Goal: Information Seeking & Learning: Learn about a topic

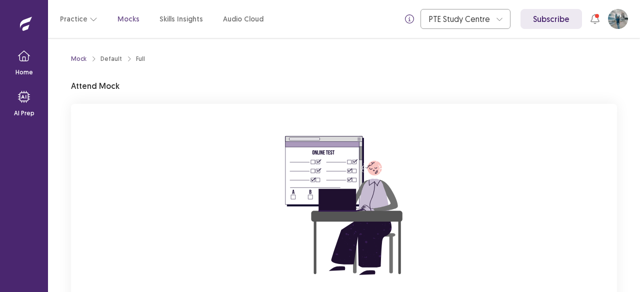
click at [532, 125] on div "You are attempting to start a new mock. Please click on the "Start" button to s…" at bounding box center [344, 237] width 546 height 267
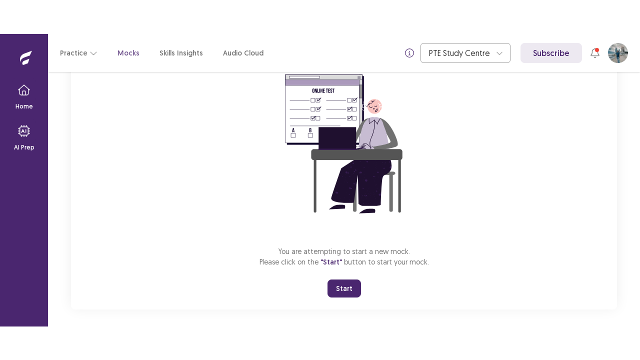
scroll to position [102, 0]
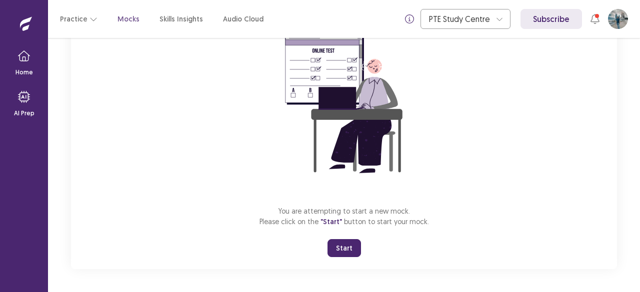
click at [339, 246] on button "Start" at bounding box center [343, 248] width 33 height 18
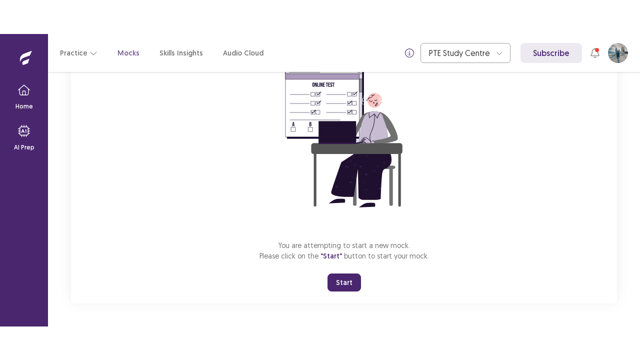
scroll to position [35, 0]
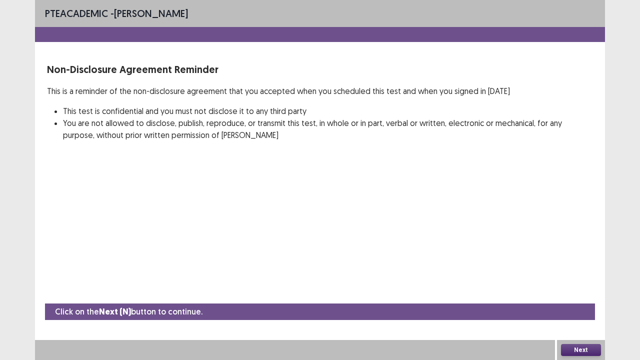
click at [572, 292] on button "Next" at bounding box center [581, 350] width 40 height 12
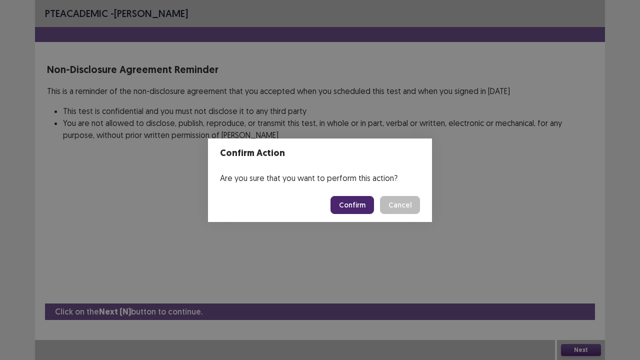
click at [339, 205] on button "Confirm" at bounding box center [351, 205] width 43 height 18
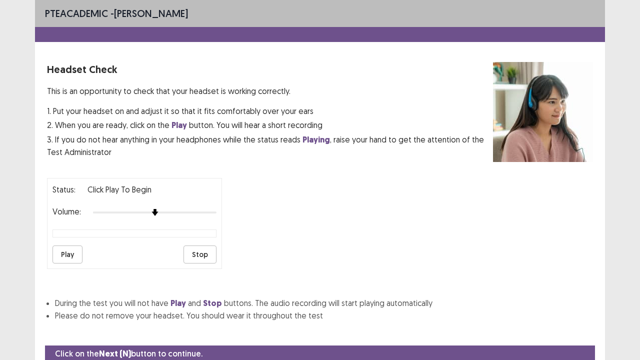
scroll to position [37, 0]
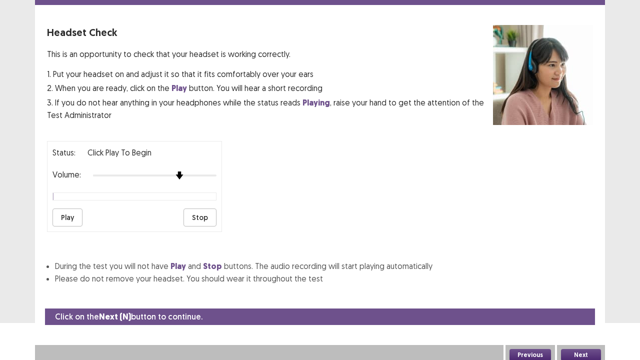
click at [174, 171] on div at bounding box center [154, 175] width 123 height 8
click at [68, 212] on button "Play" at bounding box center [67, 217] width 30 height 18
click at [197, 172] on div at bounding box center [154, 175] width 123 height 8
click at [217, 170] on div "Status: playing Volume: Play Stop" at bounding box center [134, 186] width 175 height 91
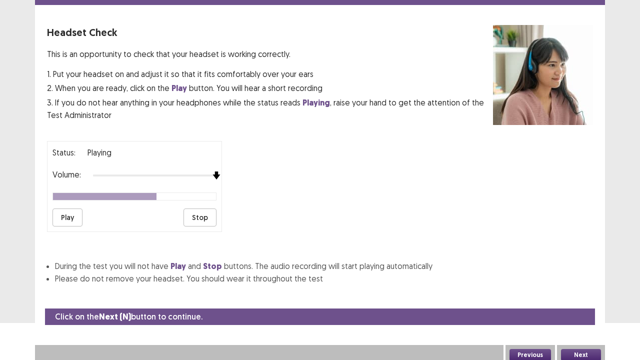
click at [213, 171] on div at bounding box center [154, 175] width 123 height 8
click at [579, 292] on button "Next" at bounding box center [581, 355] width 40 height 12
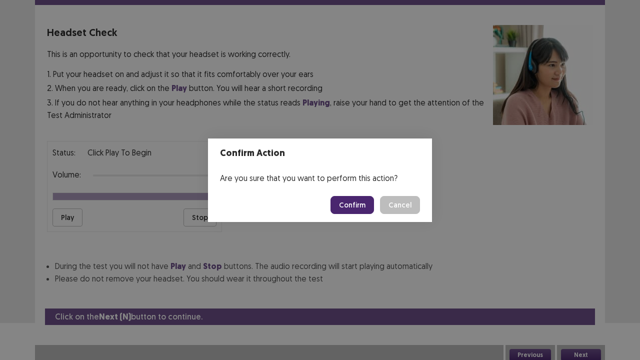
click at [356, 199] on button "Confirm" at bounding box center [351, 205] width 43 height 18
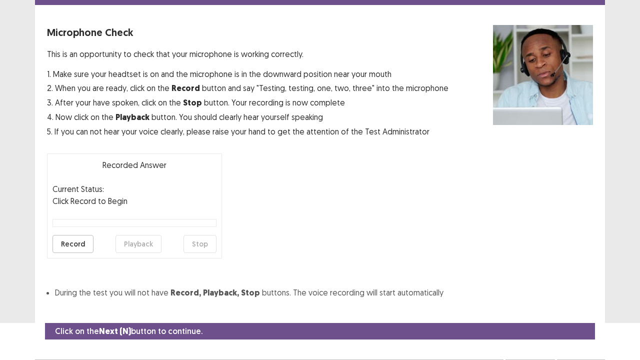
scroll to position [55, 0]
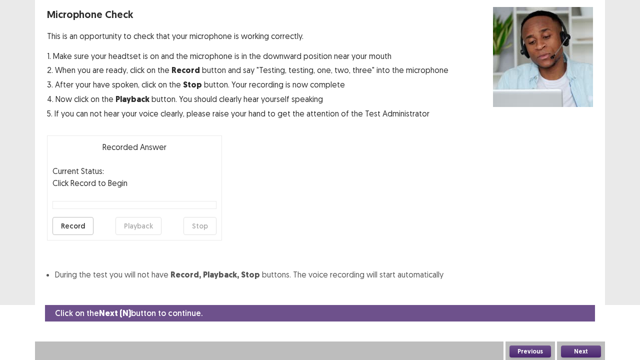
click at [76, 223] on button "Record" at bounding box center [72, 226] width 41 height 18
click at [206, 228] on button "Stop" at bounding box center [199, 226] width 33 height 18
click at [138, 227] on button "Playback" at bounding box center [138, 226] width 46 height 18
click at [580, 292] on button "Next" at bounding box center [581, 351] width 40 height 12
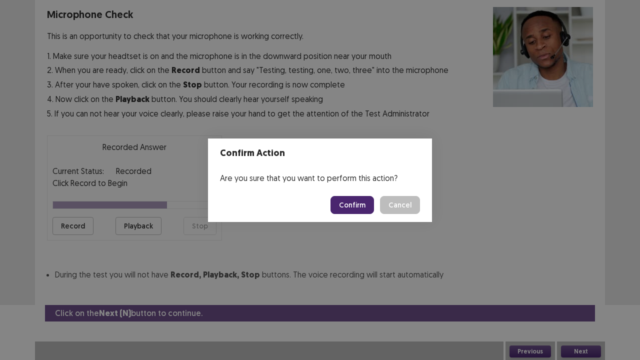
click at [358, 204] on button "Confirm" at bounding box center [351, 205] width 43 height 18
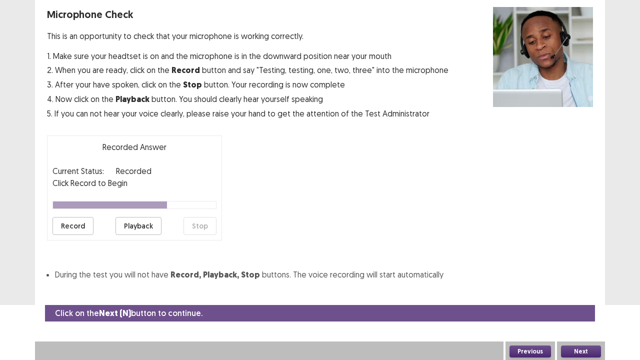
scroll to position [27, 0]
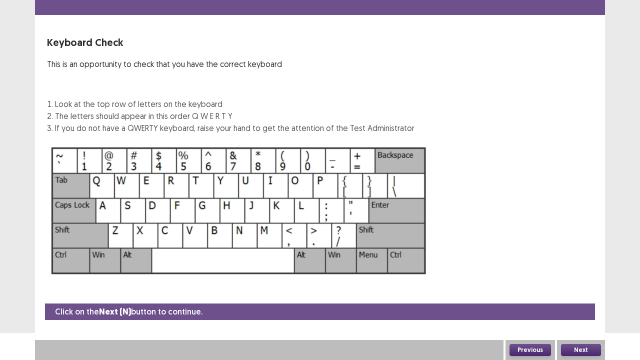
click at [586, 292] on button "Next" at bounding box center [581, 350] width 40 height 12
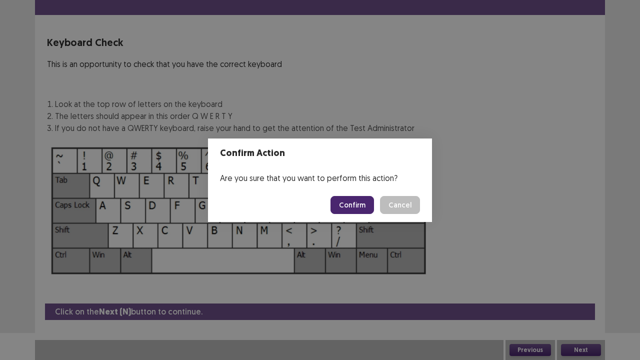
click at [347, 204] on button "Confirm" at bounding box center [351, 205] width 43 height 18
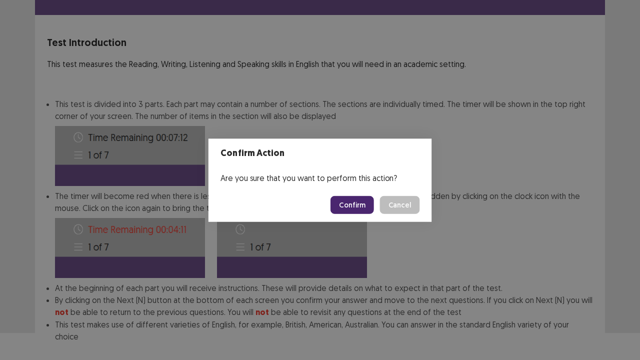
scroll to position [77, 0]
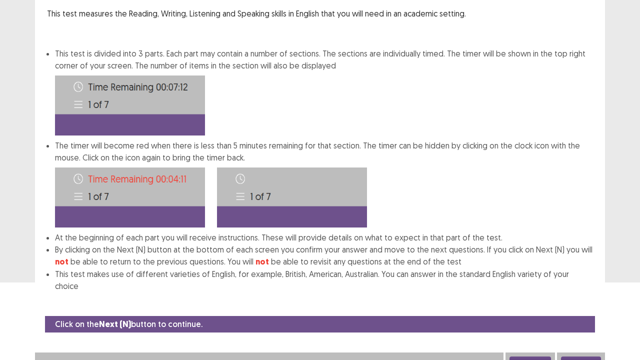
click at [593, 292] on button "Next" at bounding box center [581, 362] width 40 height 12
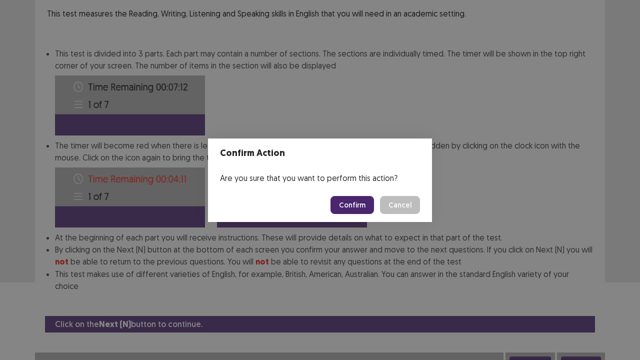
click at [361, 211] on button "Confirm" at bounding box center [351, 205] width 43 height 18
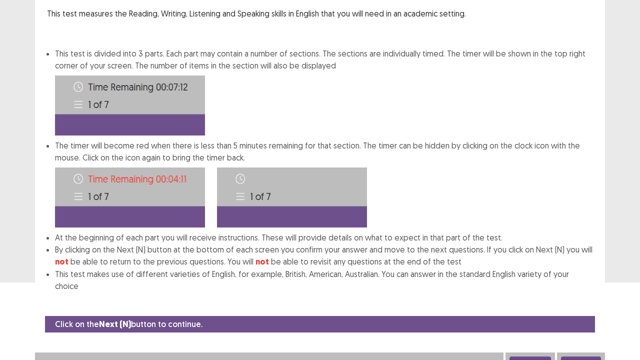
scroll to position [0, 0]
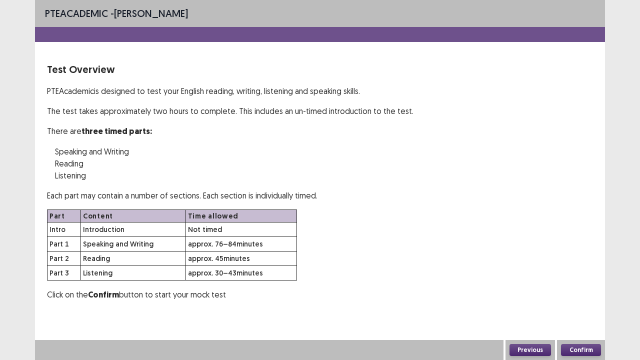
click at [592, 292] on button "Confirm" at bounding box center [581, 350] width 40 height 12
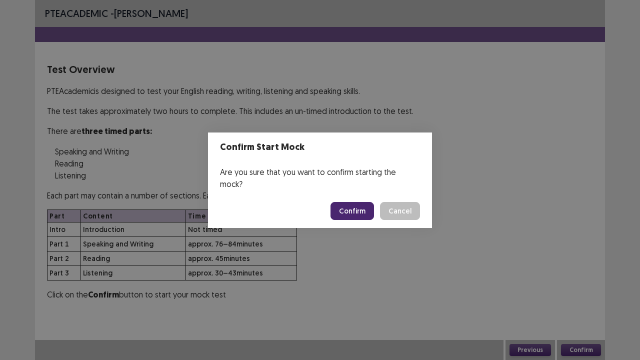
click at [357, 203] on button "Confirm" at bounding box center [351, 211] width 43 height 18
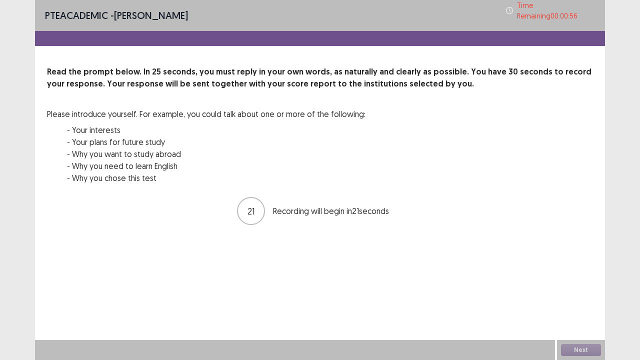
click at [0, 292] on div "PTE academic - [PERSON_NAME] Time Remaining 00 : 00 : 56 Read the prompt below.…" at bounding box center [320, 180] width 640 height 360
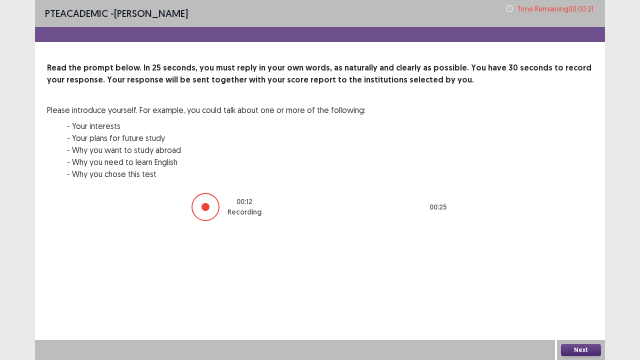
click at [587, 292] on button "Next" at bounding box center [581, 350] width 40 height 12
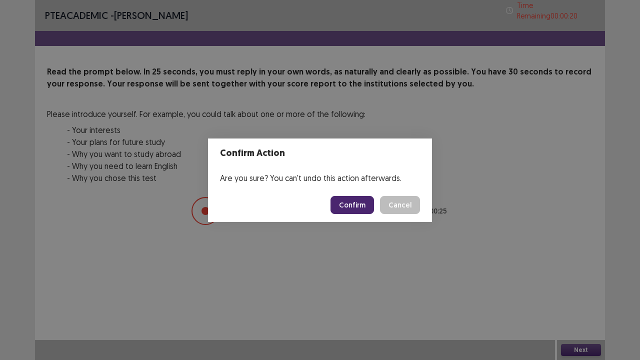
click at [363, 200] on button "Confirm" at bounding box center [351, 205] width 43 height 18
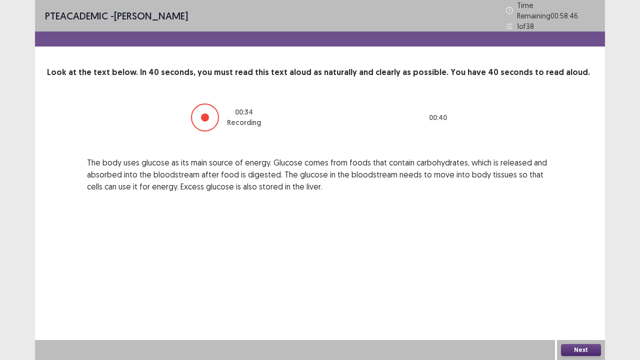
click at [590, 292] on button "Next" at bounding box center [581, 350] width 40 height 12
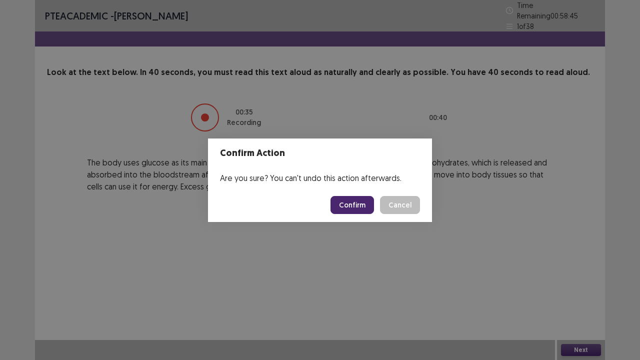
click at [357, 207] on button "Confirm" at bounding box center [351, 205] width 43 height 18
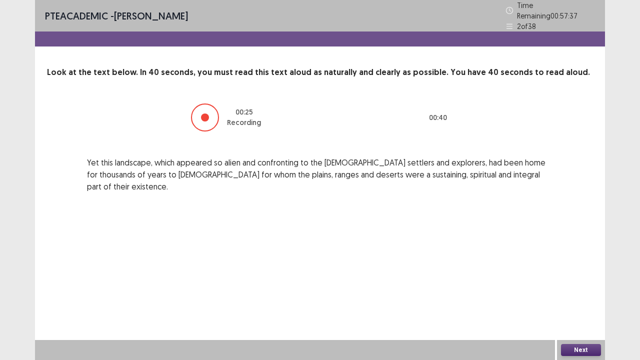
click at [586, 292] on button "Next" at bounding box center [581, 350] width 40 height 12
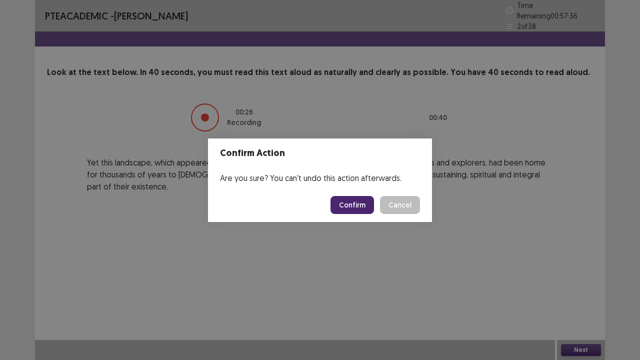
click at [352, 210] on button "Confirm" at bounding box center [351, 205] width 43 height 18
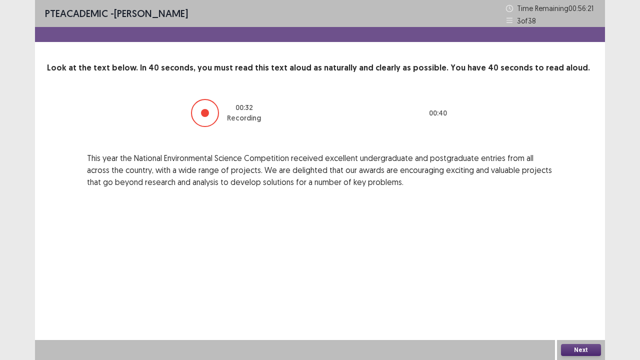
click at [578, 292] on button "Next" at bounding box center [581, 350] width 40 height 12
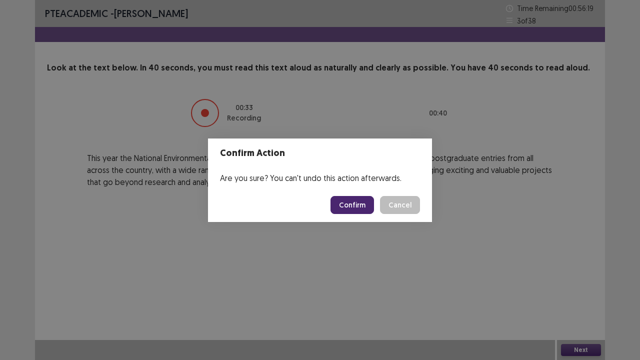
click at [366, 209] on button "Confirm" at bounding box center [351, 205] width 43 height 18
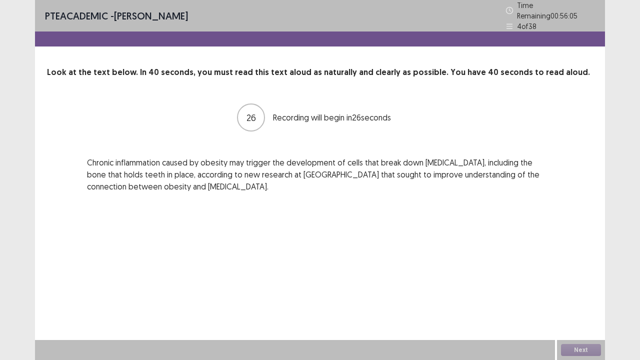
click at [97, 161] on p "Chronic inflammation caused by obesity may trigger the development of cells tha…" at bounding box center [320, 174] width 466 height 36
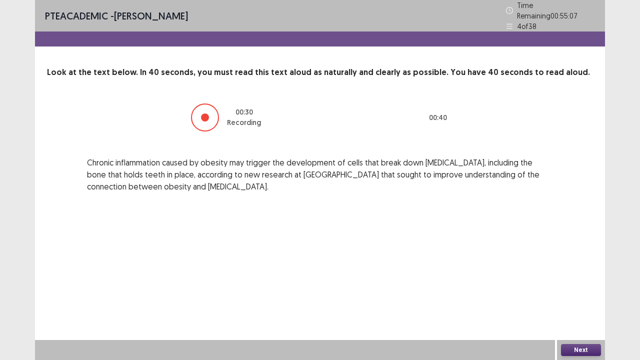
drag, startPoint x: 585, startPoint y: 347, endPoint x: 403, endPoint y: 242, distance: 210.5
click at [403, 242] on div "PTE academic - [PERSON_NAME] Time Remaining 00 : 55 : 07 4 of 38 Look at the te…" at bounding box center [320, 180] width 570 height 360
click at [575, 292] on button "Next" at bounding box center [581, 350] width 40 height 12
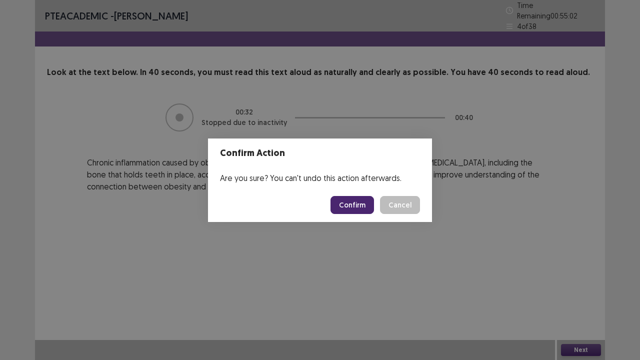
click at [358, 207] on button "Confirm" at bounding box center [351, 205] width 43 height 18
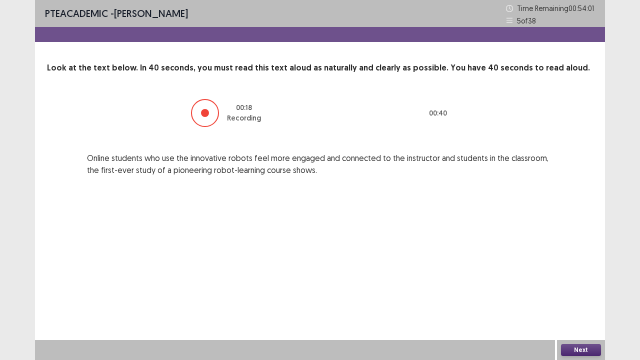
click at [595, 292] on button "Next" at bounding box center [581, 350] width 40 height 12
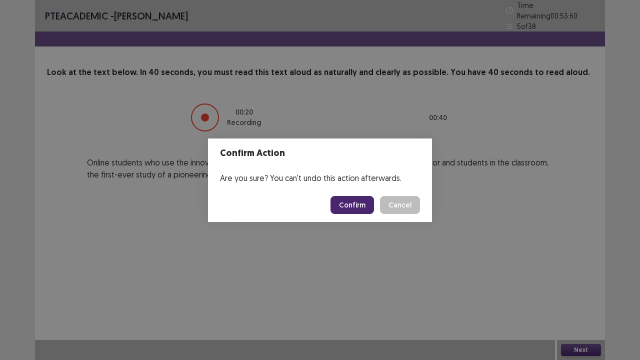
click at [357, 210] on button "Confirm" at bounding box center [351, 205] width 43 height 18
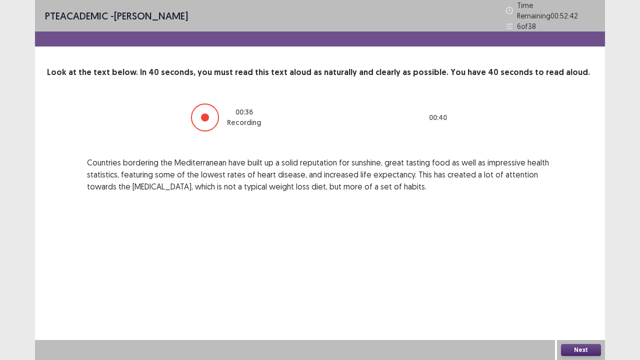
click at [589, 292] on button "Next" at bounding box center [581, 350] width 40 height 12
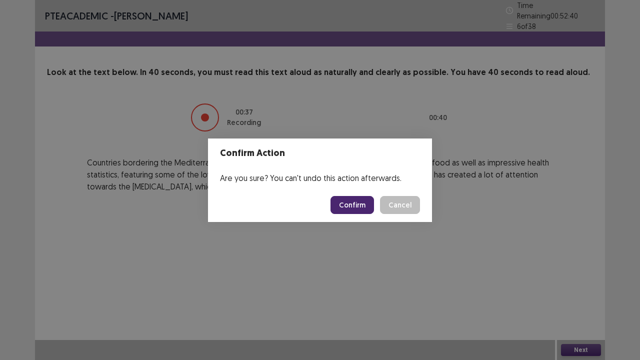
click at [358, 202] on button "Confirm" at bounding box center [351, 205] width 43 height 18
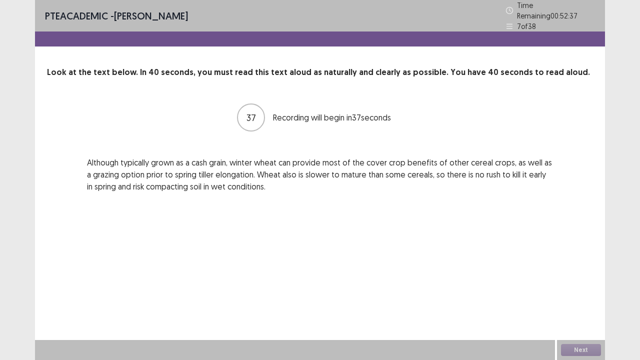
click at [395, 254] on div "PTE academic - [PERSON_NAME] Time Remaining 00 : 52 : 37 7 of 38 Look at the te…" at bounding box center [320, 180] width 570 height 360
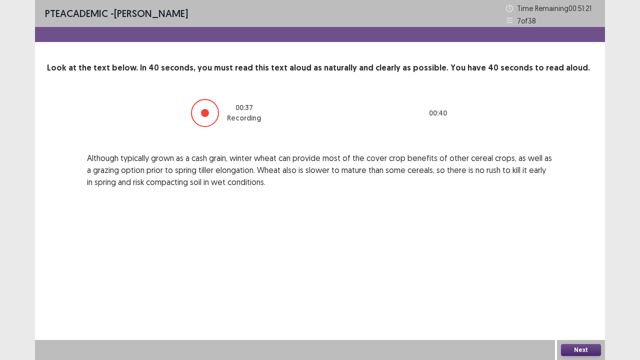
click at [590, 292] on button "Next" at bounding box center [581, 350] width 40 height 12
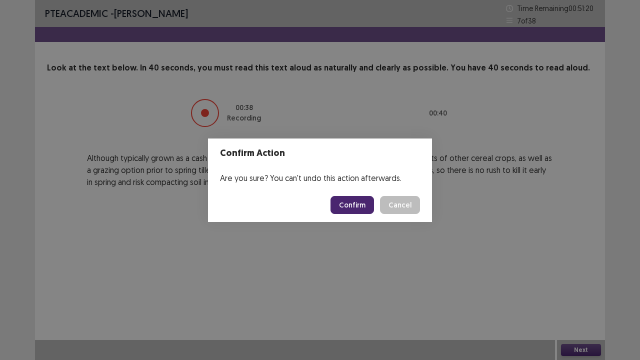
click at [363, 207] on button "Confirm" at bounding box center [351, 205] width 43 height 18
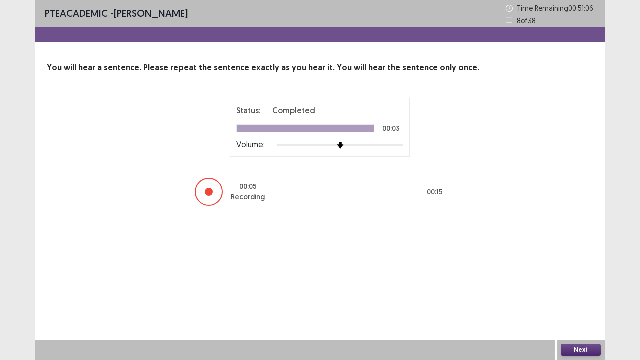
click at [590, 292] on button "Next" at bounding box center [581, 350] width 40 height 12
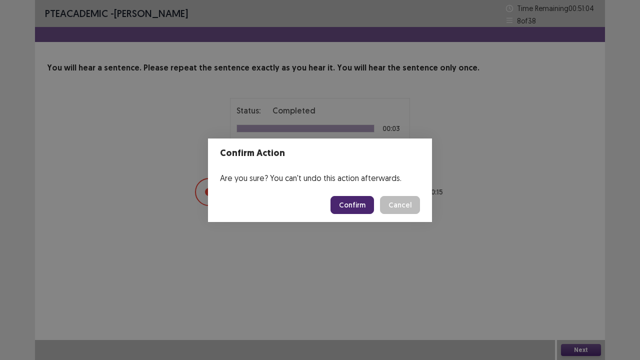
click at [353, 207] on button "Confirm" at bounding box center [351, 205] width 43 height 18
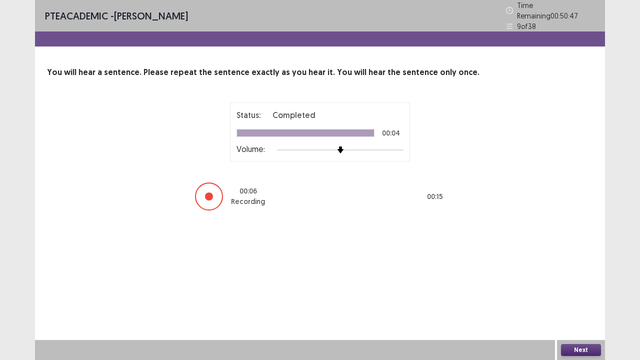
click at [576, 292] on button "Next" at bounding box center [581, 350] width 40 height 12
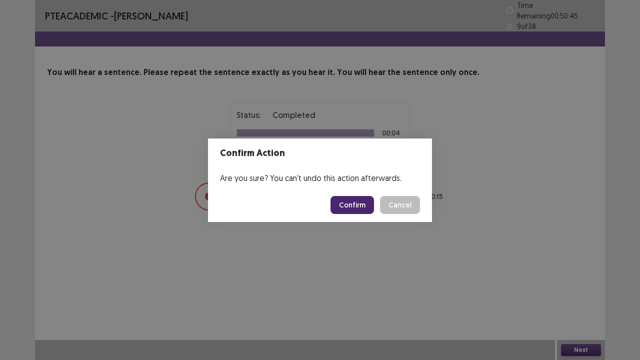
click at [353, 208] on button "Confirm" at bounding box center [351, 205] width 43 height 18
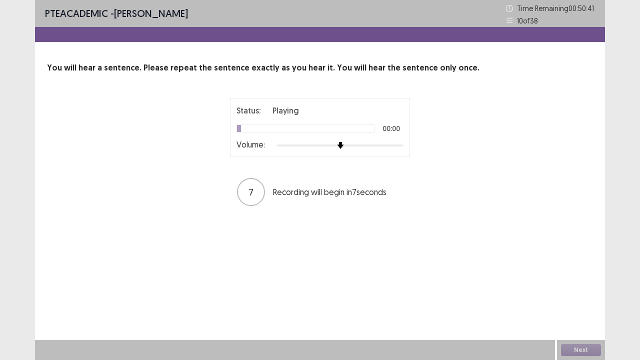
click at [372, 144] on div at bounding box center [340, 145] width 126 height 8
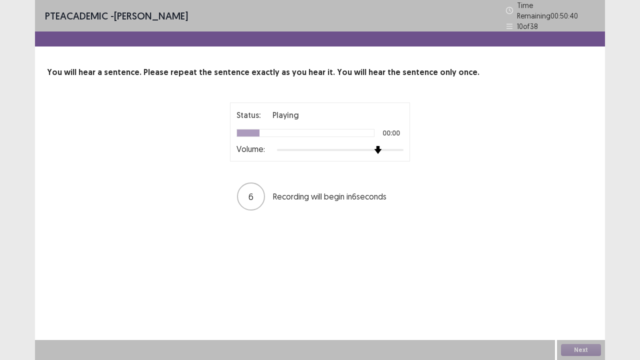
click at [372, 149] on div at bounding box center [327, 150] width 101 height 2
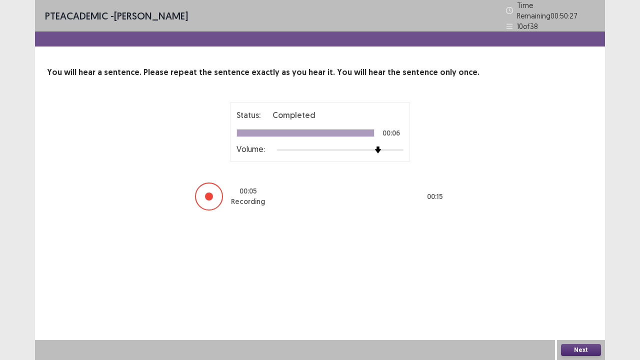
click at [584, 292] on button "Next" at bounding box center [581, 350] width 40 height 12
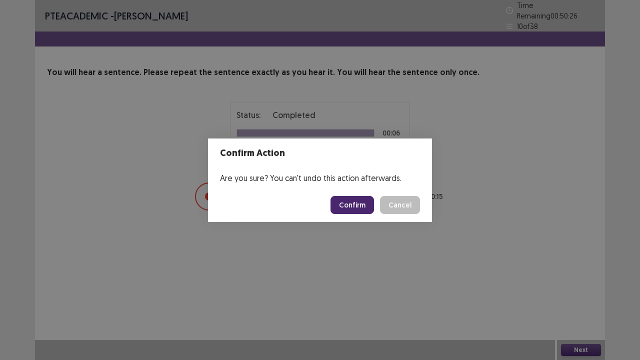
click at [365, 204] on button "Confirm" at bounding box center [351, 205] width 43 height 18
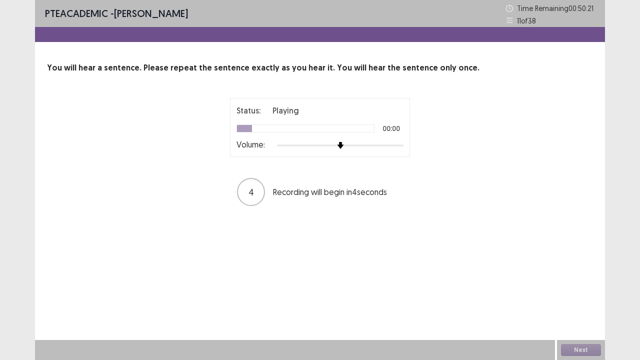
click at [383, 144] on div at bounding box center [340, 145] width 126 height 2
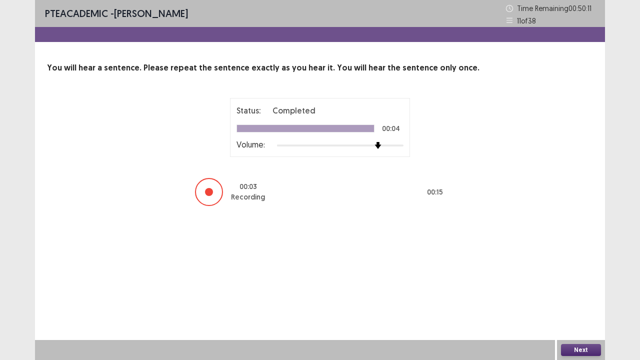
click at [589, 292] on button "Next" at bounding box center [581, 350] width 40 height 12
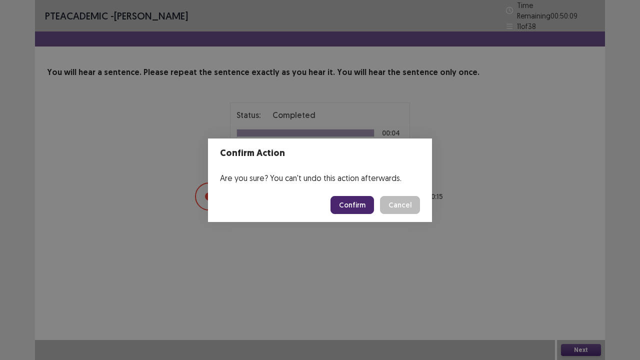
click at [358, 202] on button "Confirm" at bounding box center [351, 205] width 43 height 18
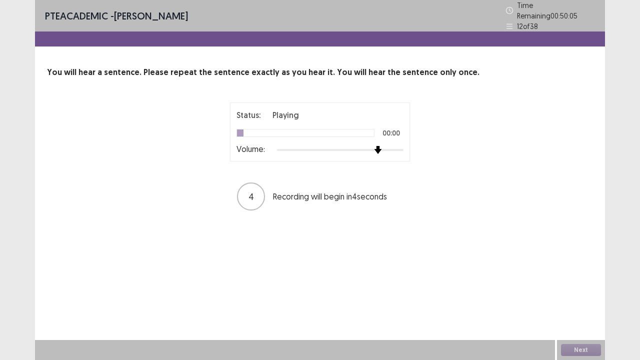
click at [382, 146] on div at bounding box center [340, 150] width 126 height 8
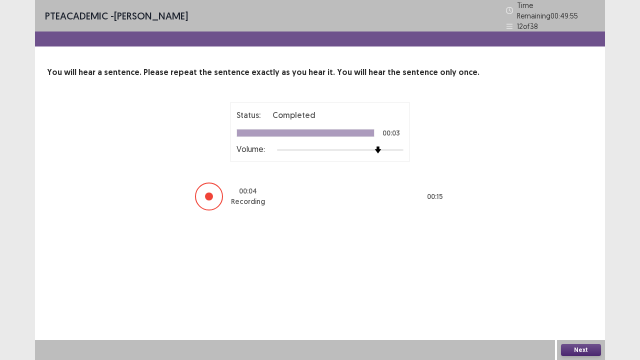
click at [577, 292] on button "Next" at bounding box center [581, 350] width 40 height 12
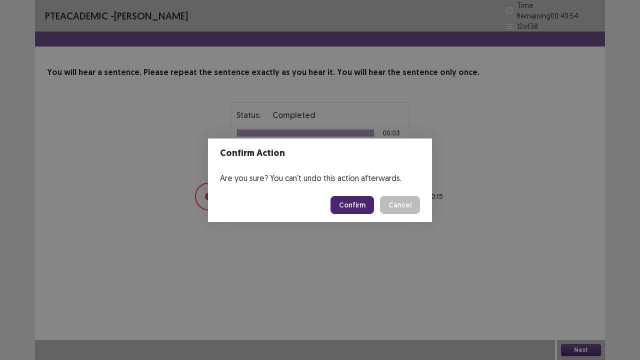
click at [350, 204] on button "Confirm" at bounding box center [351, 205] width 43 height 18
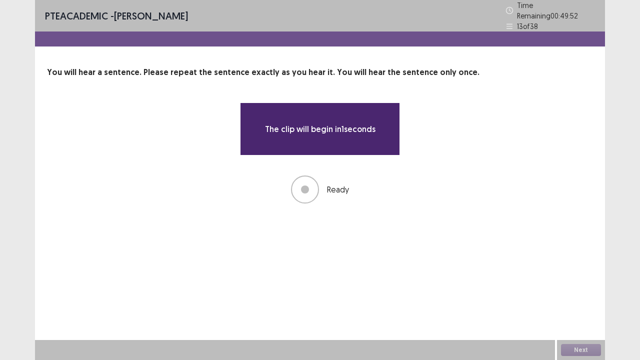
click at [468, 170] on div "The clip will begin in 1 seconds Ready" at bounding box center [320, 152] width 546 height 101
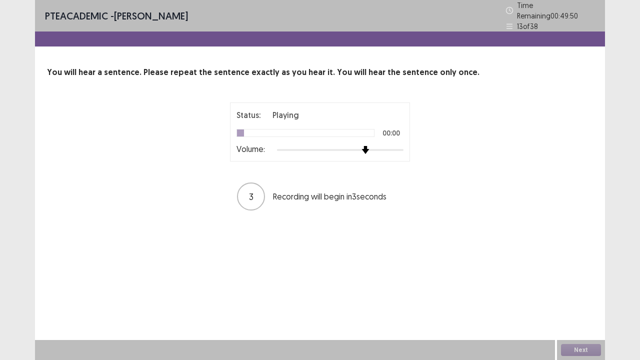
click at [370, 146] on div at bounding box center [340, 150] width 126 height 8
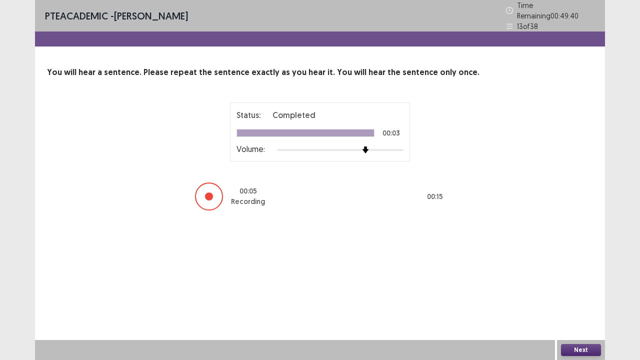
click at [577, 292] on button "Next" at bounding box center [581, 350] width 40 height 12
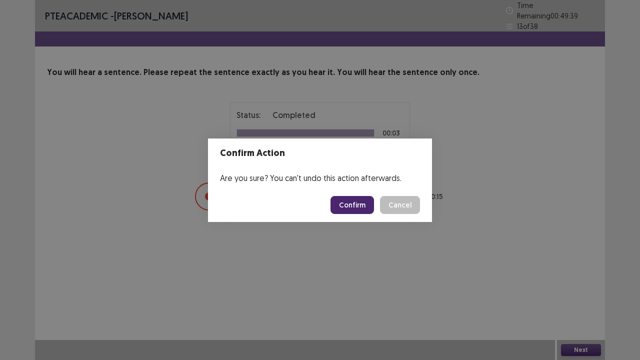
click at [349, 203] on button "Confirm" at bounding box center [351, 205] width 43 height 18
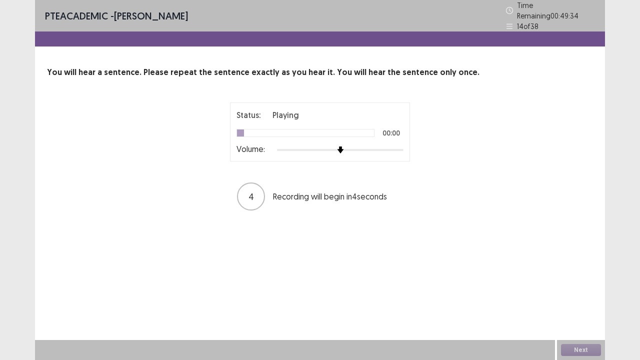
click at [386, 149] on div "Volume:" at bounding box center [319, 150] width 167 height 10
click at [386, 146] on div at bounding box center [340, 150] width 126 height 8
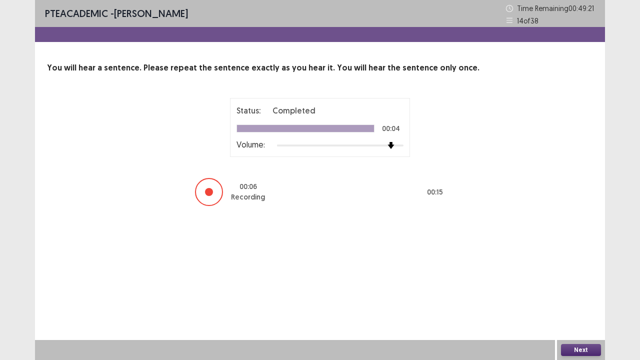
click at [584, 292] on button "Next" at bounding box center [581, 350] width 40 height 12
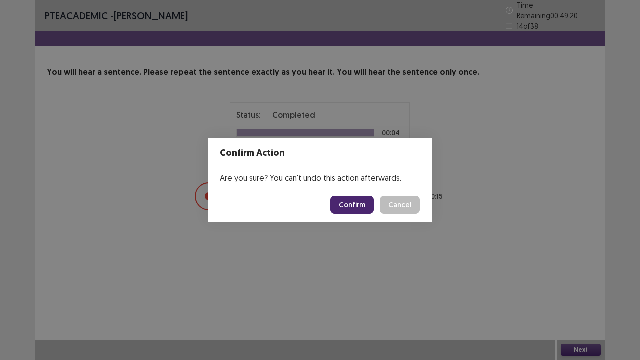
click at [352, 204] on button "Confirm" at bounding box center [351, 205] width 43 height 18
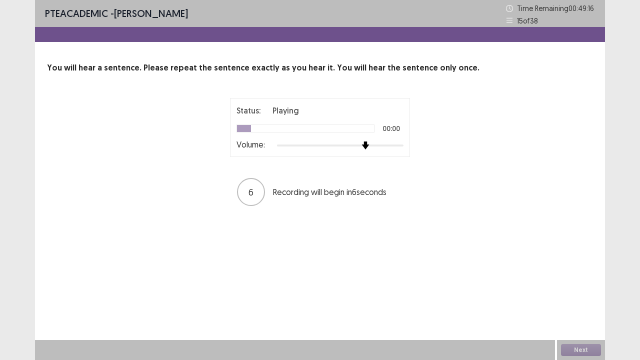
click at [360, 145] on div at bounding box center [340, 145] width 126 height 8
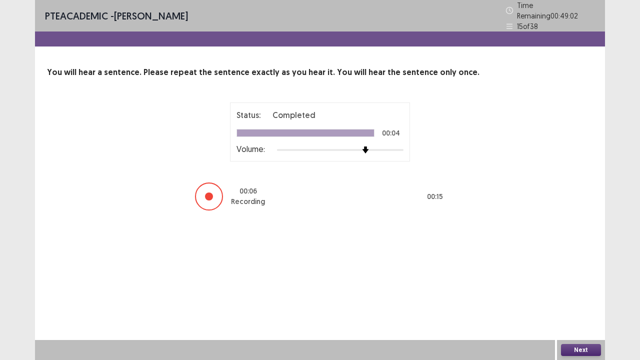
click at [567, 292] on button "Next" at bounding box center [581, 350] width 40 height 12
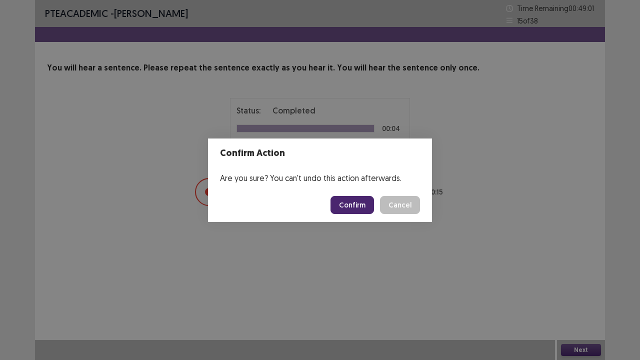
click at [364, 210] on button "Confirm" at bounding box center [351, 205] width 43 height 18
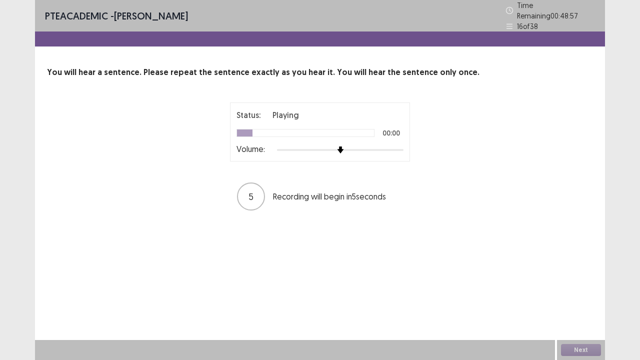
click at [378, 149] on div "Volume:" at bounding box center [319, 150] width 167 height 10
click at [380, 146] on div at bounding box center [340, 150] width 126 height 8
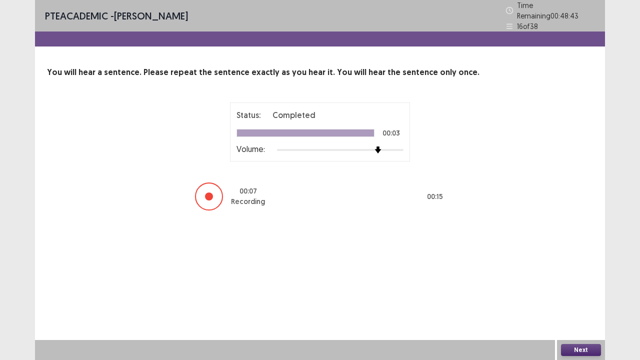
click at [578, 292] on button "Next" at bounding box center [581, 350] width 40 height 12
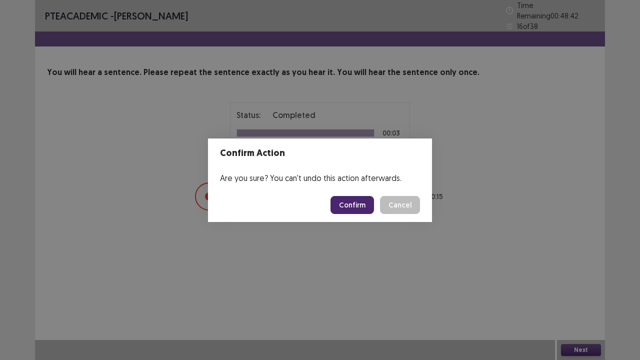
click at [362, 206] on button "Confirm" at bounding box center [351, 205] width 43 height 18
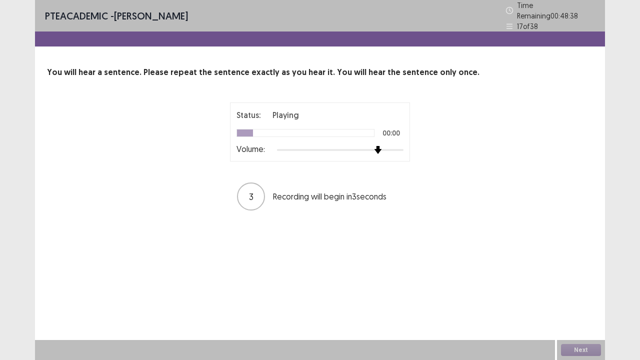
click at [375, 146] on div at bounding box center [340, 150] width 126 height 8
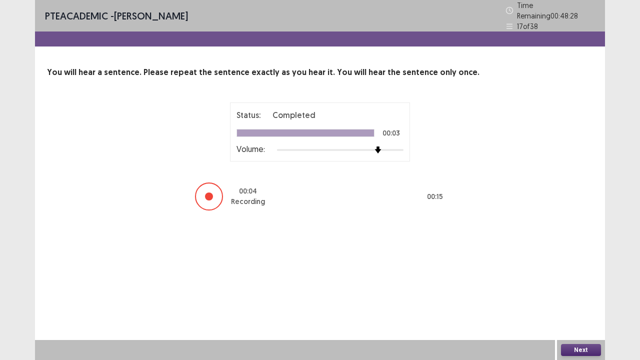
click at [581, 292] on button "Next" at bounding box center [581, 350] width 40 height 12
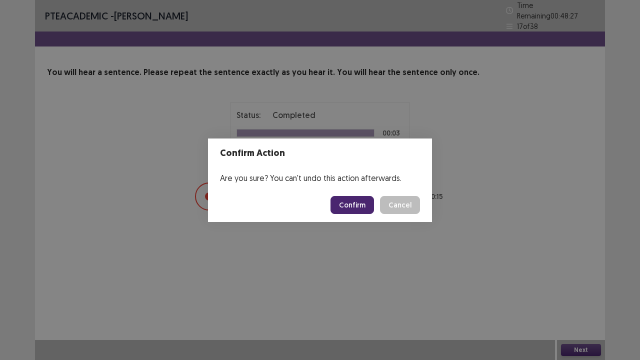
click at [354, 205] on button "Confirm" at bounding box center [351, 205] width 43 height 18
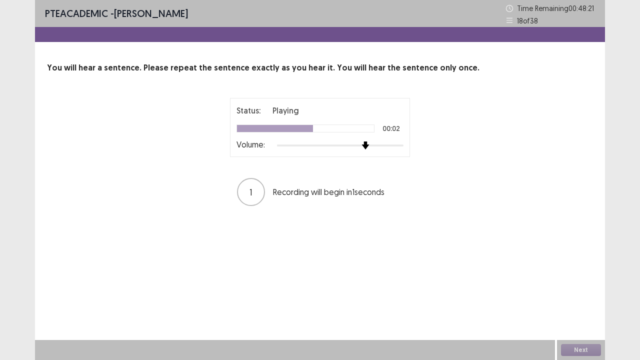
click at [367, 145] on div at bounding box center [340, 145] width 126 height 8
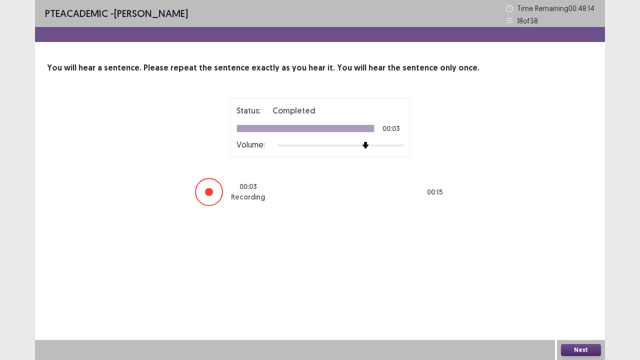
click at [582, 292] on button "Next" at bounding box center [581, 350] width 40 height 12
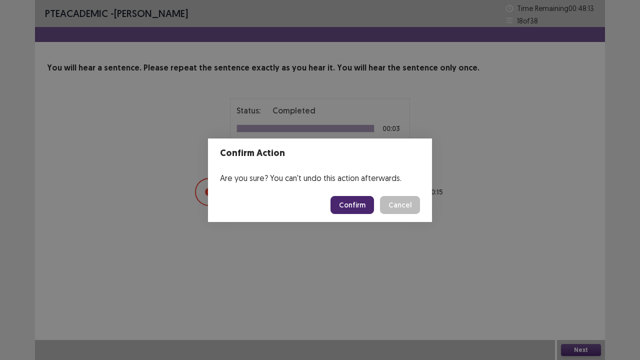
click at [356, 201] on button "Confirm" at bounding box center [351, 205] width 43 height 18
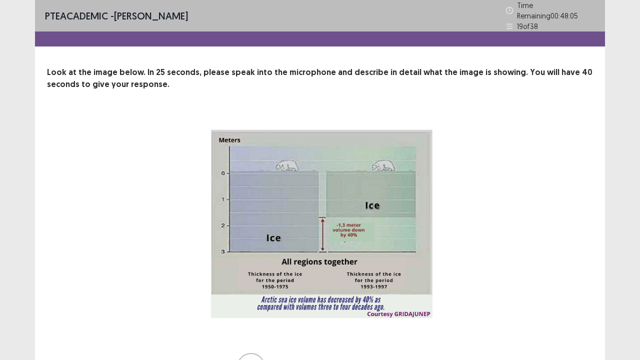
click at [399, 236] on img at bounding box center [320, 222] width 250 height 217
click at [548, 240] on div "15 Recording will begin in 15 seconds" at bounding box center [320, 247] width 466 height 267
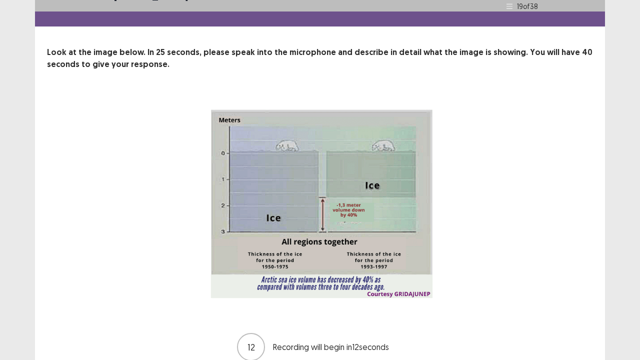
scroll to position [40, 0]
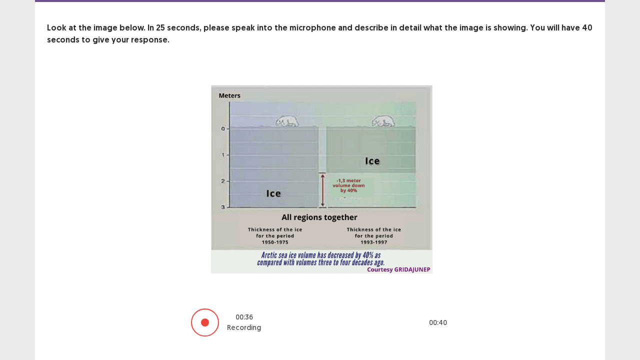
click at [525, 271] on div "00 : 36 Recording 00 : 40" at bounding box center [320, 203] width 466 height 267
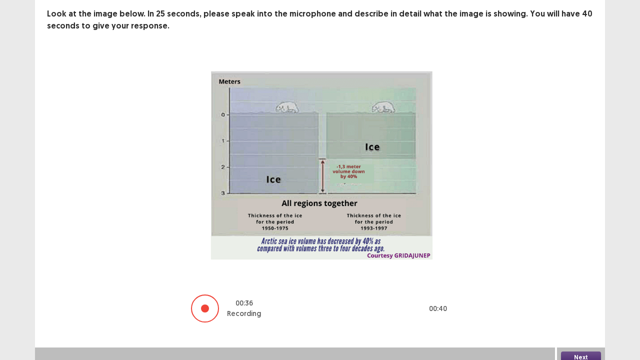
scroll to position [61, 0]
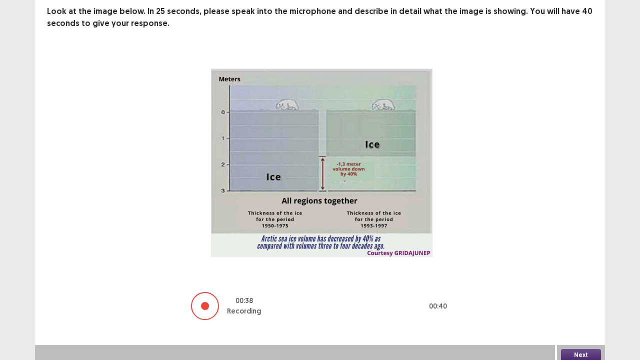
click at [589, 292] on button "Next" at bounding box center [581, 355] width 40 height 12
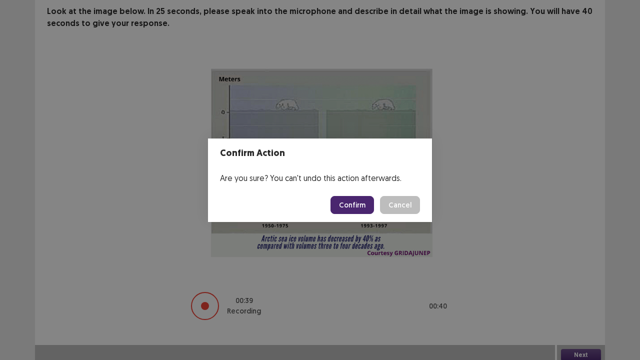
click at [370, 198] on button "Confirm" at bounding box center [351, 205] width 43 height 18
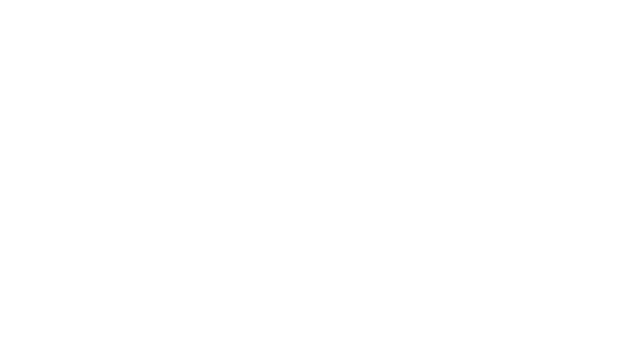
scroll to position [0, 0]
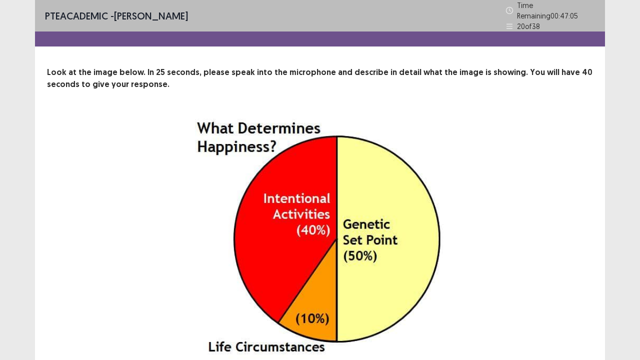
click at [534, 226] on div "24 Recording will begin in 24 seconds" at bounding box center [320, 262] width 466 height 297
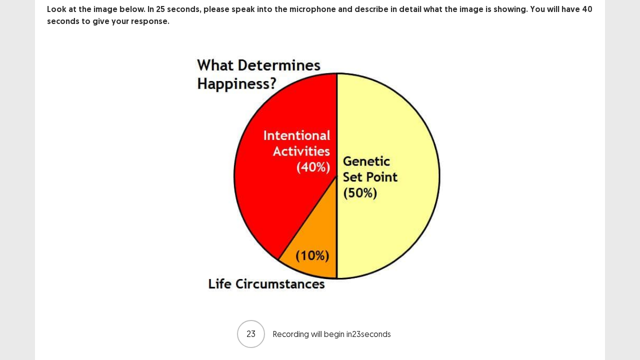
scroll to position [91, 0]
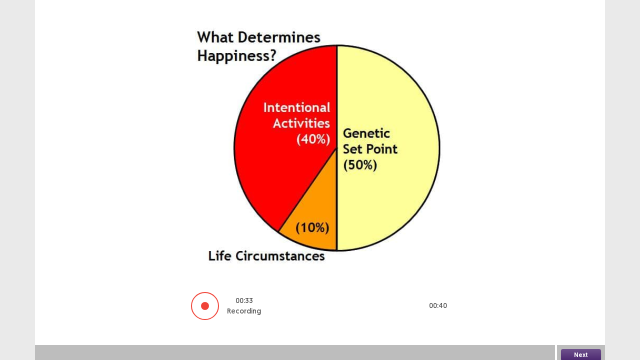
click at [577, 292] on button "Next" at bounding box center [581, 355] width 40 height 12
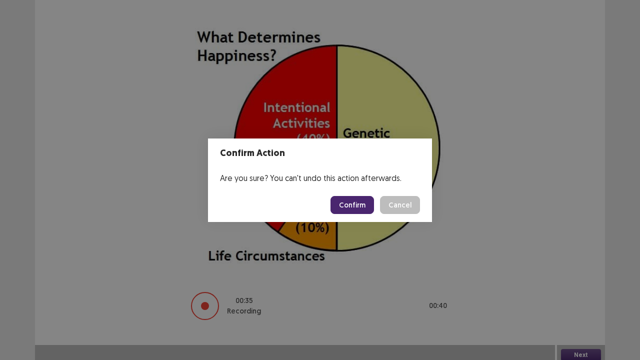
click at [352, 202] on button "Confirm" at bounding box center [351, 205] width 43 height 18
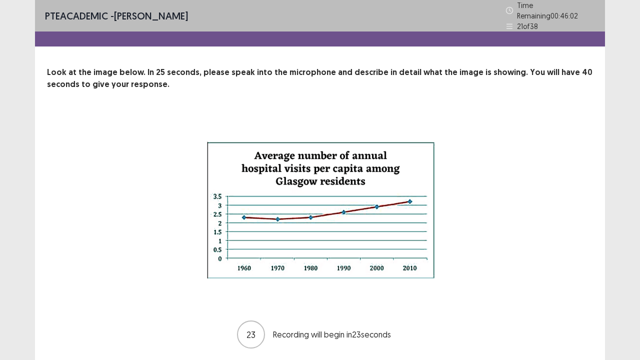
click at [489, 250] on div "23 Recording will begin in 23 seconds" at bounding box center [320, 231] width 466 height 235
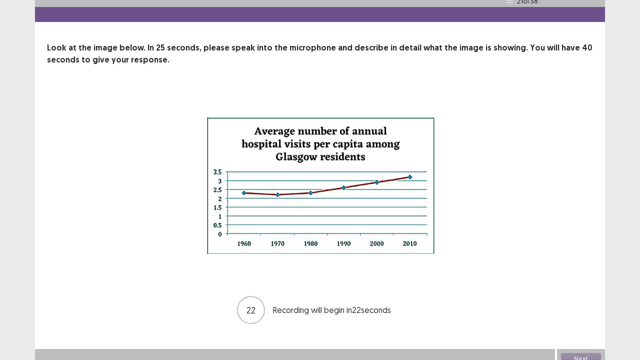
scroll to position [29, 0]
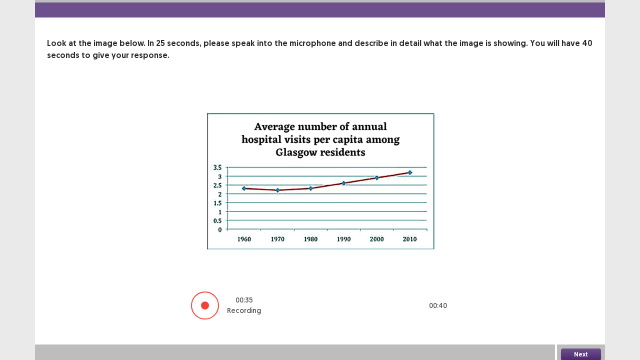
click at [575, 292] on button "Next" at bounding box center [581, 354] width 40 height 12
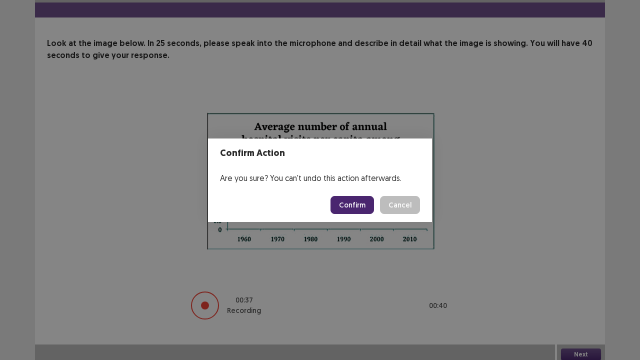
click at [352, 207] on button "Confirm" at bounding box center [351, 205] width 43 height 18
click at [554, 149] on div "Confirm Action Are you sure? You can't undo this action afterwards. Loading... …" at bounding box center [320, 180] width 640 height 360
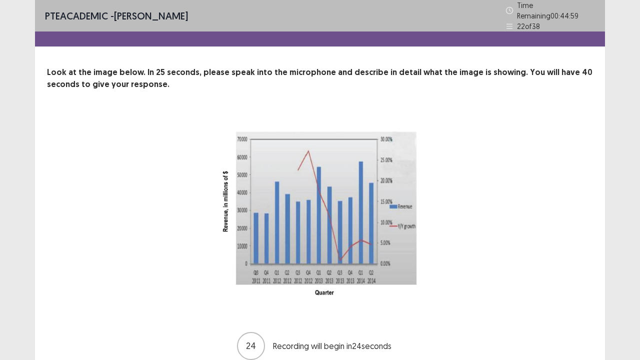
click at [576, 194] on div "24 Recording will begin in 24 seconds" at bounding box center [320, 237] width 546 height 246
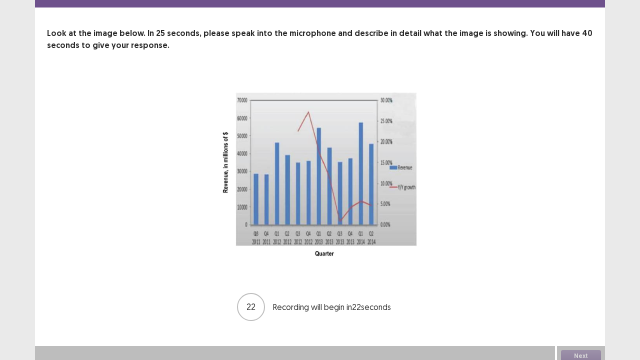
scroll to position [40, 0]
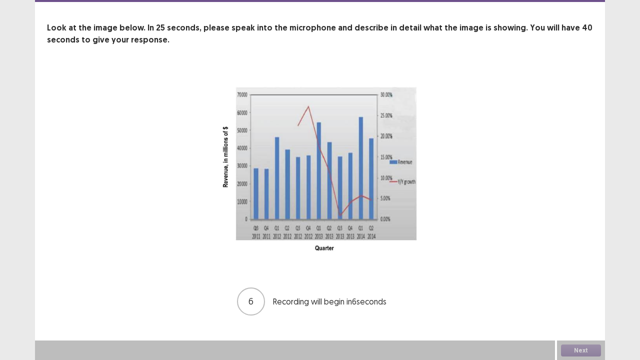
click at [466, 246] on div "6 Recording will begin in 6 seconds" at bounding box center [320, 193] width 466 height 246
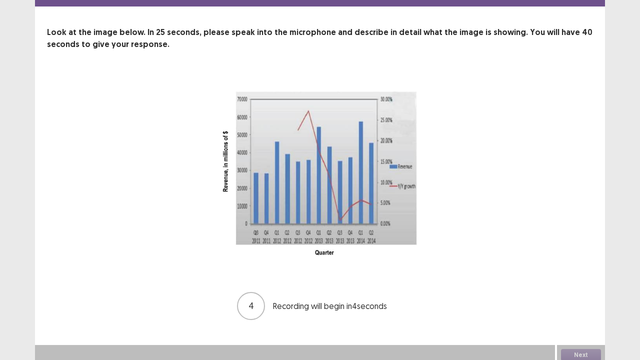
click at [434, 230] on img at bounding box center [320, 172] width 250 height 196
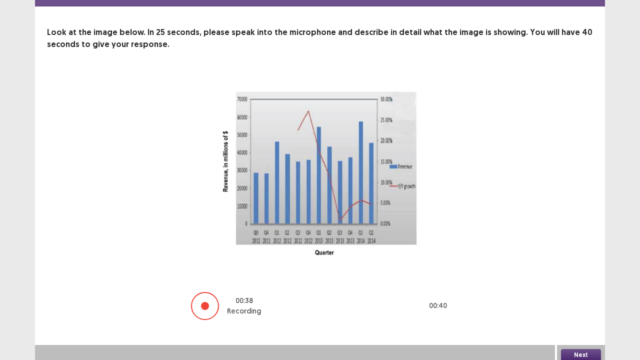
click at [589, 292] on button "Next" at bounding box center [581, 355] width 40 height 12
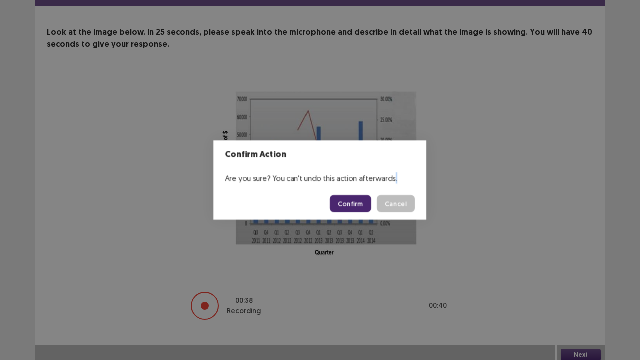
click at [589, 292] on div "Confirm Action Are you sure? You can't undo this action afterwards. Confirm Can…" at bounding box center [320, 180] width 640 height 360
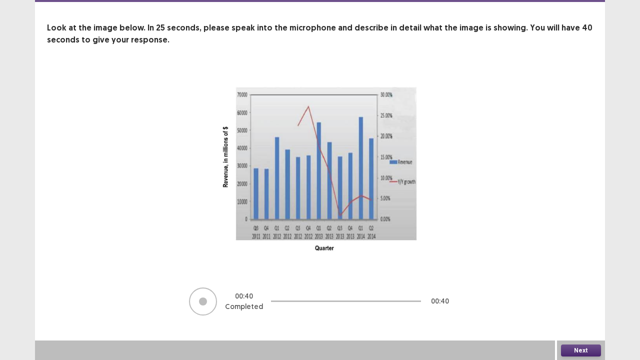
click at [579, 292] on button "Next" at bounding box center [581, 350] width 40 height 12
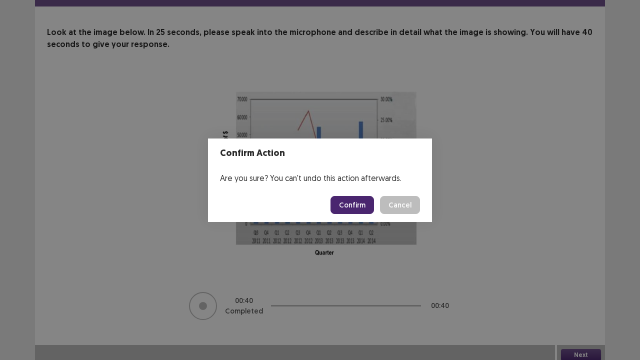
click at [350, 204] on button "Confirm" at bounding box center [351, 205] width 43 height 18
click at [564, 233] on div "Confirm Action Are you sure? You can't undo this action afterwards. Loading... …" at bounding box center [320, 180] width 640 height 360
click at [559, 182] on div "Confirm Action Are you sure? You can't undo this action afterwards. Loading... …" at bounding box center [320, 180] width 640 height 360
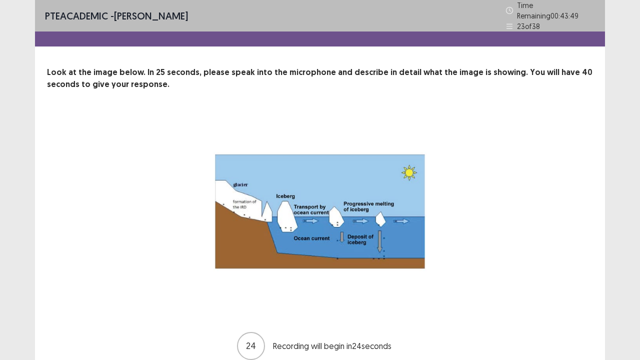
click at [566, 202] on div "24 Recording will begin in 24 seconds" at bounding box center [320, 237] width 546 height 246
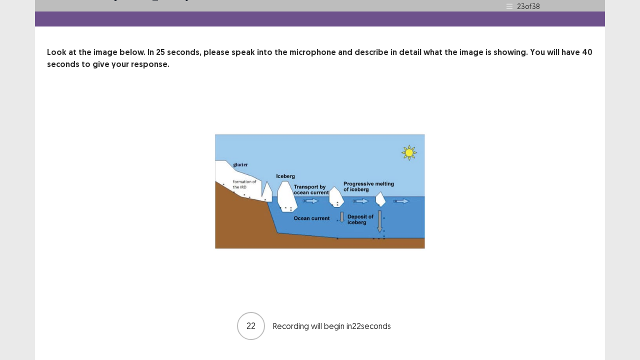
scroll to position [40, 0]
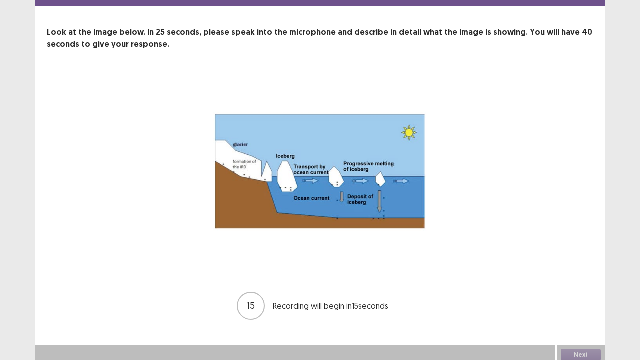
click at [246, 143] on img at bounding box center [320, 172] width 250 height 196
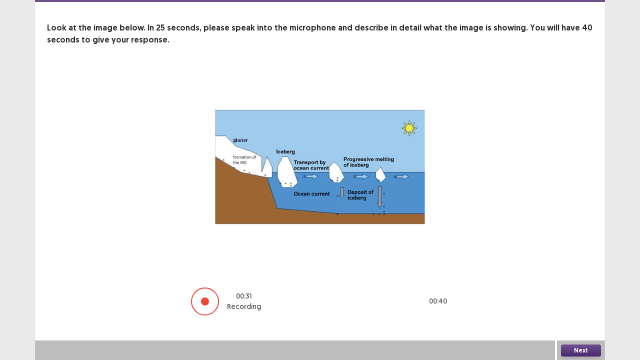
click at [579, 292] on button "Next" at bounding box center [581, 350] width 40 height 12
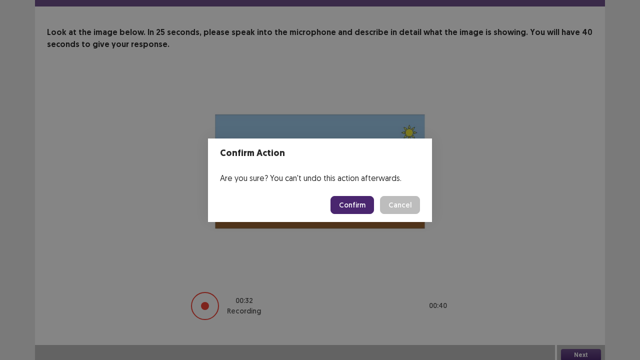
click at [350, 199] on button "Confirm" at bounding box center [351, 205] width 43 height 18
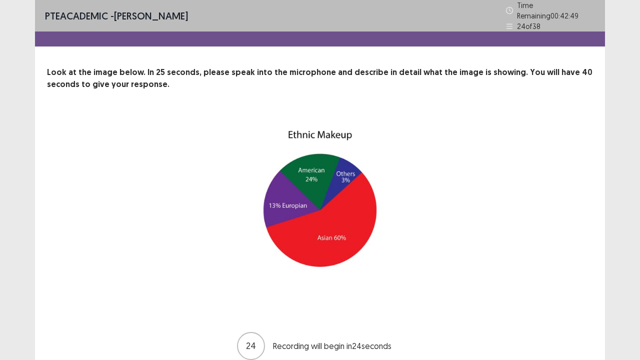
click at [507, 159] on div "24 Recording will begin in 24 seconds" at bounding box center [320, 237] width 466 height 246
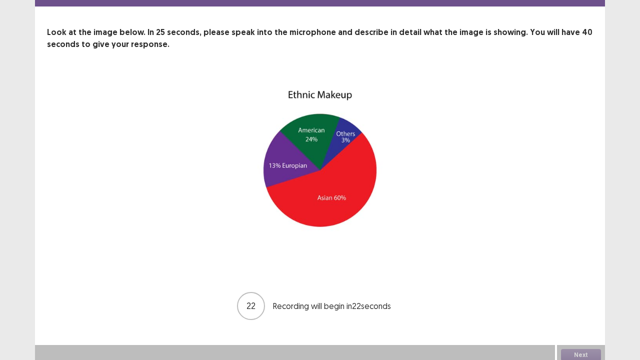
scroll to position [40, 0]
click at [538, 139] on div "10 Recording will begin in 10 seconds" at bounding box center [320, 197] width 466 height 246
click at [580, 162] on div "7 Recording will begin in 7 seconds" at bounding box center [320, 197] width 546 height 246
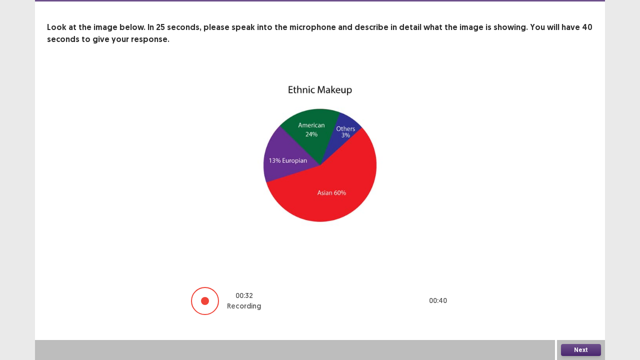
click at [574, 292] on button "Next" at bounding box center [581, 350] width 40 height 12
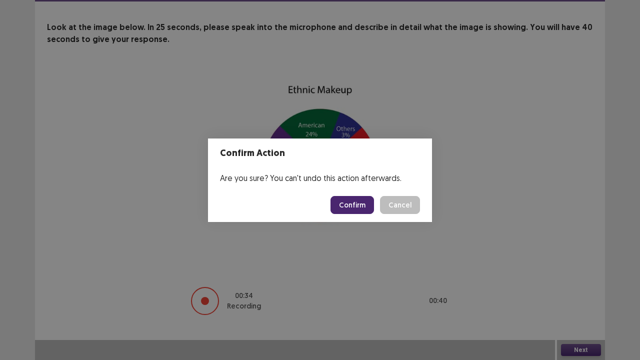
click at [364, 211] on button "Confirm" at bounding box center [351, 205] width 43 height 18
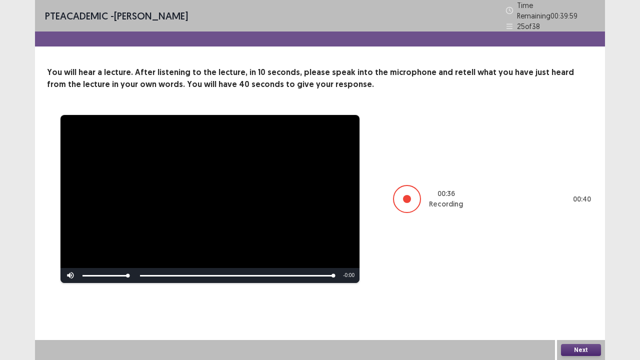
click at [581, 292] on button "Next" at bounding box center [581, 350] width 40 height 12
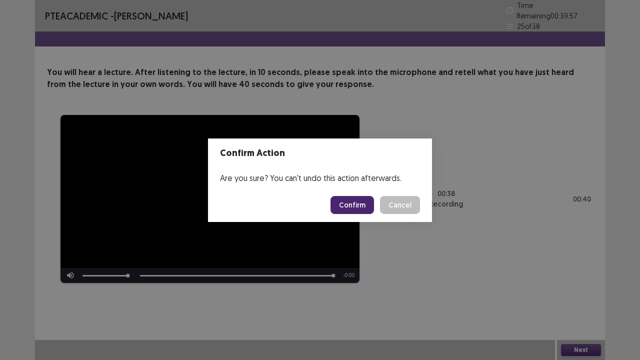
click at [346, 197] on button "Confirm" at bounding box center [351, 205] width 43 height 18
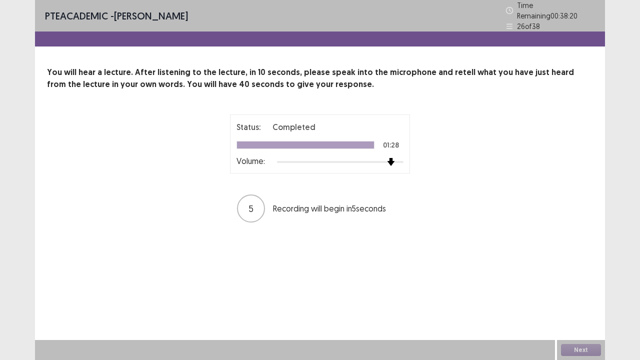
click at [395, 161] on div at bounding box center [340, 162] width 126 height 2
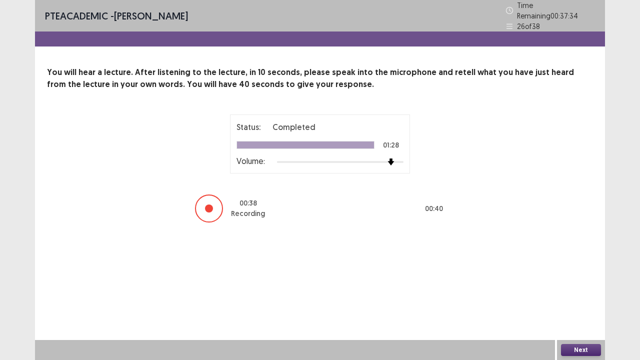
click at [578, 292] on button "Next" at bounding box center [581, 350] width 40 height 12
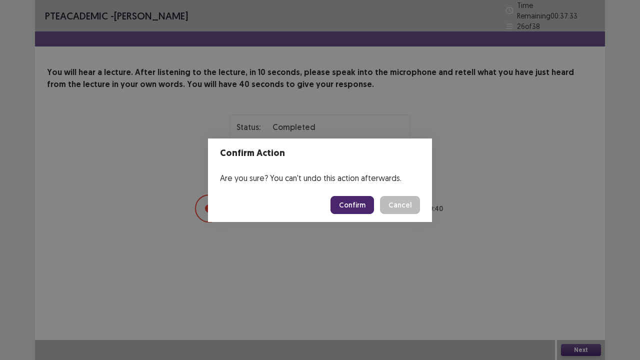
click at [363, 206] on button "Confirm" at bounding box center [351, 205] width 43 height 18
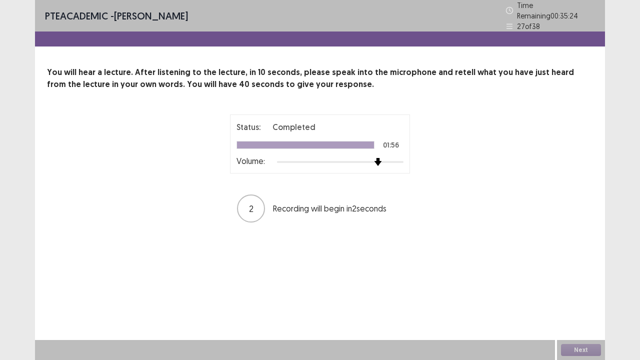
click at [373, 160] on div at bounding box center [340, 162] width 126 height 8
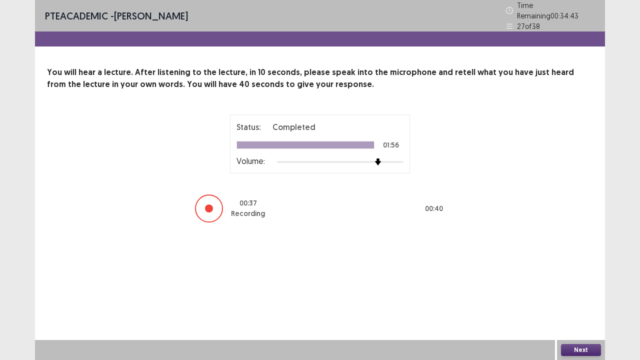
click at [355, 205] on div "PTE academic - [PERSON_NAME] Time Remaining 00 : 34 : 43 27 of 38 You will hear…" at bounding box center [320, 180] width 570 height 360
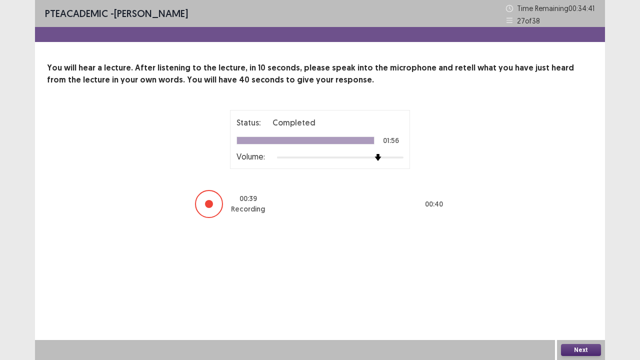
click at [573, 292] on button "Next" at bounding box center [581, 350] width 40 height 12
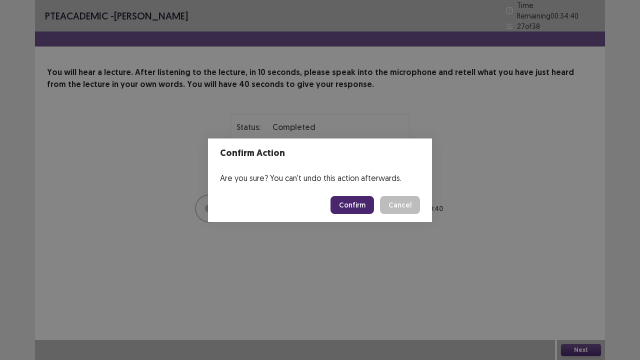
click at [355, 201] on button "Confirm" at bounding box center [351, 205] width 43 height 18
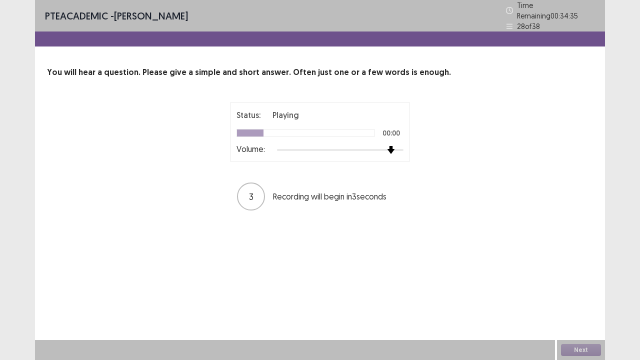
click at [385, 146] on div at bounding box center [340, 150] width 126 height 8
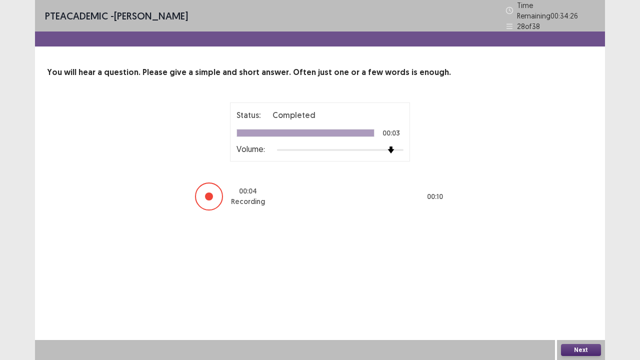
click at [579, 292] on button "Next" at bounding box center [581, 350] width 40 height 12
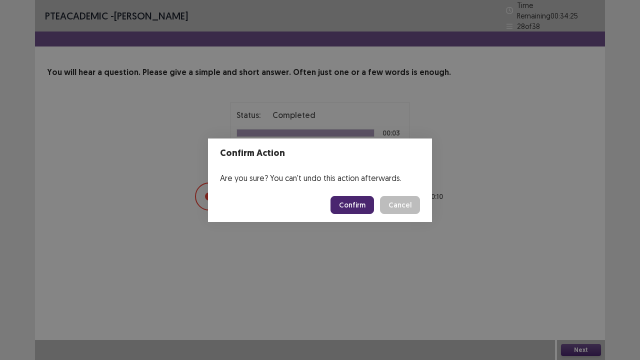
click at [356, 204] on button "Confirm" at bounding box center [351, 205] width 43 height 18
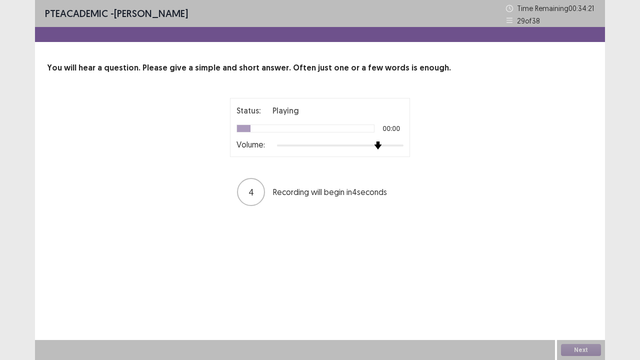
click at [382, 145] on div at bounding box center [340, 145] width 126 height 8
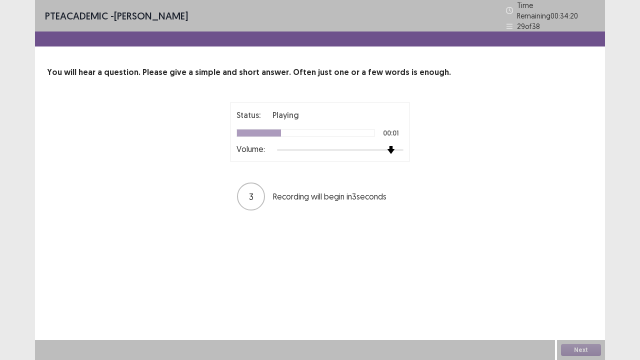
click at [397, 146] on div at bounding box center [340, 150] width 126 height 8
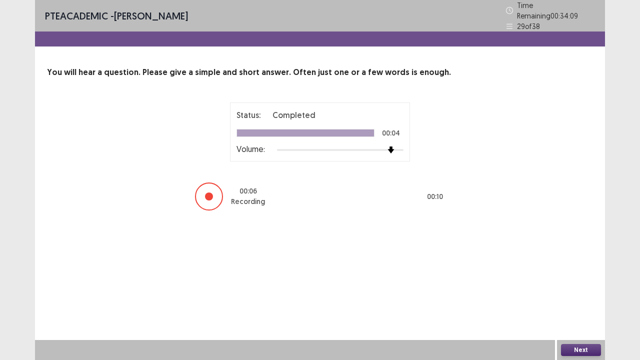
click at [585, 292] on button "Next" at bounding box center [581, 350] width 40 height 12
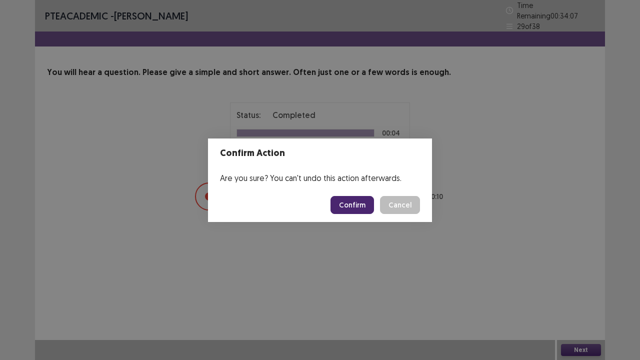
click at [364, 205] on button "Confirm" at bounding box center [351, 205] width 43 height 18
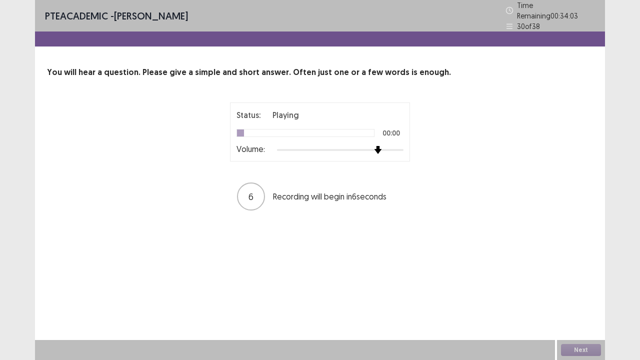
click at [373, 146] on div at bounding box center [340, 150] width 126 height 8
click at [393, 146] on div at bounding box center [340, 150] width 126 height 8
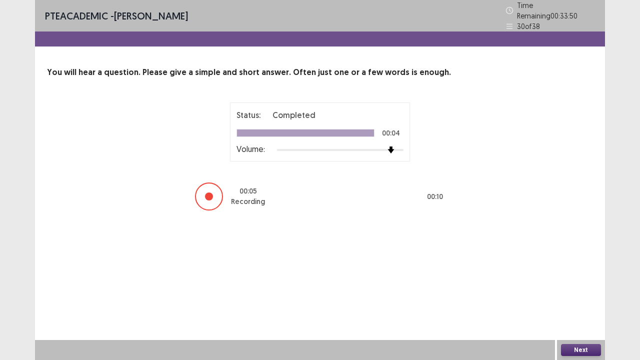
click at [589, 292] on button "Next" at bounding box center [581, 350] width 40 height 12
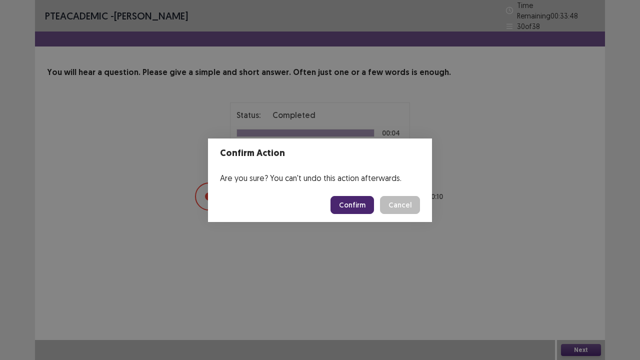
click at [355, 204] on button "Confirm" at bounding box center [351, 205] width 43 height 18
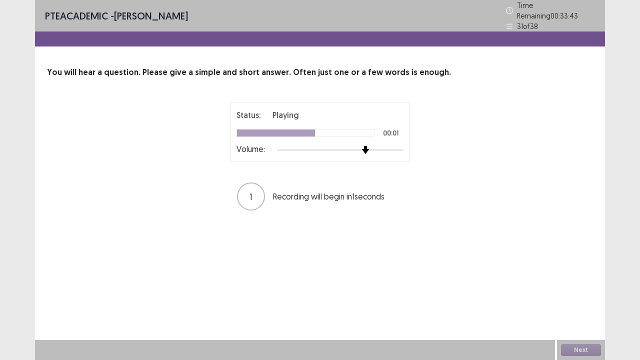
click at [363, 146] on div at bounding box center [340, 150] width 126 height 8
click at [393, 147] on div at bounding box center [340, 150] width 126 height 8
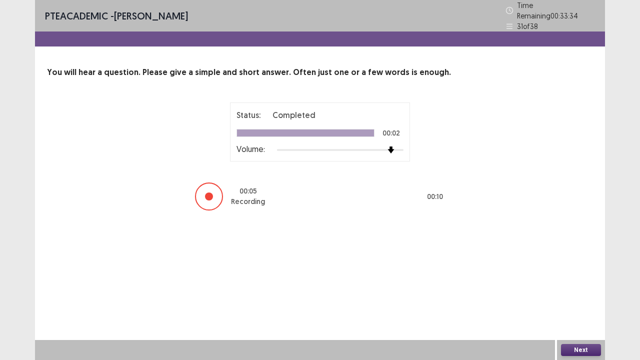
click at [579, 292] on button "Next" at bounding box center [581, 350] width 40 height 12
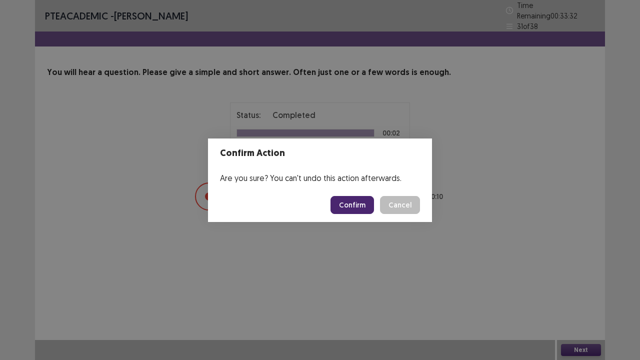
click at [338, 201] on button "Confirm" at bounding box center [351, 205] width 43 height 18
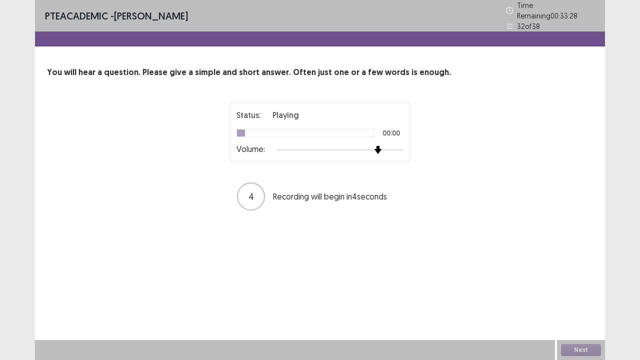
click at [377, 149] on div at bounding box center [340, 150] width 126 height 8
click at [402, 145] on div "Status: Playing 00:01 Volume:" at bounding box center [320, 131] width 180 height 59
click at [402, 146] on div at bounding box center [340, 150] width 126 height 8
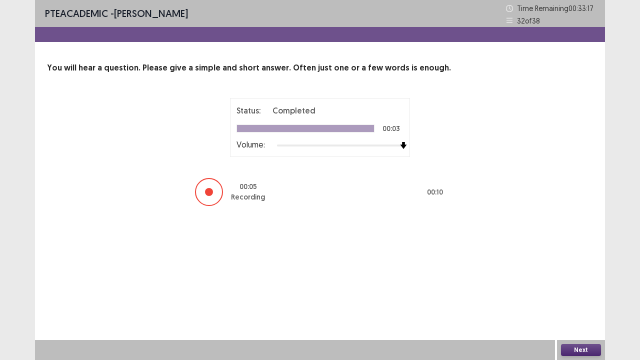
click at [575, 292] on button "Next" at bounding box center [581, 350] width 40 height 12
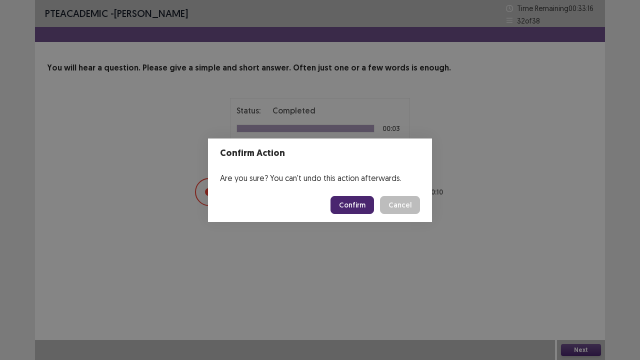
click at [353, 208] on button "Confirm" at bounding box center [351, 205] width 43 height 18
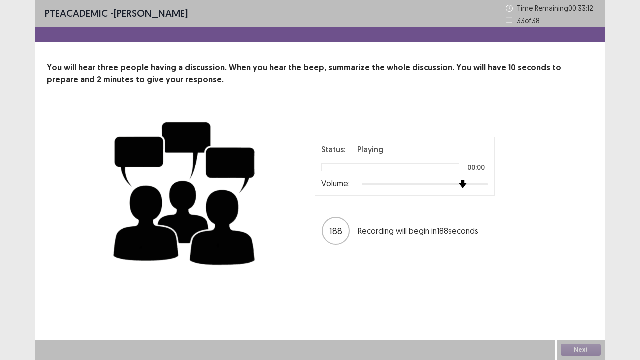
click at [459, 183] on div at bounding box center [425, 184] width 126 height 8
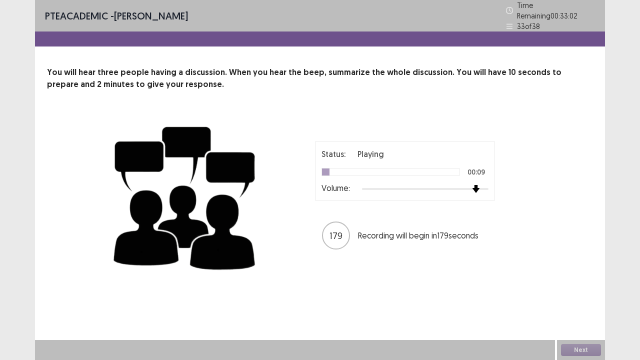
click at [479, 185] on div at bounding box center [425, 189] width 126 height 8
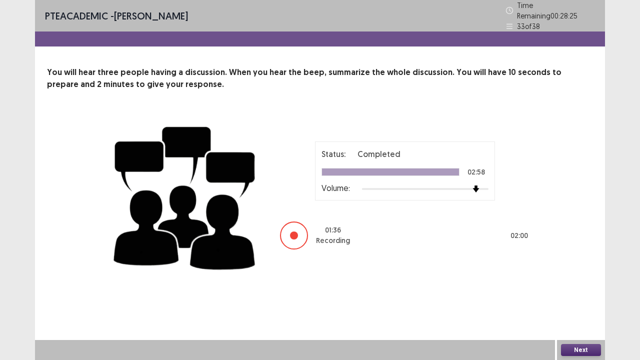
click at [574, 292] on button "Next" at bounding box center [581, 350] width 40 height 12
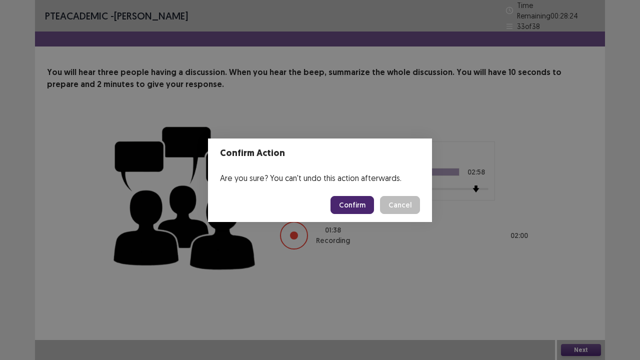
click at [360, 206] on button "Confirm" at bounding box center [351, 205] width 43 height 18
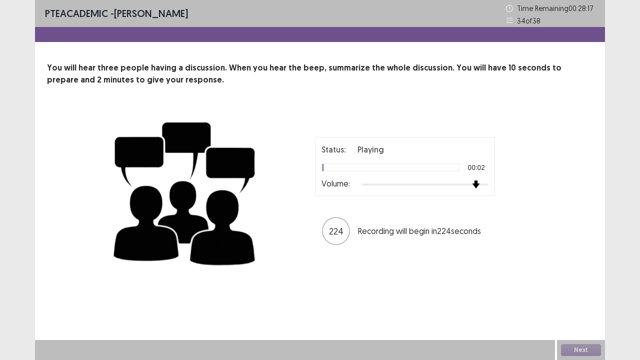
click at [477, 182] on div at bounding box center [425, 184] width 126 height 8
click at [483, 184] on div at bounding box center [425, 184] width 126 height 8
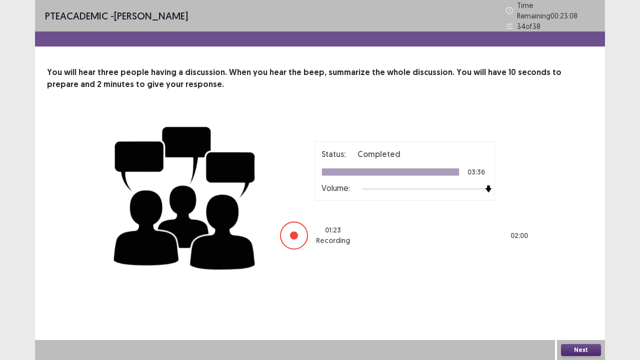
click at [580, 292] on button "Next" at bounding box center [581, 350] width 40 height 12
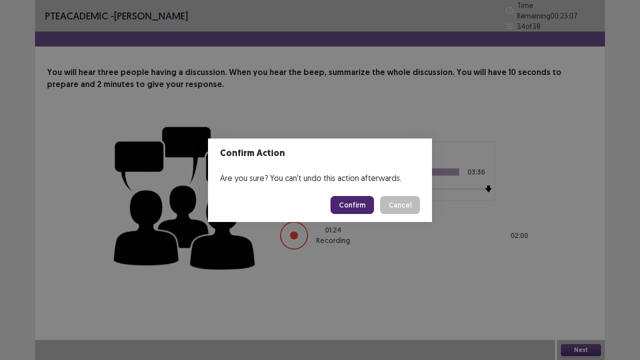
click at [357, 207] on button "Confirm" at bounding box center [351, 205] width 43 height 18
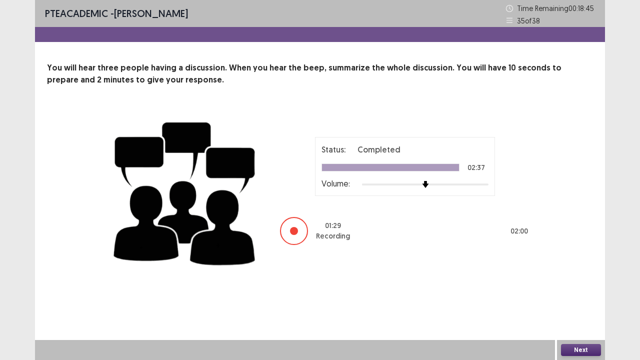
click at [581, 292] on button "Next" at bounding box center [581, 350] width 40 height 12
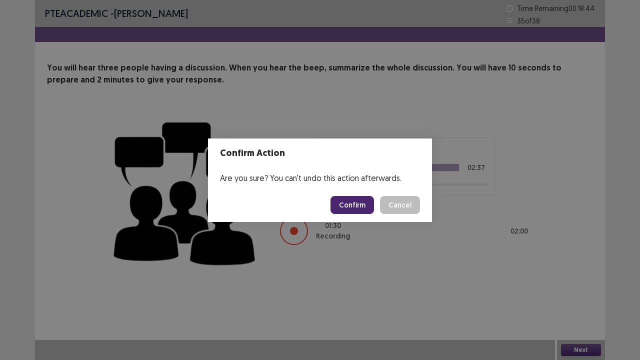
click at [337, 205] on button "Confirm" at bounding box center [351, 205] width 43 height 18
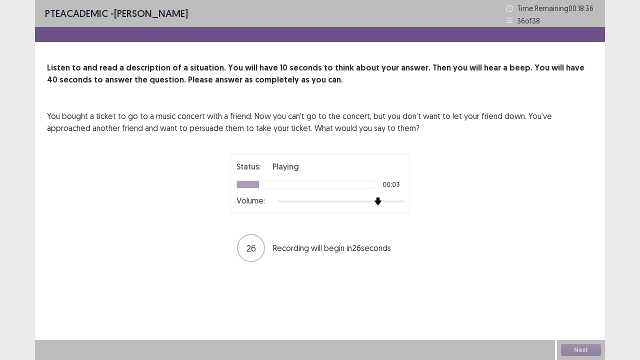
click at [374, 199] on div at bounding box center [340, 201] width 126 height 8
click at [391, 200] on div at bounding box center [340, 201] width 126 height 8
click at [399, 200] on div at bounding box center [340, 201] width 126 height 8
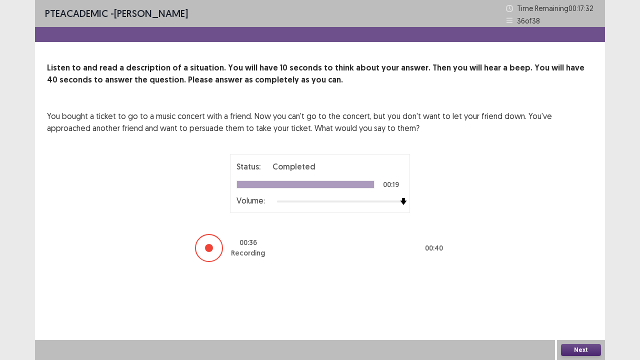
click at [592, 292] on button "Next" at bounding box center [581, 350] width 40 height 12
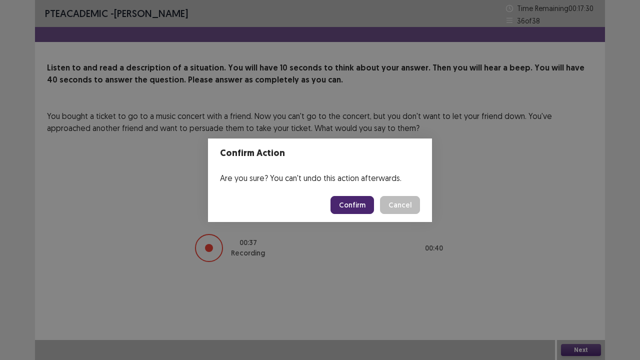
click at [362, 210] on button "Confirm" at bounding box center [351, 205] width 43 height 18
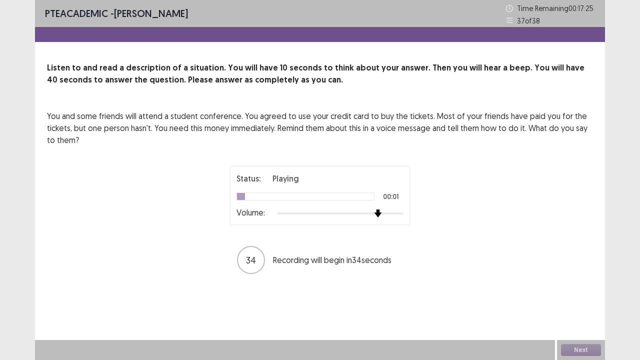
click at [377, 210] on div at bounding box center [340, 213] width 126 height 8
click at [391, 210] on div at bounding box center [340, 213] width 126 height 8
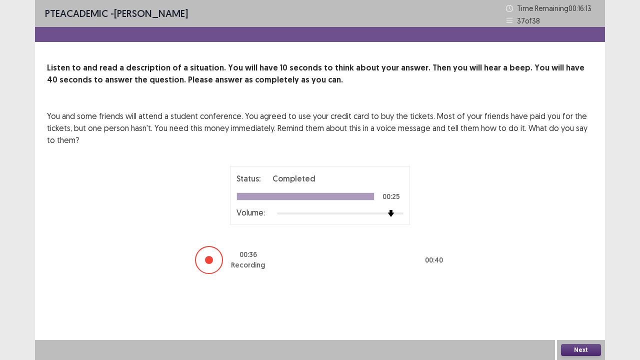
drag, startPoint x: 575, startPoint y: 349, endPoint x: 321, endPoint y: 241, distance: 276.6
click at [321, 241] on div "PTE academic - [PERSON_NAME] Time Remaining 00 : 16 : 13 37 of 38 Listen to and…" at bounding box center [320, 180] width 570 height 360
click at [585, 292] on button "Next" at bounding box center [581, 350] width 40 height 12
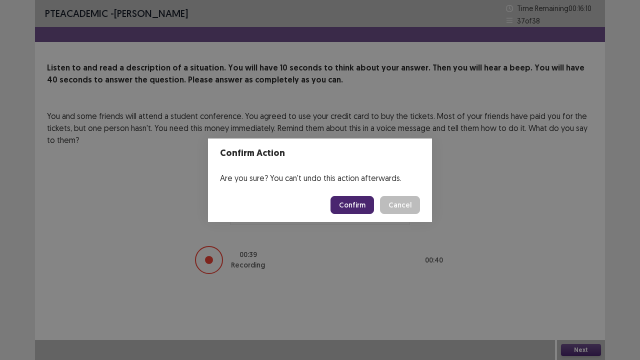
click at [372, 202] on button "Confirm" at bounding box center [351, 205] width 43 height 18
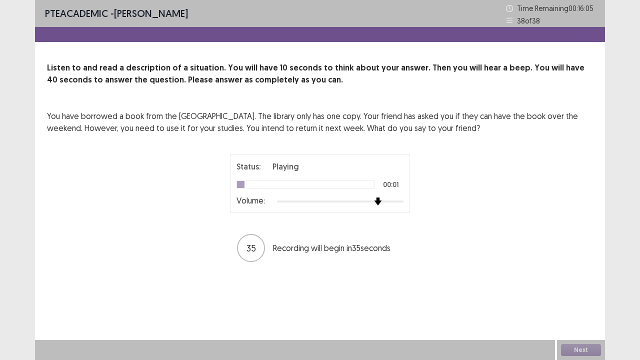
click at [372, 202] on div at bounding box center [340, 201] width 126 height 8
click at [396, 202] on div at bounding box center [340, 201] width 126 height 2
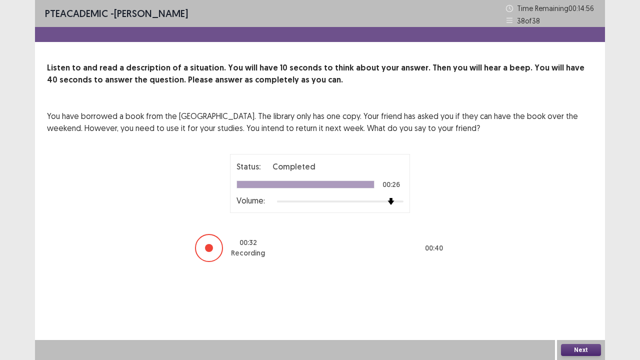
click at [591, 292] on button "Next" at bounding box center [581, 350] width 40 height 12
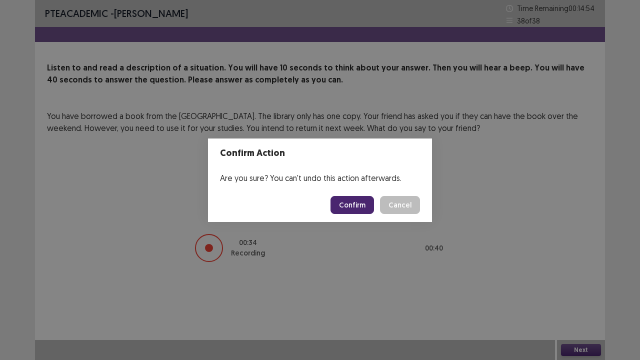
click at [362, 200] on button "Confirm" at bounding box center [351, 205] width 43 height 18
click at [547, 187] on div "Confirm Action Are you sure? You can't undo this action afterwards. Loading... …" at bounding box center [320, 180] width 640 height 360
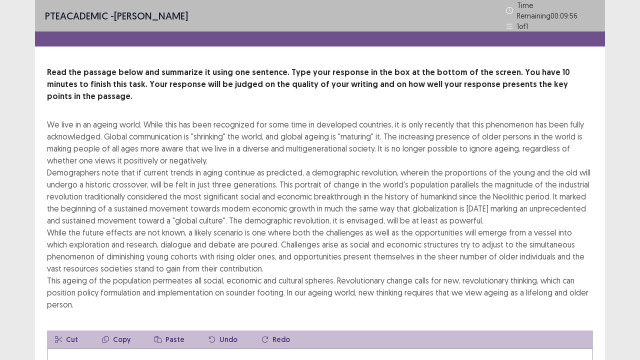
click at [632, 190] on div "PTE academic - [PERSON_NAME] Time Remaining 00 : 09 : 56 1 of 1 Read the passag…" at bounding box center [320, 260] width 640 height 520
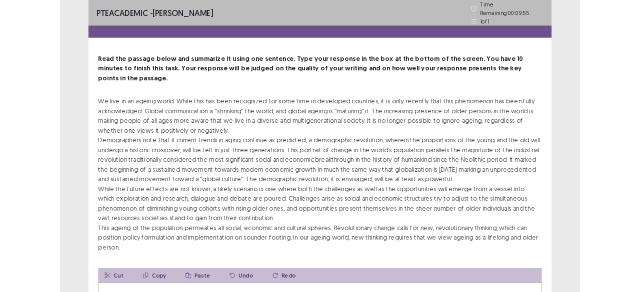
scroll to position [20, 0]
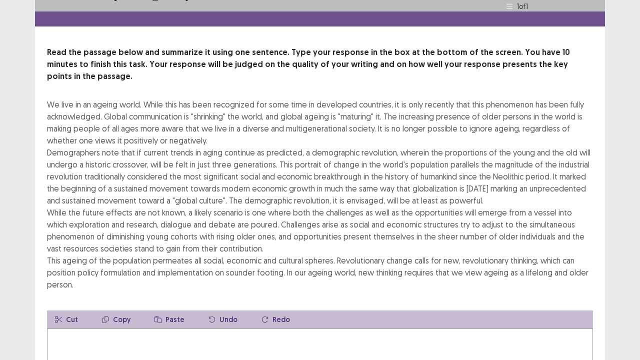
click at [557, 198] on div "We live in an ageing world. While this has been recognized for some time in dev…" at bounding box center [320, 194] width 546 height 192
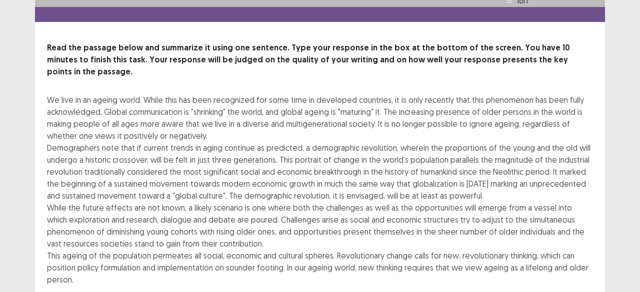
click at [618, 64] on div "PTE academic - [PERSON_NAME] Time Remaining 00 : 09 : 41 1 of 1 Read the passag…" at bounding box center [320, 238] width 640 height 516
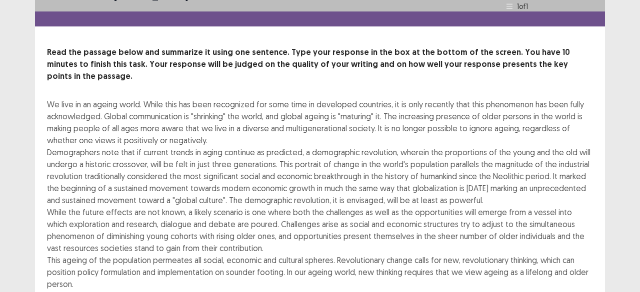
click at [612, 136] on div "PTE academic - [PERSON_NAME] Time Remaining 00 : 09 : 40 1 of 1 Read the passag…" at bounding box center [320, 240] width 640 height 520
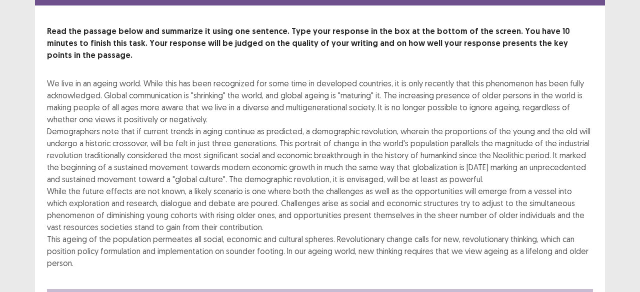
scroll to position [60, 0]
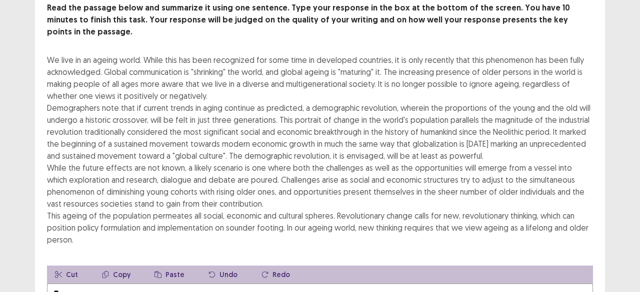
type textarea "*"
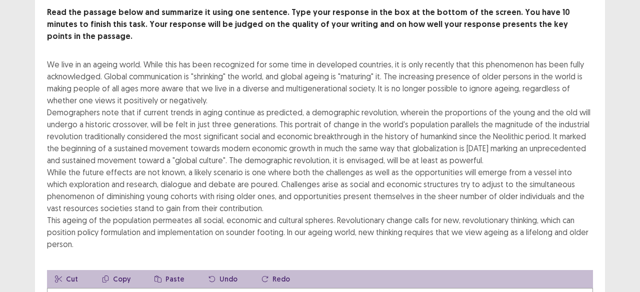
type textarea "*"
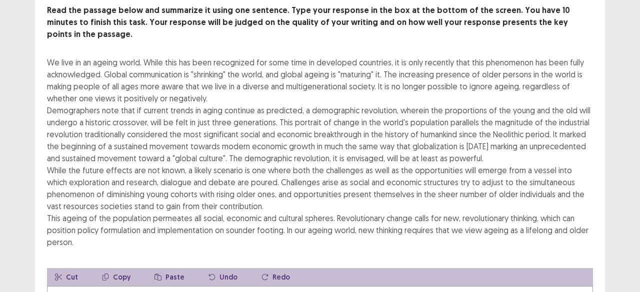
scroll to position [91, 0]
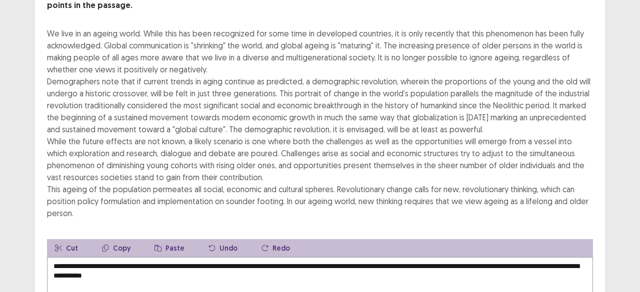
type textarea "**********"
click at [630, 187] on div "PTE academic - [PERSON_NAME] Time Remaining 00 : 05 : 23 1 of 1 Read the passag…" at bounding box center [320, 169] width 640 height 520
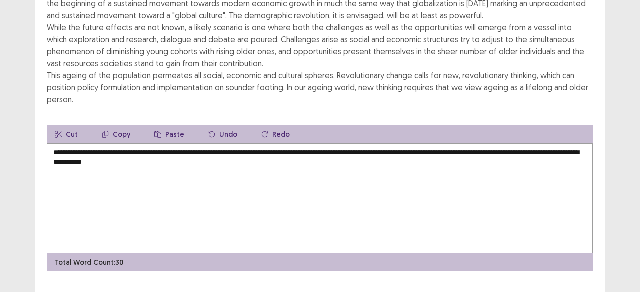
scroll to position [211, 0]
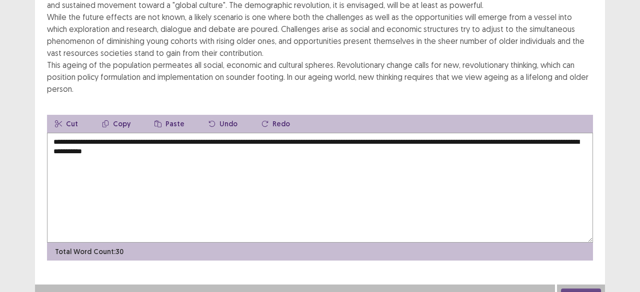
click at [594, 289] on button "Next" at bounding box center [581, 295] width 40 height 12
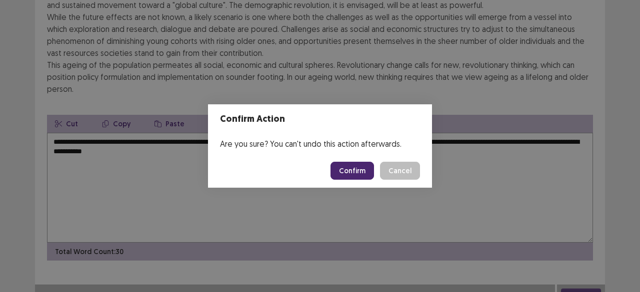
click at [348, 164] on button "Confirm" at bounding box center [351, 171] width 43 height 18
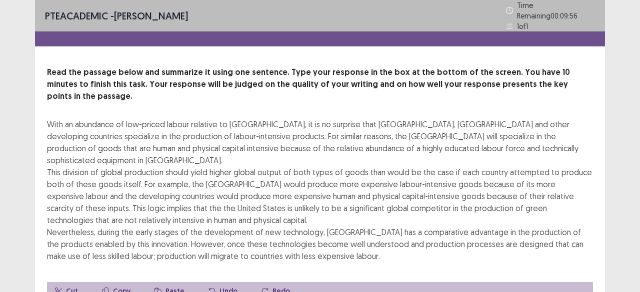
click at [615, 225] on div "PTE academic - [PERSON_NAME] Time Remaining 00 : 09 : 56 1 of 1 Read the passag…" at bounding box center [320, 236] width 640 height 472
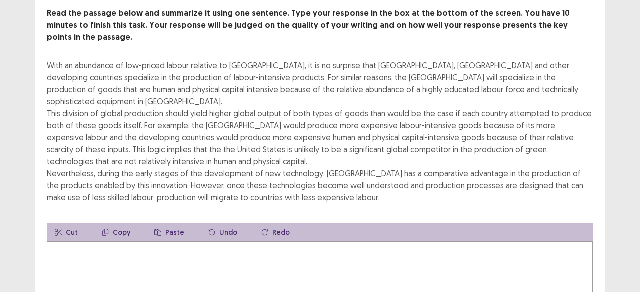
scroll to position [60, 0]
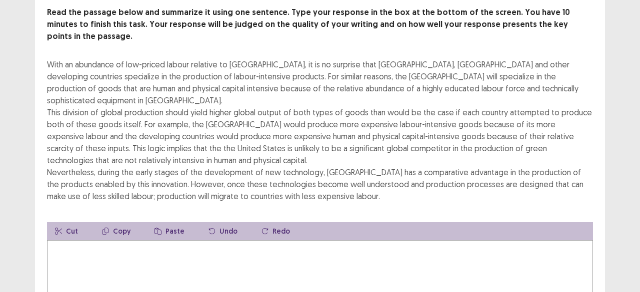
click at [138, 240] on textarea at bounding box center [320, 295] width 546 height 110
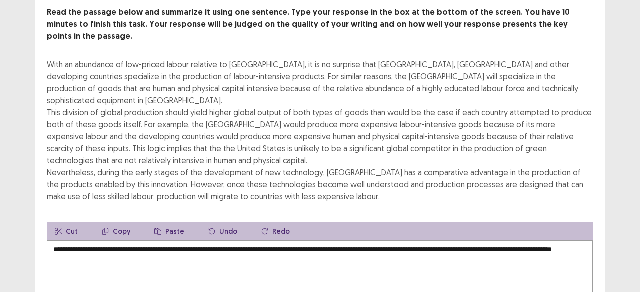
click at [600, 65] on div "**********" at bounding box center [320, 187] width 570 height 362
click at [635, 78] on div "PTE academic - [PERSON_NAME] Time Remaining 00 : 06 : 47 1 of 1 Read the passag…" at bounding box center [320, 176] width 640 height 472
click at [154, 240] on textarea "**********" at bounding box center [320, 295] width 546 height 110
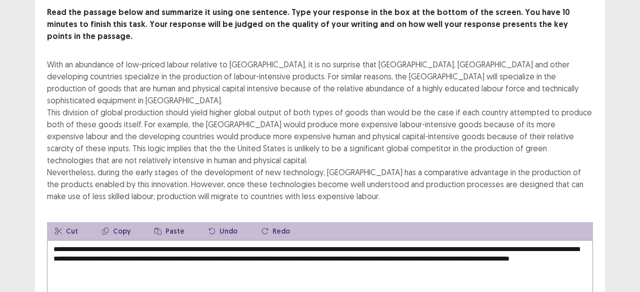
type textarea "**********"
click at [603, 128] on div "Read the passage below and summarize it using one sentence. Type your response …" at bounding box center [320, 187] width 570 height 362
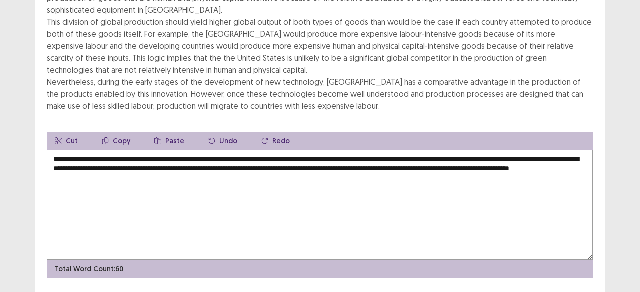
scroll to position [151, 0]
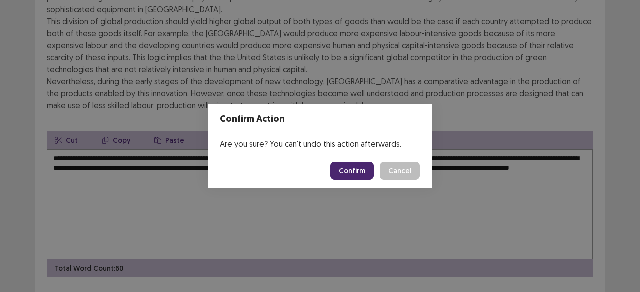
click at [347, 168] on button "Confirm" at bounding box center [351, 171] width 43 height 18
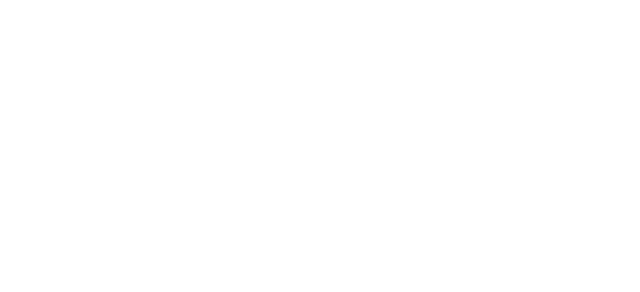
scroll to position [0, 0]
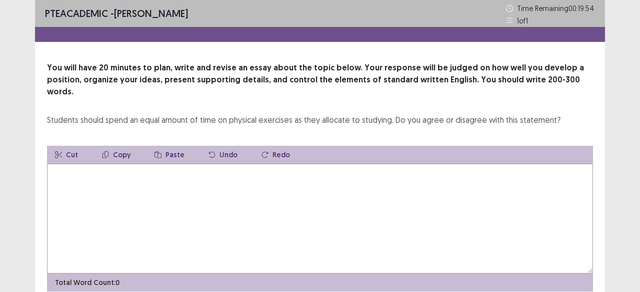
click at [217, 178] on textarea at bounding box center [320, 219] width 546 height 110
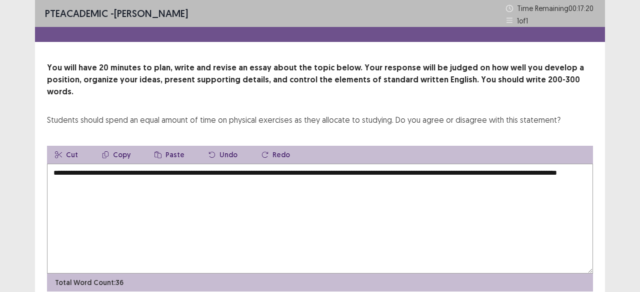
click at [99, 164] on textarea "**********" at bounding box center [320, 219] width 546 height 110
drag, startPoint x: 156, startPoint y: 161, endPoint x: 450, endPoint y: 164, distance: 293.9
click at [450, 164] on textarea "**********" at bounding box center [320, 219] width 546 height 110
click at [145, 174] on textarea "**********" at bounding box center [320, 219] width 546 height 110
paste textarea "**********"
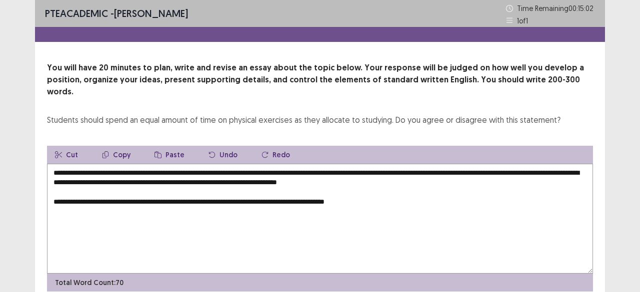
paste textarea "**********"
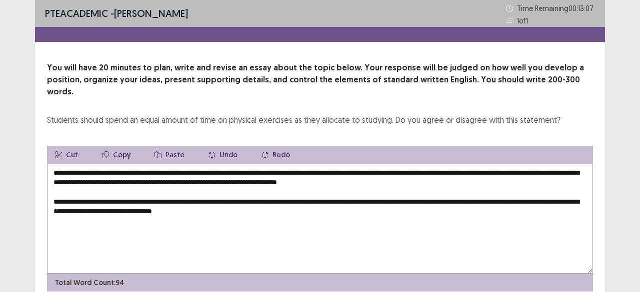
click at [228, 200] on textarea "**********" at bounding box center [320, 219] width 546 height 110
click at [319, 204] on textarea "**********" at bounding box center [320, 219] width 546 height 110
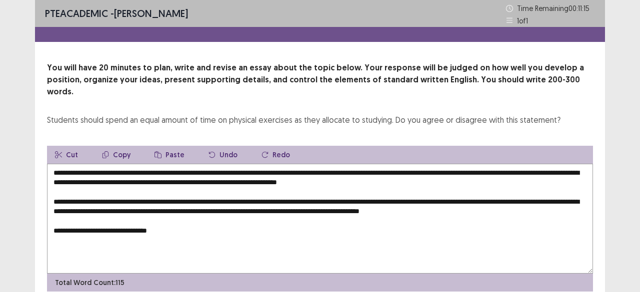
paste textarea "**********"
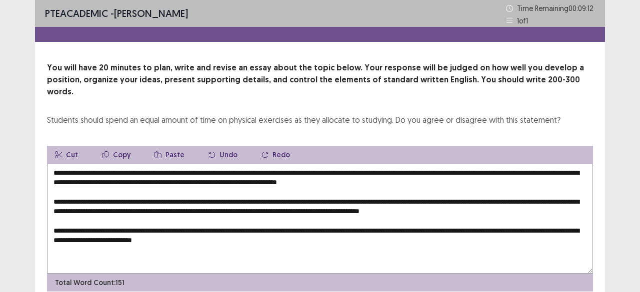
drag, startPoint x: 134, startPoint y: 218, endPoint x: 468, endPoint y: 218, distance: 333.4
click at [468, 218] on textarea "**********" at bounding box center [320, 219] width 546 height 110
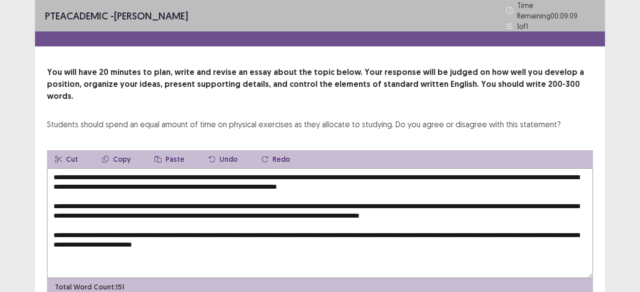
click at [276, 226] on textarea "**********" at bounding box center [320, 223] width 546 height 110
paste textarea "**********"
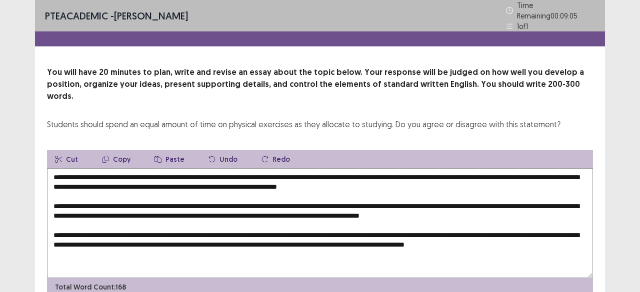
click at [254, 227] on textarea "**********" at bounding box center [320, 223] width 546 height 110
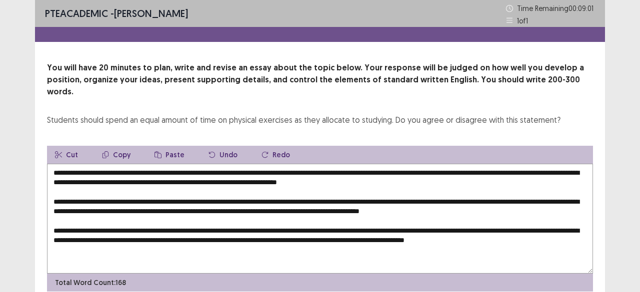
click at [597, 246] on div "You will have 20 minutes to plan, write and revise an essay about the topic bel…" at bounding box center [320, 177] width 570 height 230
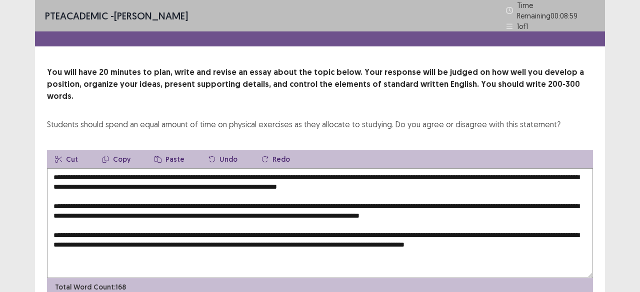
click at [585, 226] on textarea "**********" at bounding box center [320, 223] width 546 height 110
drag, startPoint x: 154, startPoint y: 160, endPoint x: 453, endPoint y: 161, distance: 298.9
click at [453, 168] on textarea at bounding box center [320, 223] width 546 height 110
click at [266, 253] on textarea at bounding box center [320, 223] width 546 height 110
paste textarea "**********"
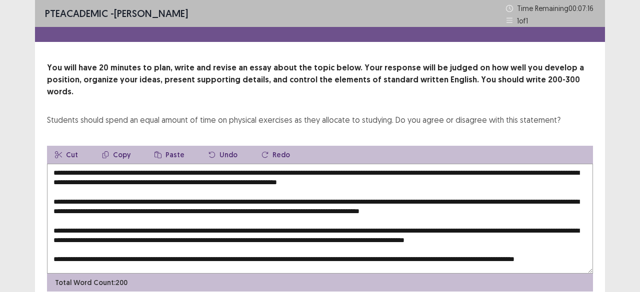
type textarea "**********"
click at [633, 238] on div "PTE academic - [PERSON_NAME] Time Remaining 00 : 07 : 16 1 of 1 You will have 2…" at bounding box center [320, 168] width 640 height 336
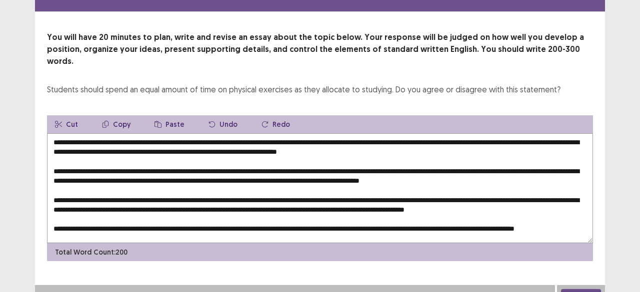
scroll to position [31, 0]
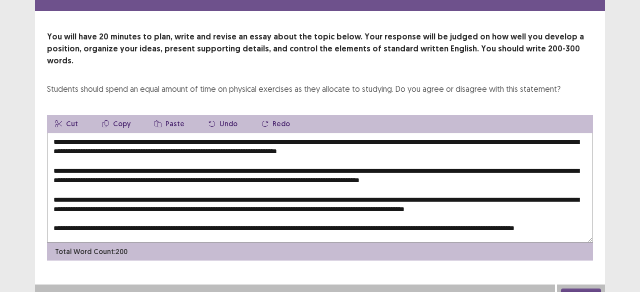
click at [586, 289] on button "Next" at bounding box center [581, 295] width 40 height 12
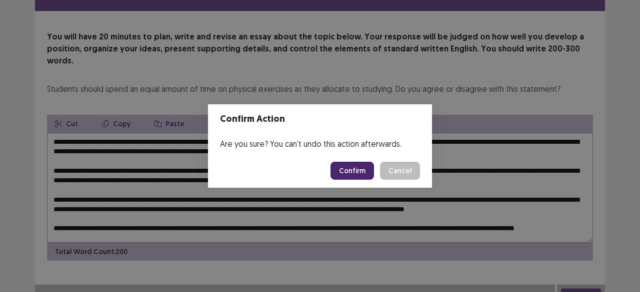
click at [344, 167] on button "Confirm" at bounding box center [351, 171] width 43 height 18
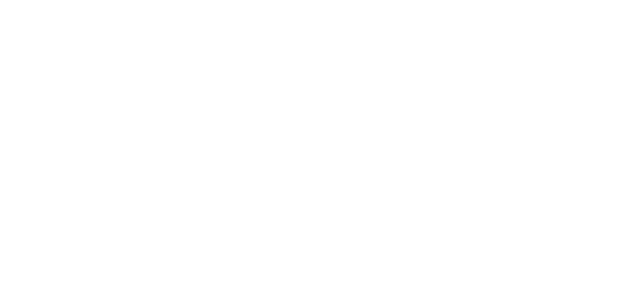
scroll to position [0, 0]
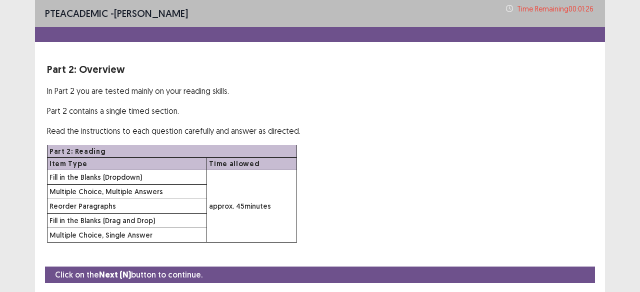
click at [430, 260] on div "PTE academic - [PERSON_NAME] Time Remaining 00 : 01 : 26 Part 2: Overview In Pa…" at bounding box center [320, 131] width 570 height 263
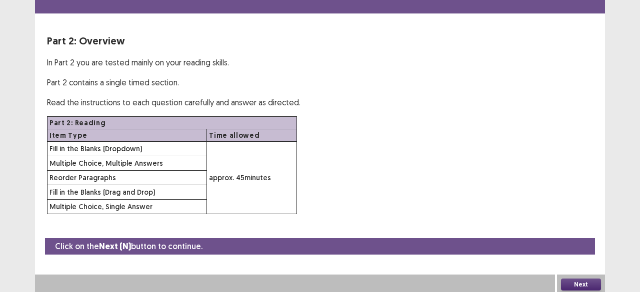
scroll to position [29, 0]
click at [588, 285] on button "Next" at bounding box center [581, 284] width 40 height 12
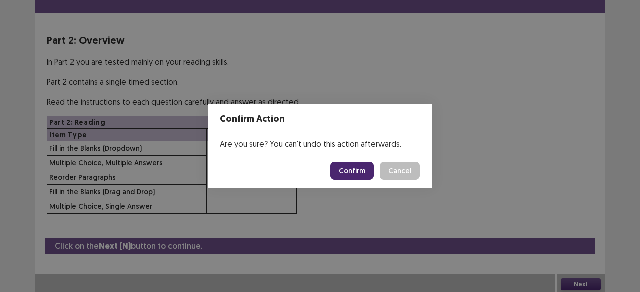
click at [353, 171] on button "Confirm" at bounding box center [351, 171] width 43 height 18
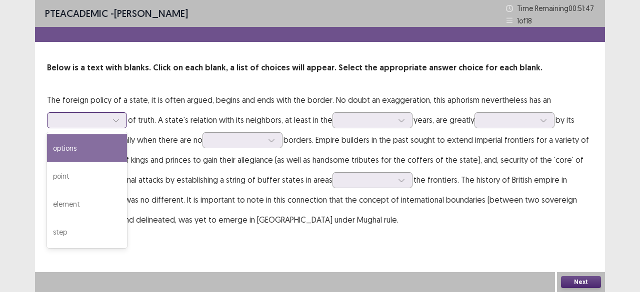
click at [114, 125] on div at bounding box center [115, 120] width 15 height 15
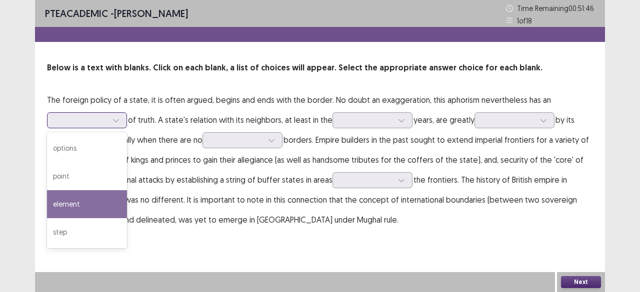
click at [85, 207] on div "element" at bounding box center [87, 204] width 80 height 28
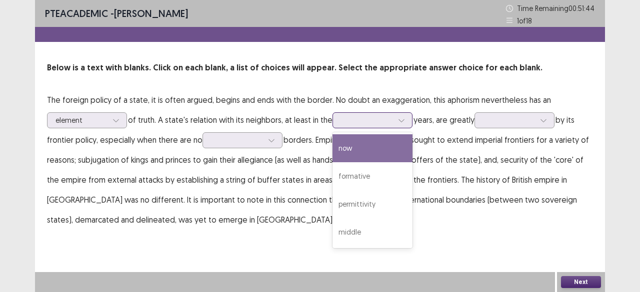
click at [344, 124] on div at bounding box center [367, 119] width 52 height 9
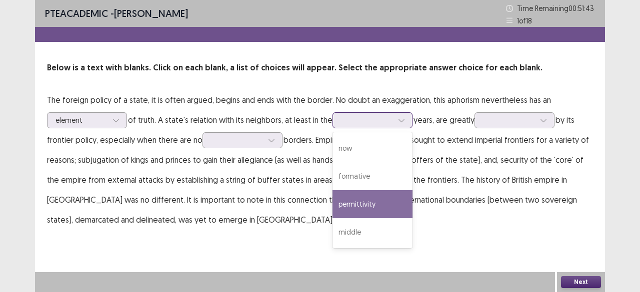
click at [357, 200] on div "permittivity" at bounding box center [372, 204] width 80 height 28
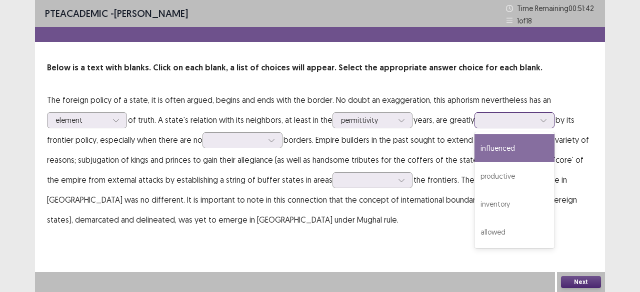
click at [524, 125] on div at bounding box center [509, 119] width 54 height 11
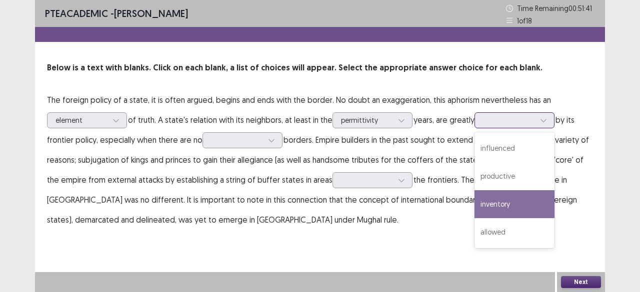
click at [498, 196] on div "inventory" at bounding box center [514, 204] width 80 height 28
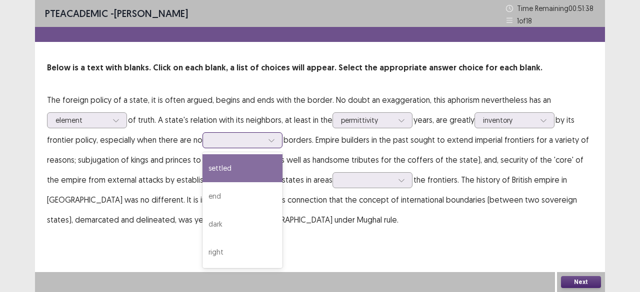
click at [269, 144] on div at bounding box center [271, 140] width 15 height 15
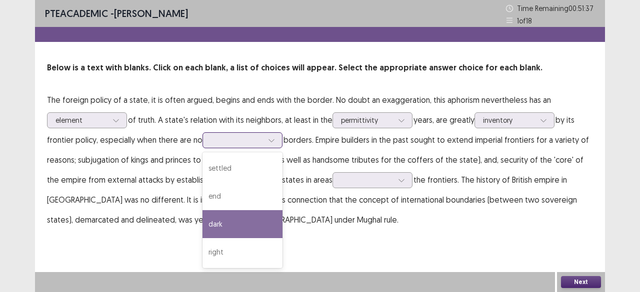
click at [231, 229] on div "dark" at bounding box center [242, 224] width 80 height 28
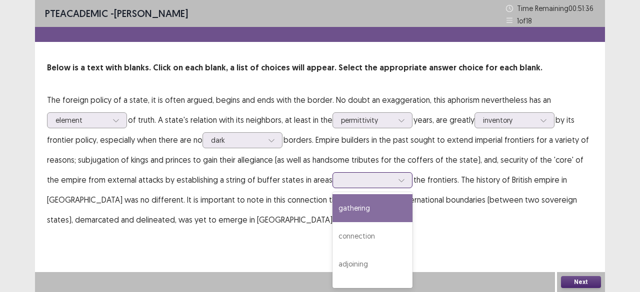
click at [342, 186] on div at bounding box center [367, 179] width 54 height 11
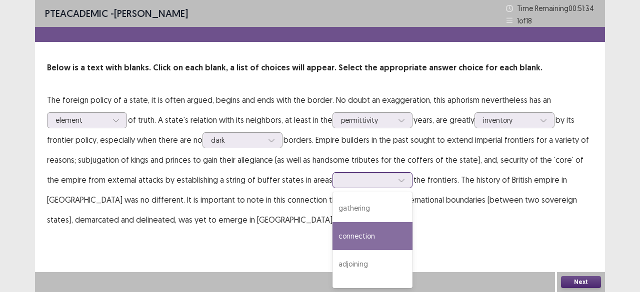
click at [344, 239] on div "connection" at bounding box center [372, 236] width 80 height 28
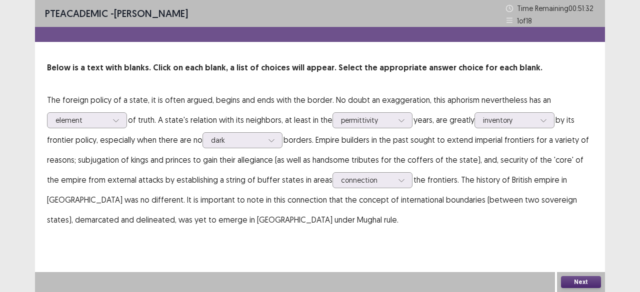
click at [576, 286] on button "Next" at bounding box center [581, 282] width 40 height 12
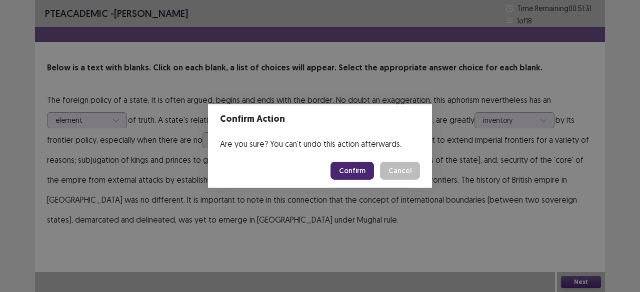
click at [355, 171] on button "Confirm" at bounding box center [351, 171] width 43 height 18
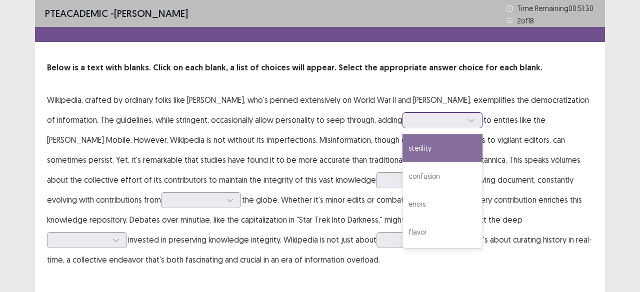
click at [411, 121] on div at bounding box center [437, 119] width 52 height 9
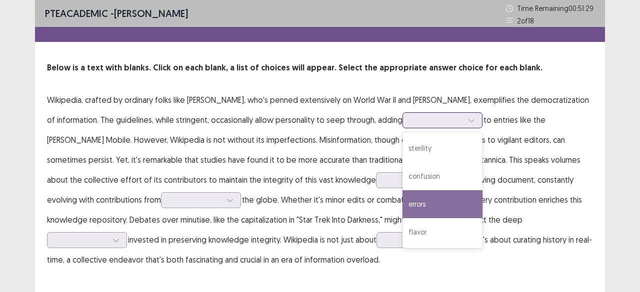
click at [402, 196] on div "errors" at bounding box center [442, 204] width 80 height 28
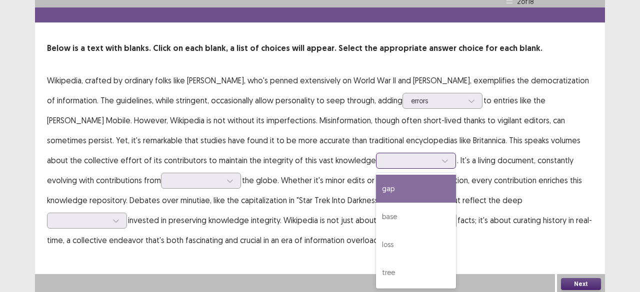
click at [376, 169] on div "4 results available. Use Up and Down to choose options, press Enter to select t…" at bounding box center [416, 161] width 80 height 16
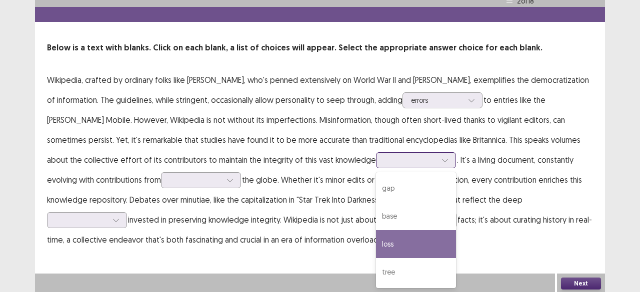
click at [376, 244] on div "loss" at bounding box center [416, 244] width 80 height 28
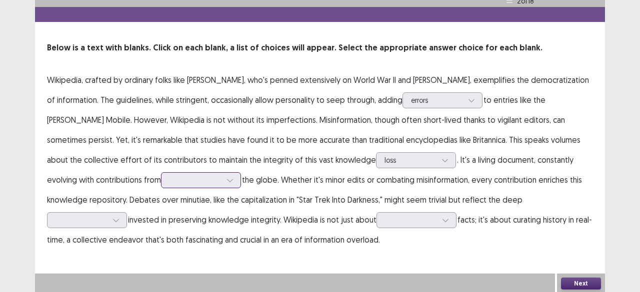
scroll to position [21, 0]
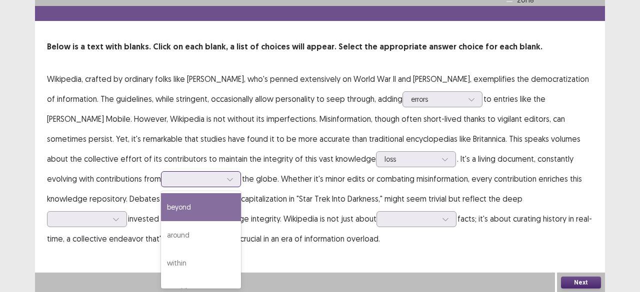
click at [222, 179] on div at bounding box center [229, 179] width 15 height 15
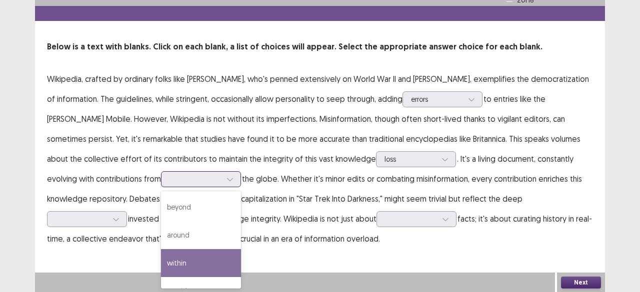
click at [161, 254] on div "within" at bounding box center [201, 263] width 80 height 28
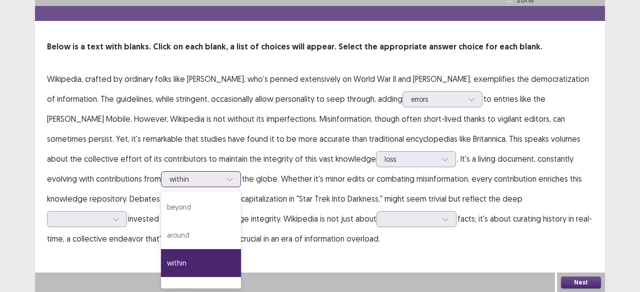
click at [226, 176] on icon at bounding box center [229, 179] width 7 height 7
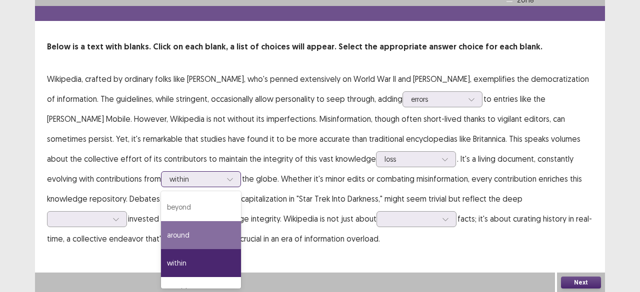
click at [161, 228] on div "around" at bounding box center [201, 235] width 80 height 28
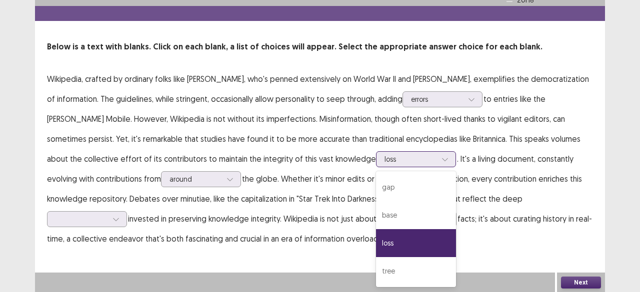
click at [384, 157] on div at bounding box center [410, 158] width 52 height 9
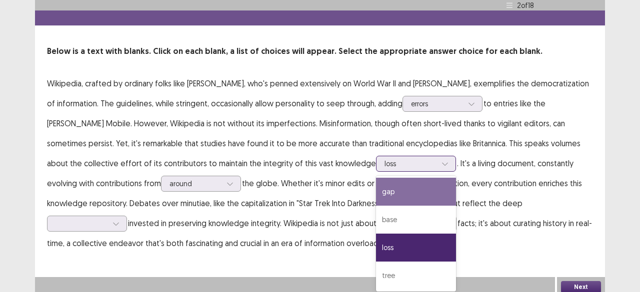
click at [376, 189] on div "gap" at bounding box center [416, 192] width 80 height 28
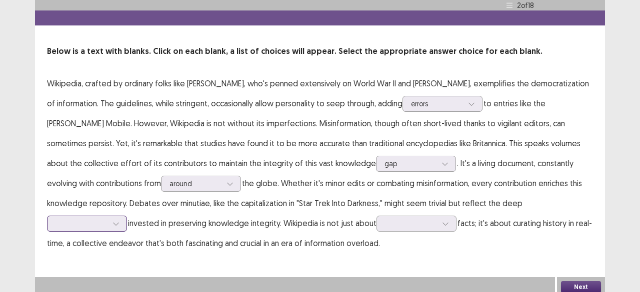
click at [127, 216] on div at bounding box center [87, 224] width 80 height 16
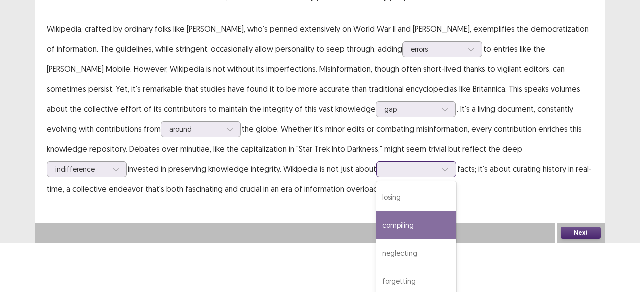
click at [376, 177] on div "4 results available. Use Up and Down to choose options, press Enter to select t…" at bounding box center [416, 169] width 80 height 16
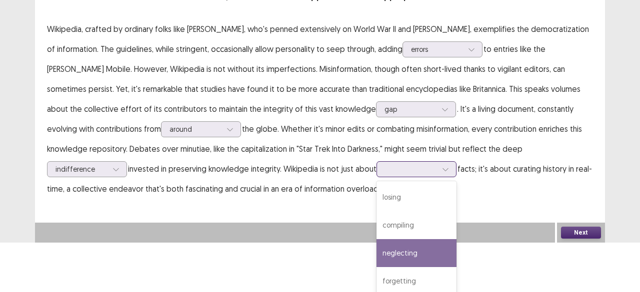
click at [376, 259] on div "neglecting" at bounding box center [416, 253] width 80 height 28
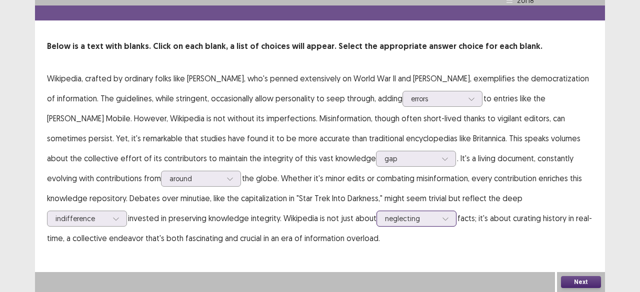
scroll to position [21, 0]
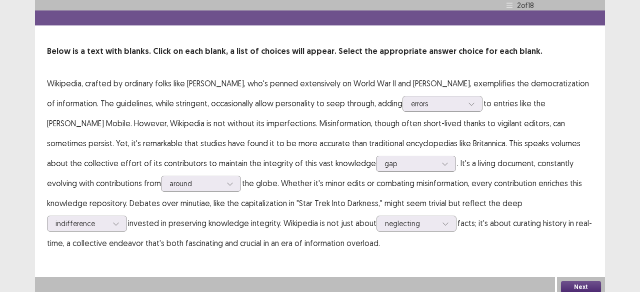
click at [588, 281] on button "Next" at bounding box center [581, 287] width 40 height 12
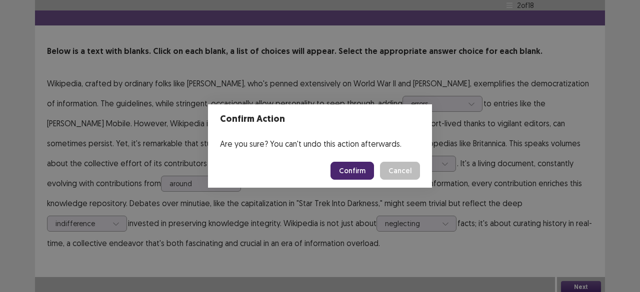
click at [354, 176] on button "Confirm" at bounding box center [351, 171] width 43 height 18
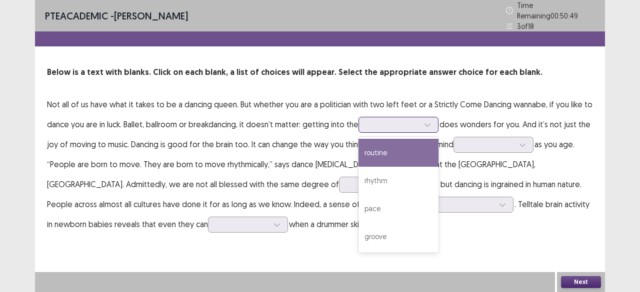
click at [388, 120] on div at bounding box center [393, 124] width 52 height 9
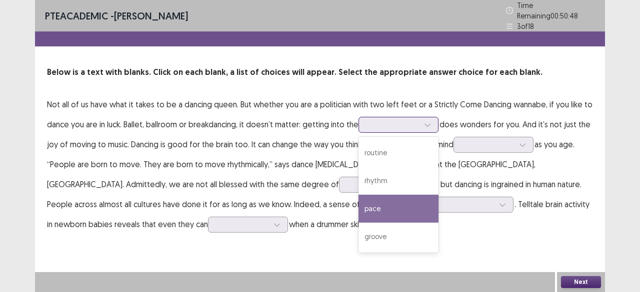
click at [385, 200] on div "pace" at bounding box center [398, 209] width 80 height 28
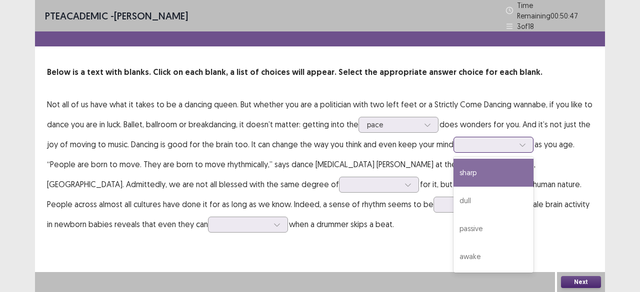
click at [486, 145] on div at bounding box center [488, 144] width 54 height 11
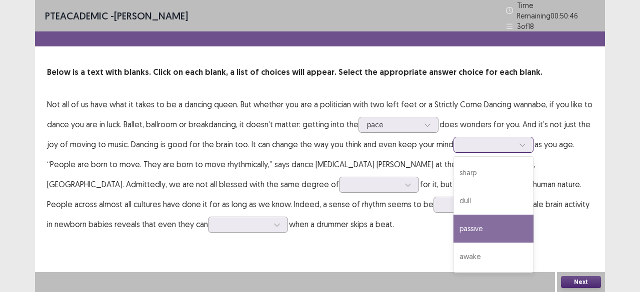
click at [480, 217] on div "passive" at bounding box center [493, 229] width 80 height 28
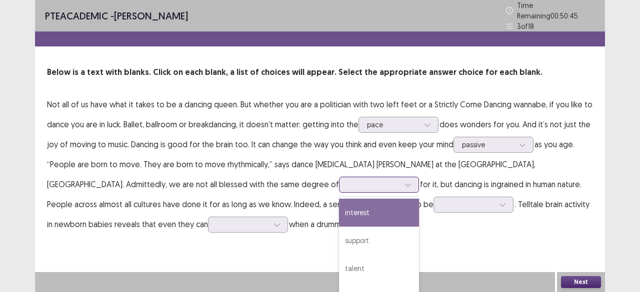
click at [347, 180] on div at bounding box center [373, 184] width 52 height 9
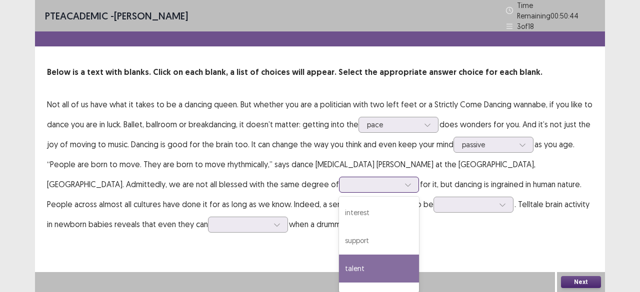
click at [339, 255] on div "talent" at bounding box center [379, 269] width 80 height 28
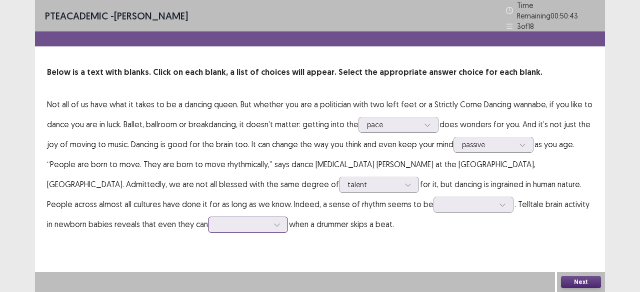
scroll to position [55, 0]
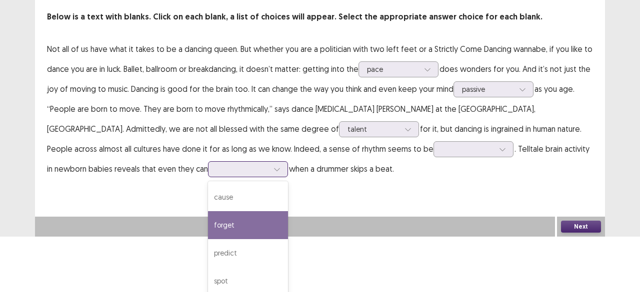
click at [208, 177] on div "4 results available. Use Up and Down to choose options, press Enter to select t…" at bounding box center [248, 169] width 80 height 16
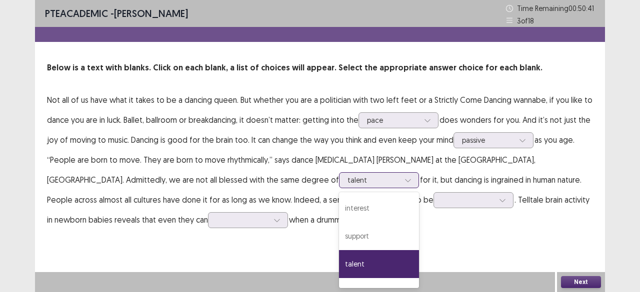
scroll to position [0, 0]
click at [234, 124] on p "Not all of us have what it takes to be a dancing queen. But whether you are a p…" at bounding box center [320, 160] width 546 height 140
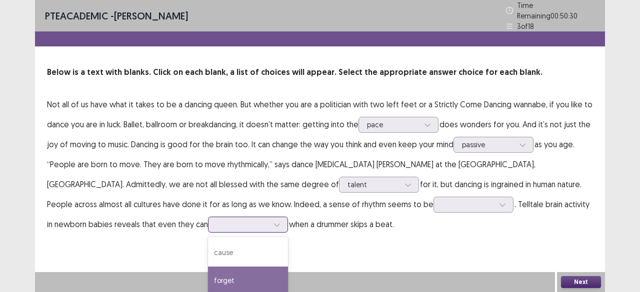
scroll to position [55, 0]
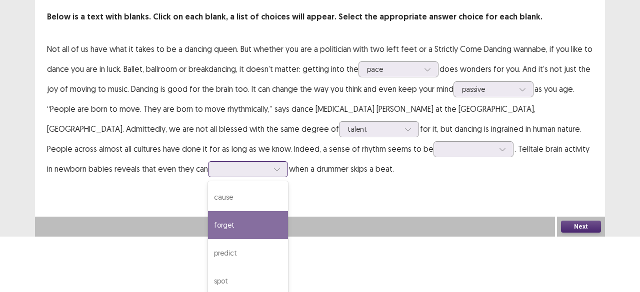
click at [208, 177] on div "4 results available. Use Up and Down to choose options, press Enter to select t…" at bounding box center [248, 169] width 80 height 16
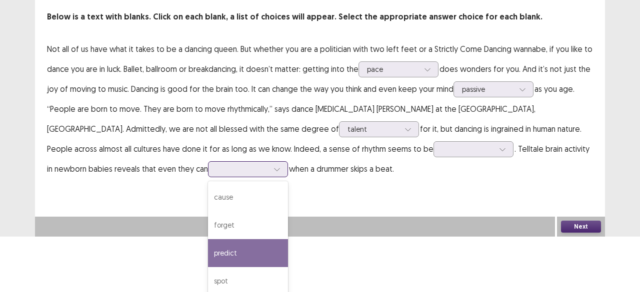
click at [208, 251] on div "predict" at bounding box center [248, 253] width 80 height 28
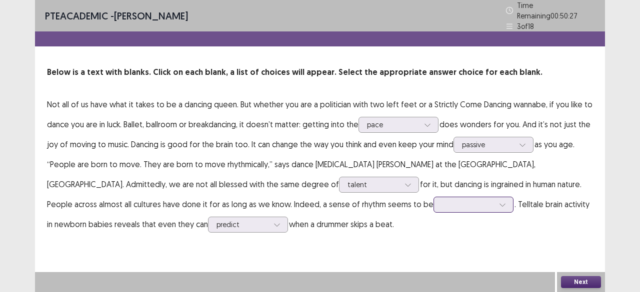
click at [442, 200] on div at bounding box center [468, 204] width 52 height 9
click at [433, 277] on div "acquired" at bounding box center [473, 289] width 80 height 28
click at [571, 282] on button "Next" at bounding box center [581, 282] width 40 height 12
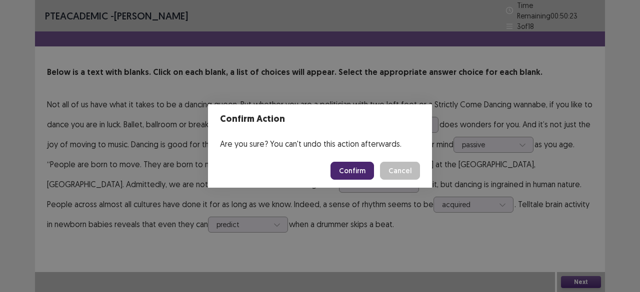
click at [363, 168] on button "Confirm" at bounding box center [351, 171] width 43 height 18
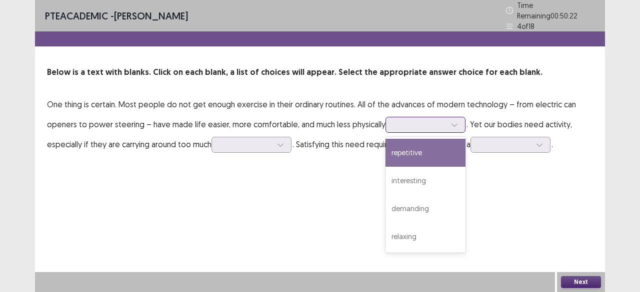
click at [419, 120] on div at bounding box center [420, 124] width 52 height 9
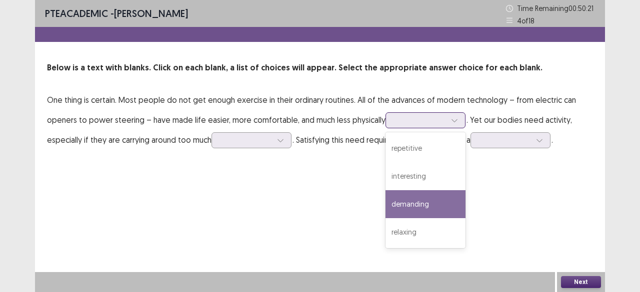
click at [408, 206] on div "demanding" at bounding box center [425, 204] width 80 height 28
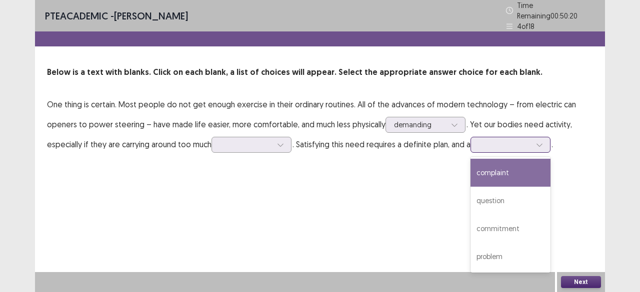
click at [513, 140] on div at bounding box center [505, 144] width 52 height 9
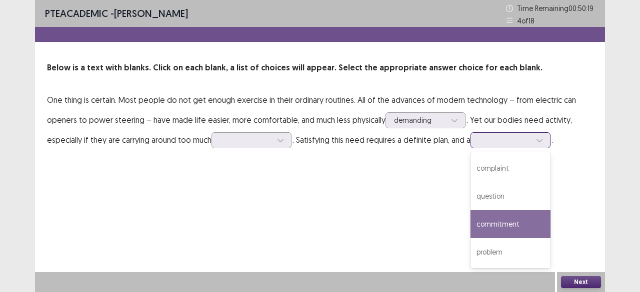
click at [492, 235] on div "commitment" at bounding box center [510, 224] width 80 height 28
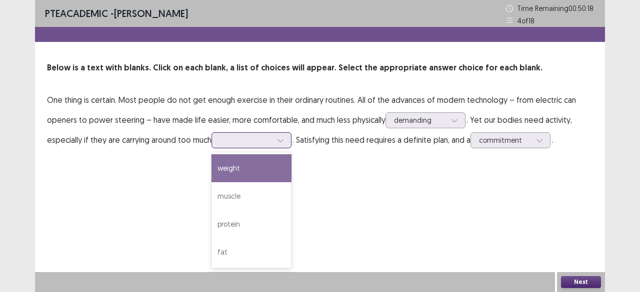
click at [282, 141] on icon at bounding box center [279, 140] width 5 height 3
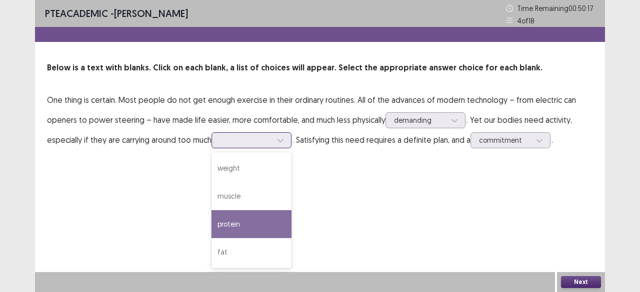
click at [260, 218] on div "protein" at bounding box center [251, 224] width 80 height 28
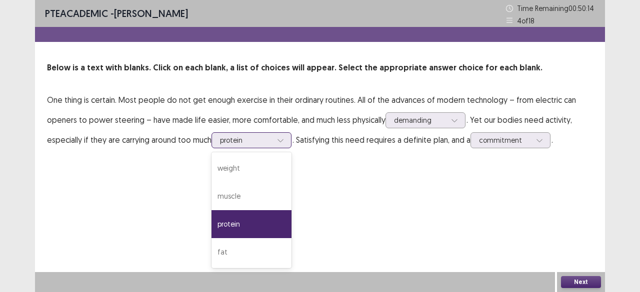
click at [236, 143] on div at bounding box center [246, 139] width 52 height 9
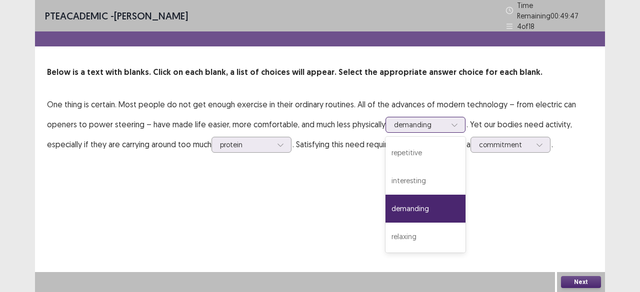
click at [403, 120] on div at bounding box center [420, 124] width 52 height 9
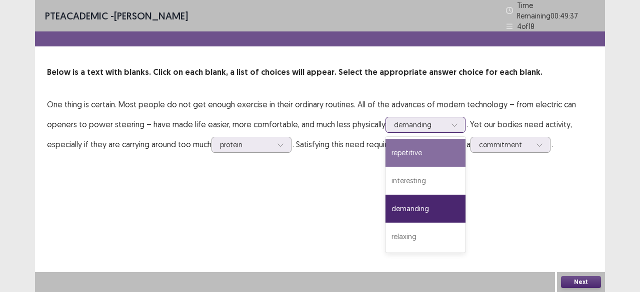
click at [421, 155] on div "repetitive" at bounding box center [425, 153] width 80 height 28
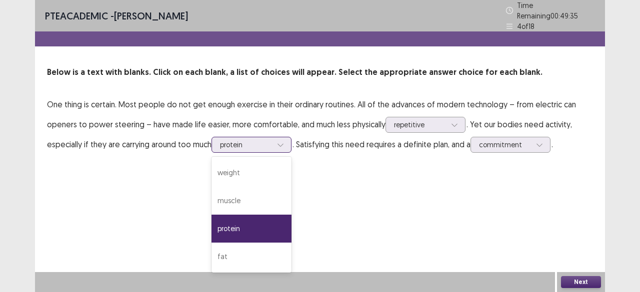
click at [278, 146] on div at bounding box center [280, 144] width 15 height 15
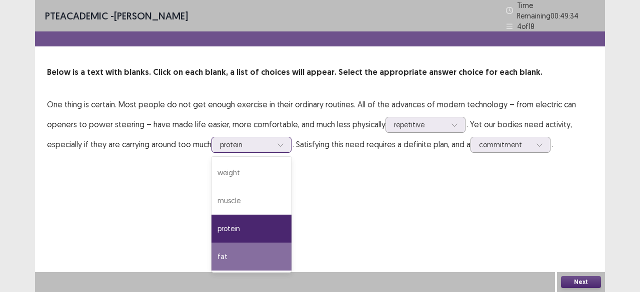
click at [242, 248] on div "fat" at bounding box center [251, 257] width 80 height 28
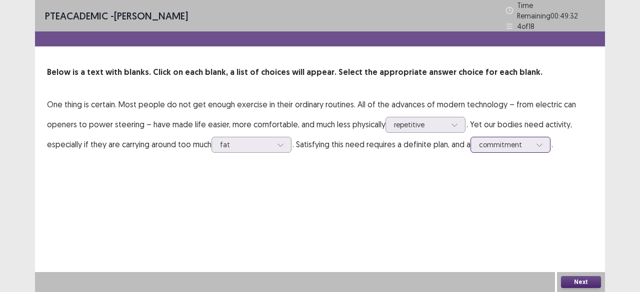
click at [521, 140] on div at bounding box center [505, 144] width 52 height 9
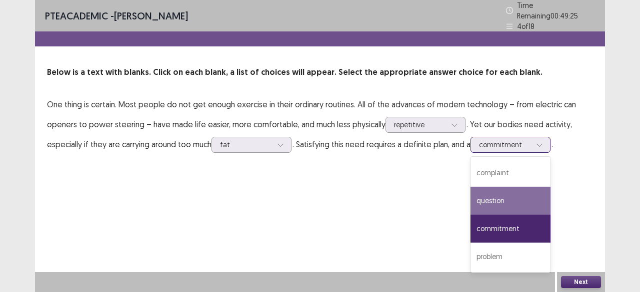
click at [502, 195] on div "question" at bounding box center [510, 201] width 80 height 28
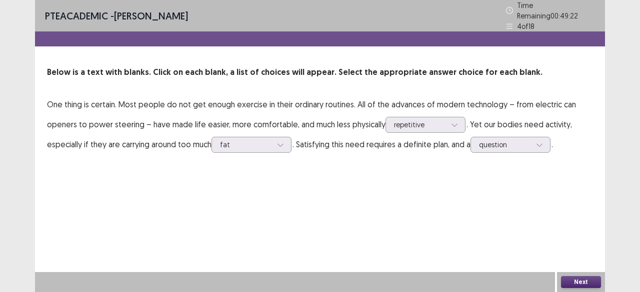
click at [571, 278] on button "Next" at bounding box center [581, 282] width 40 height 12
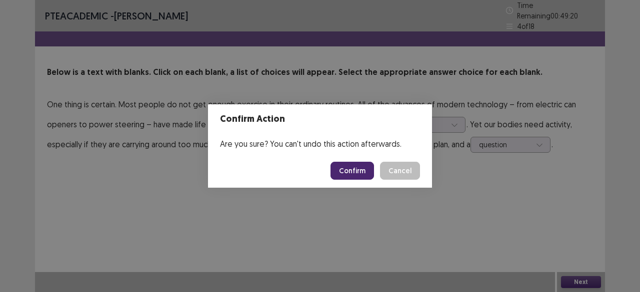
click at [343, 167] on button "Confirm" at bounding box center [351, 171] width 43 height 18
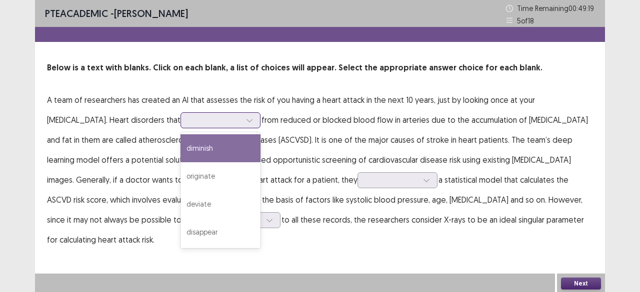
click at [246, 122] on icon at bounding box center [249, 120] width 7 height 7
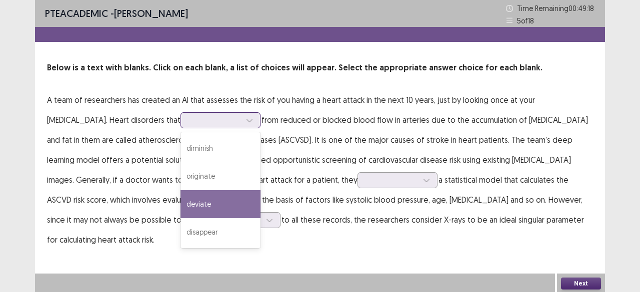
click at [180, 199] on div "deviate" at bounding box center [220, 204] width 80 height 28
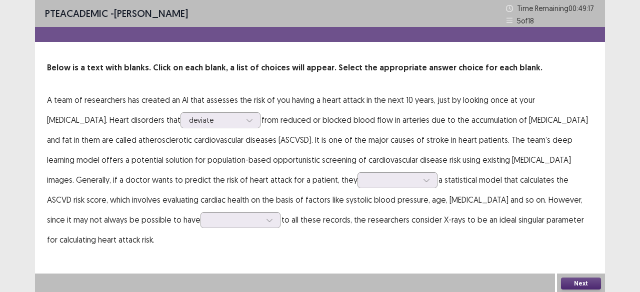
click at [247, 189] on p "A team of researchers has created an AI that assesses the risk of you having a …" at bounding box center [320, 170] width 546 height 160
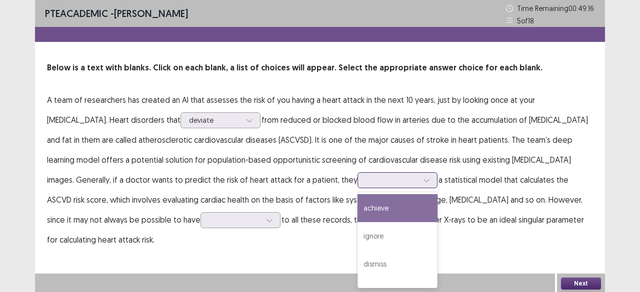
click at [366, 181] on div at bounding box center [392, 179] width 52 height 9
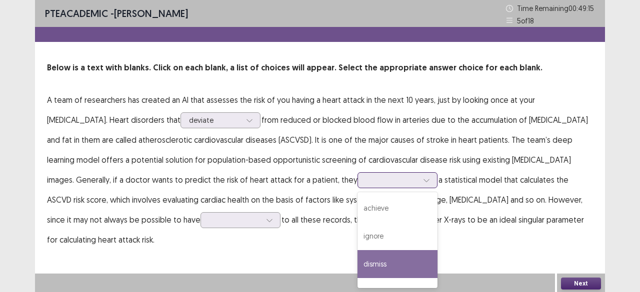
click at [357, 261] on div "dismiss" at bounding box center [397, 264] width 80 height 28
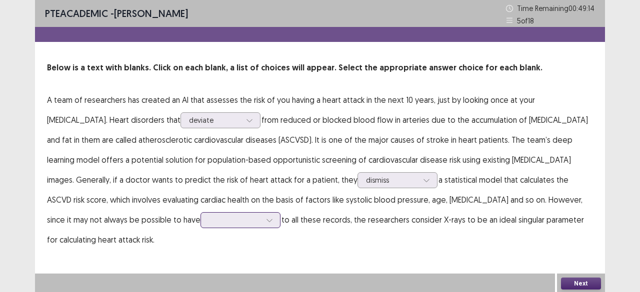
scroll to position [55, 0]
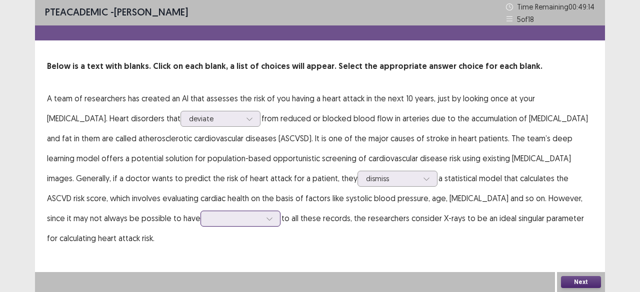
click at [200, 218] on div at bounding box center [240, 219] width 80 height 16
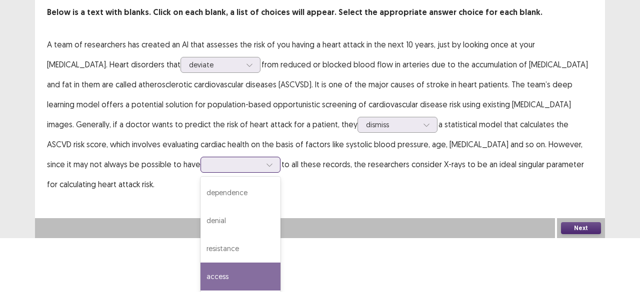
click at [200, 268] on div "access" at bounding box center [240, 277] width 80 height 28
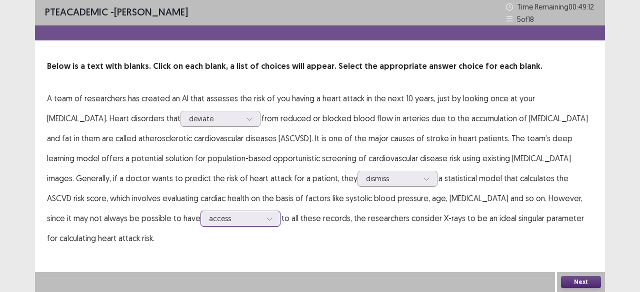
scroll to position [0, 0]
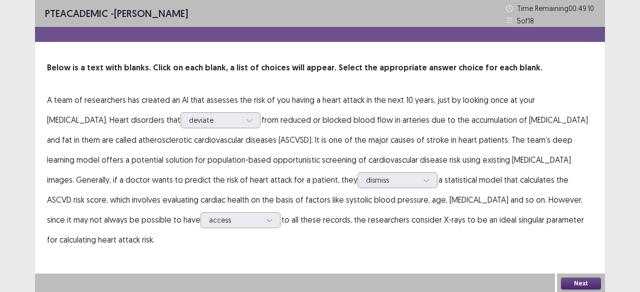
click at [577, 281] on button "Next" at bounding box center [581, 284] width 40 height 12
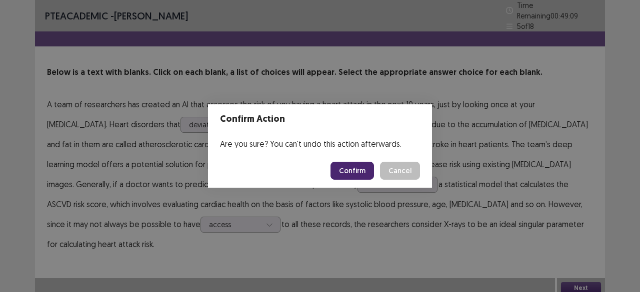
click at [351, 166] on button "Confirm" at bounding box center [351, 171] width 43 height 18
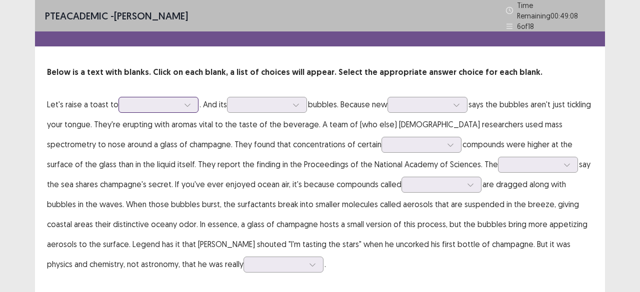
click at [175, 104] on div at bounding box center [153, 104] width 52 height 9
click at [247, 69] on p "Below is a text with blanks. Click on each blank, a list of choices will appear…" at bounding box center [320, 72] width 546 height 12
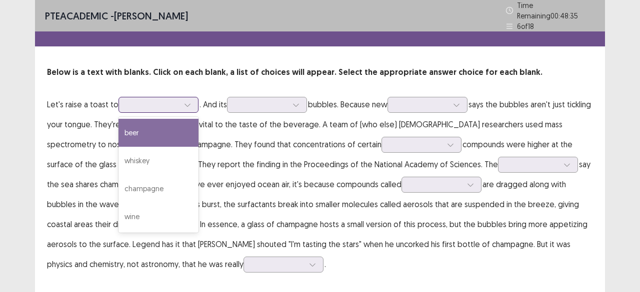
click at [176, 100] on div at bounding box center [153, 104] width 52 height 9
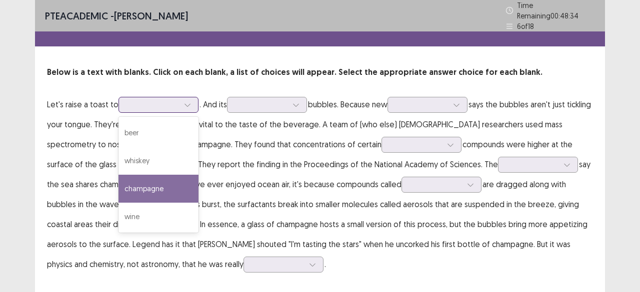
click at [164, 179] on div "champagne" at bounding box center [158, 189] width 80 height 28
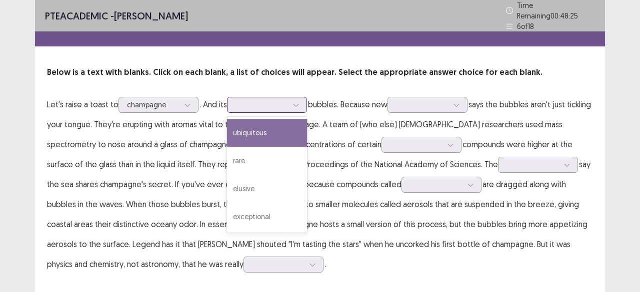
click at [254, 100] on div at bounding box center [261, 104] width 52 height 9
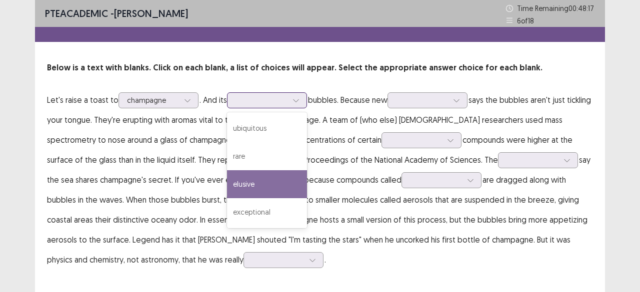
click at [263, 188] on div "elusive" at bounding box center [267, 184] width 80 height 28
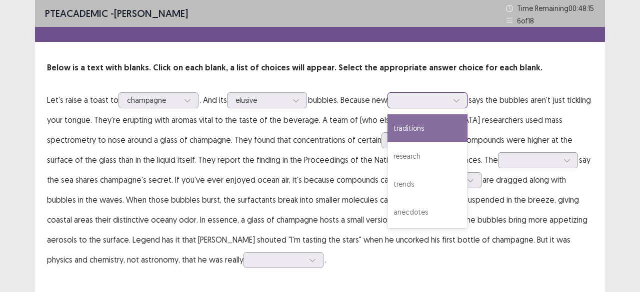
click at [412, 103] on div at bounding box center [422, 99] width 52 height 9
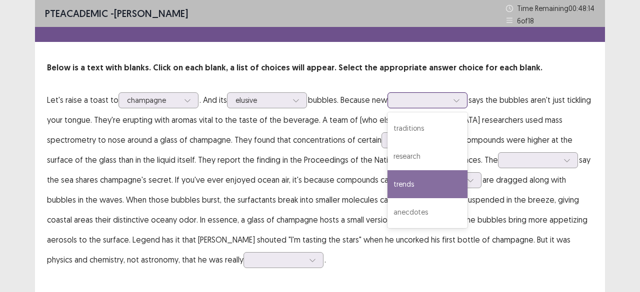
click at [412, 185] on div "trends" at bounding box center [427, 184] width 80 height 28
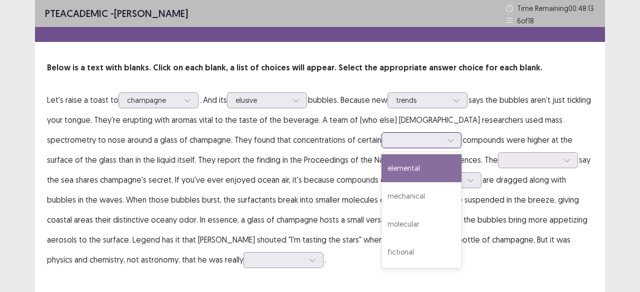
click at [390, 136] on div at bounding box center [416, 139] width 52 height 9
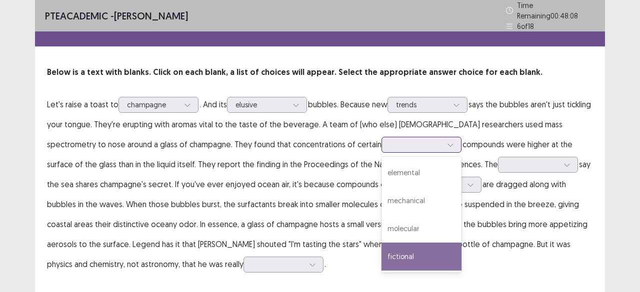
click at [381, 250] on div "fictional" at bounding box center [421, 257] width 80 height 28
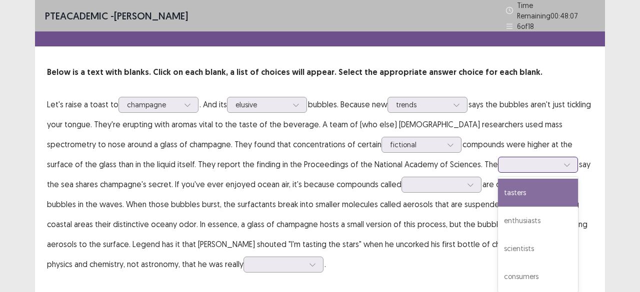
click at [498, 157] on div at bounding box center [538, 165] width 80 height 16
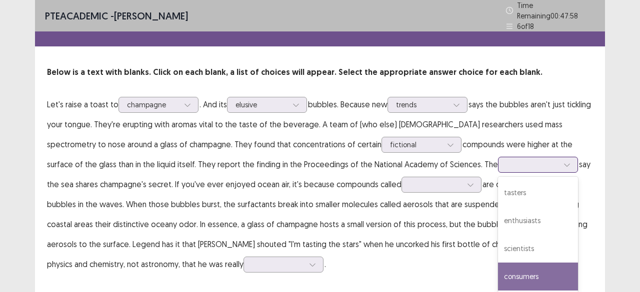
click at [498, 281] on div "consumers" at bounding box center [538, 277] width 80 height 28
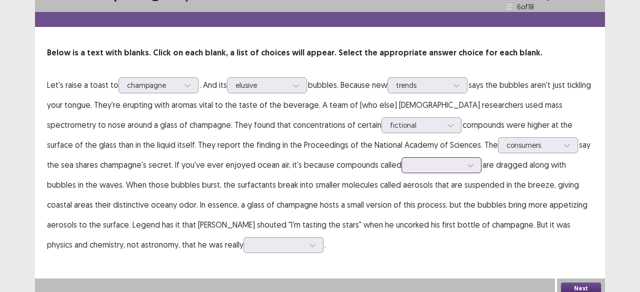
click at [401, 173] on div at bounding box center [441, 165] width 80 height 16
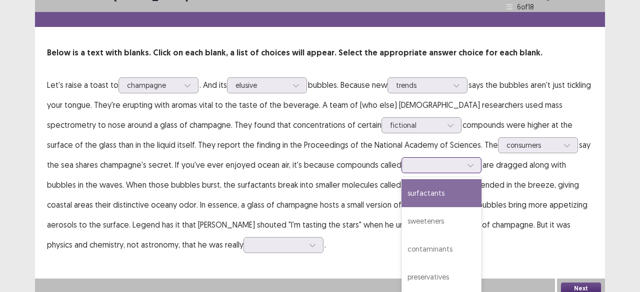
scroll to position [20, 0]
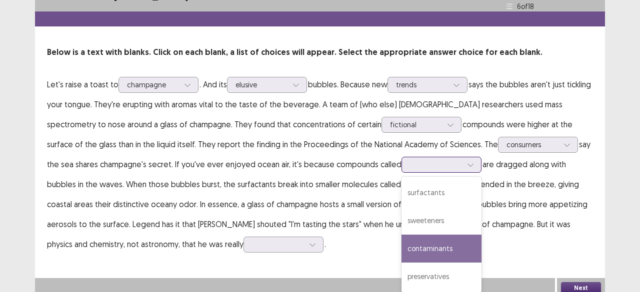
click at [401, 247] on div "contaminants" at bounding box center [441, 249] width 80 height 28
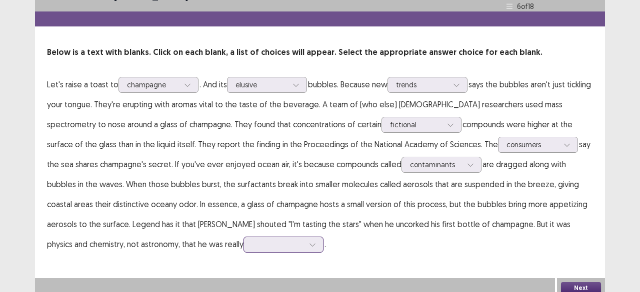
scroll to position [95, 0]
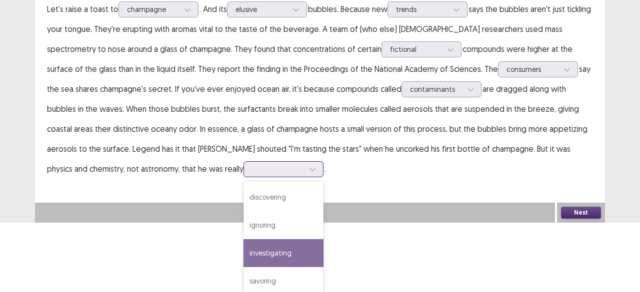
click at [243, 177] on div "4 results available. Use Up and Down to choose options, press Enter to select t…" at bounding box center [283, 169] width 80 height 16
click at [243, 257] on div "investigating" at bounding box center [283, 253] width 80 height 28
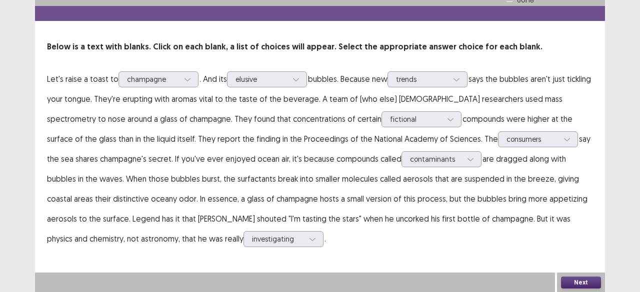
click at [572, 279] on button "Next" at bounding box center [581, 283] width 40 height 12
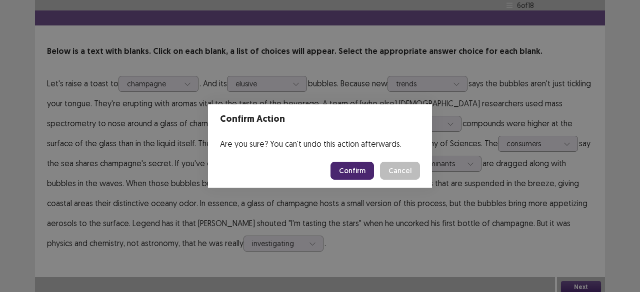
click at [363, 174] on button "Confirm" at bounding box center [351, 171] width 43 height 18
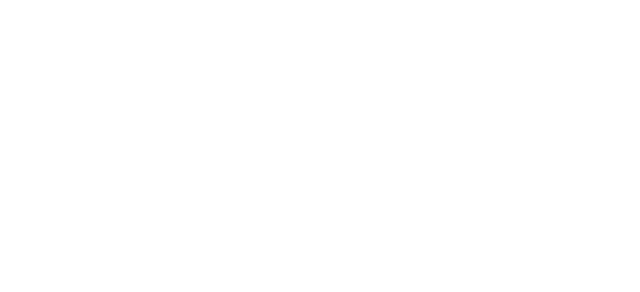
scroll to position [0, 0]
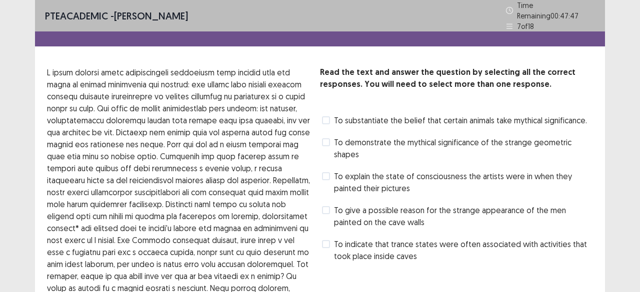
click at [356, 177] on span "To explain the state of consciousness the artists were in when they painted the…" at bounding box center [463, 182] width 259 height 24
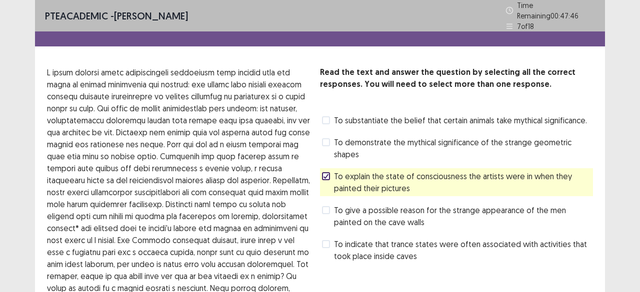
click at [639, 179] on div "PTE academic - [PERSON_NAME] Time Remaining 00 : 47 : 46 7 of 18 Read the text …" at bounding box center [320, 211] width 640 height 423
click at [634, 148] on div "PTE academic - [PERSON_NAME] Time Remaining 00 : 47 : 39 7 of 18 Read the text …" at bounding box center [320, 211] width 640 height 423
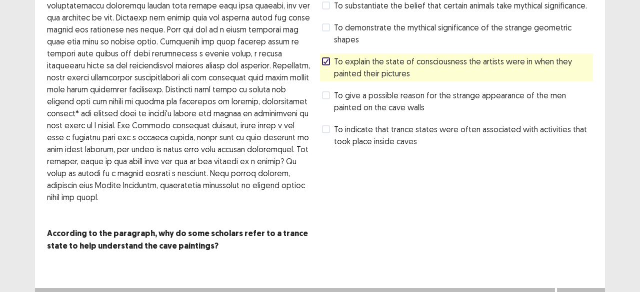
scroll to position [126, 0]
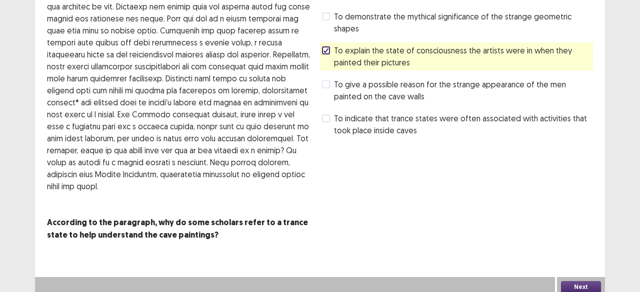
click at [567, 281] on button "Next" at bounding box center [581, 287] width 40 height 12
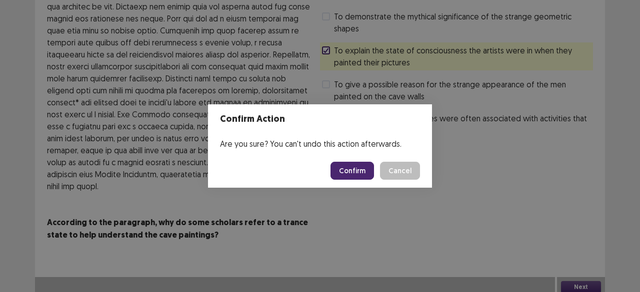
click at [348, 164] on button "Confirm" at bounding box center [351, 171] width 43 height 18
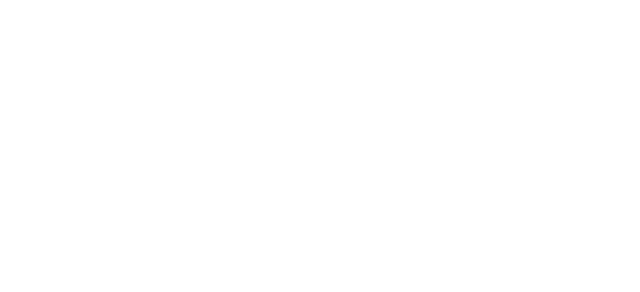
scroll to position [0, 0]
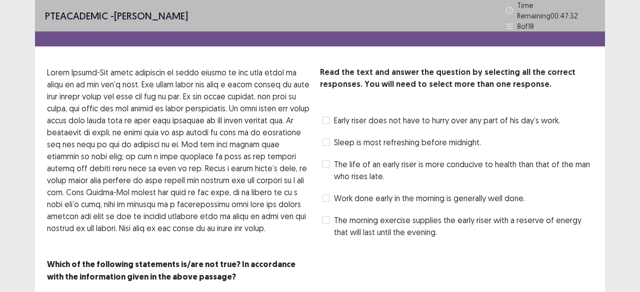
click at [342, 162] on span "The life of an early riser is more conducive to health than that of the man who…" at bounding box center [463, 170] width 259 height 24
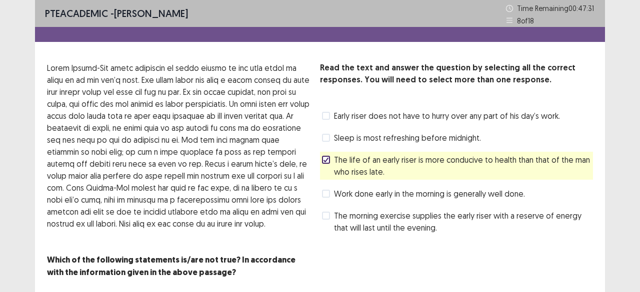
click at [583, 247] on div "Read the text and answer the question by selecting all the correct responses. Y…" at bounding box center [456, 170] width 273 height 217
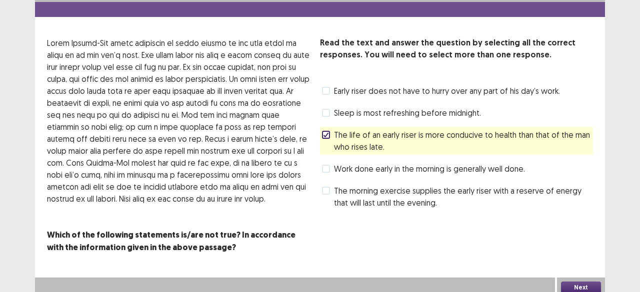
scroll to position [30, 0]
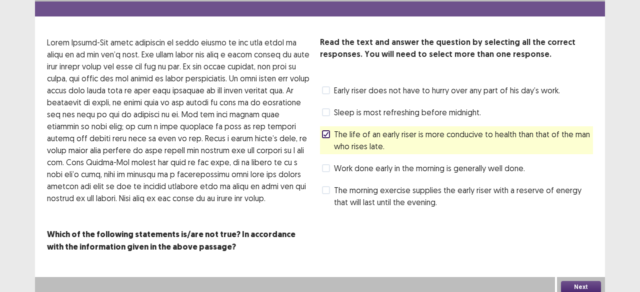
click at [588, 281] on button "Next" at bounding box center [581, 287] width 40 height 12
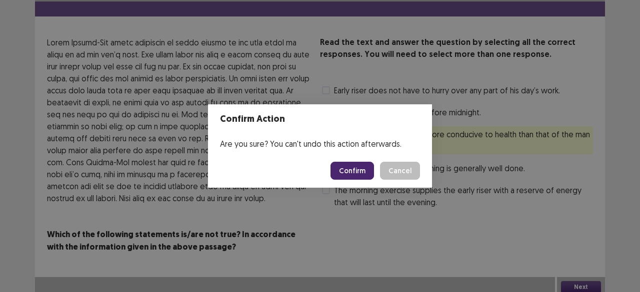
click at [368, 170] on button "Confirm" at bounding box center [351, 171] width 43 height 18
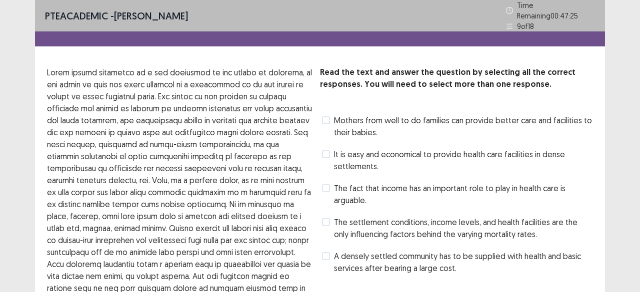
click at [391, 190] on span "The fact that income has an important role to play in health care is arguable." at bounding box center [463, 194] width 259 height 24
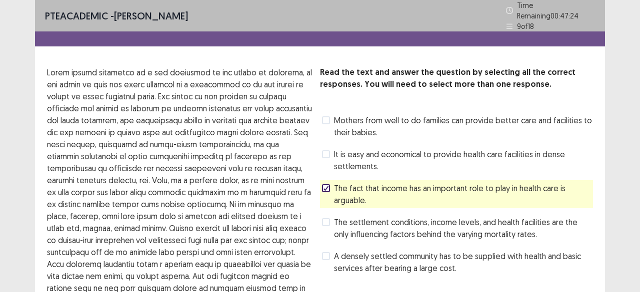
click at [620, 196] on div "PTE academic - [PERSON_NAME] Time Remaining 00 : 47 : 24 9 of 18 Read the text …" at bounding box center [320, 217] width 640 height 435
click at [620, 196] on div "PTE academic - [PERSON_NAME] Time Remaining 00 : 47 : 23 9 of 18 Read the text …" at bounding box center [320, 217] width 640 height 435
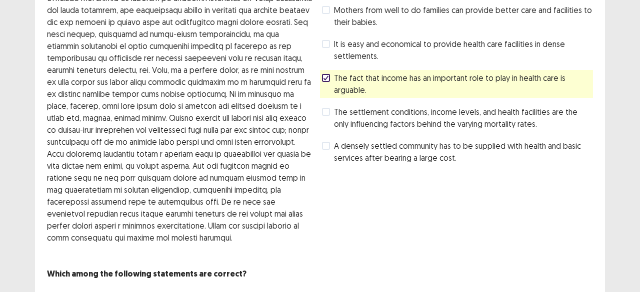
scroll to position [125, 0]
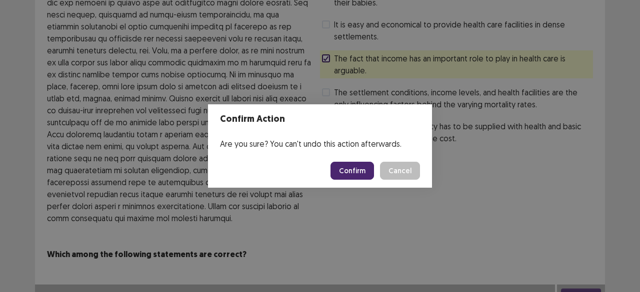
click at [356, 171] on button "Confirm" at bounding box center [351, 171] width 43 height 18
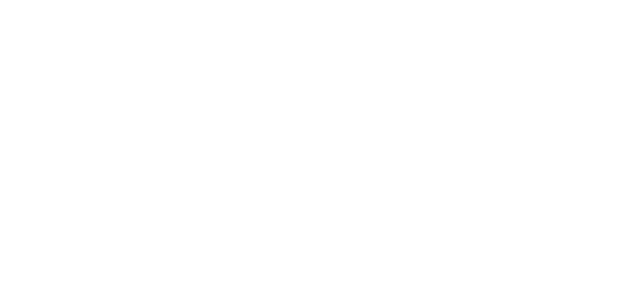
scroll to position [0, 0]
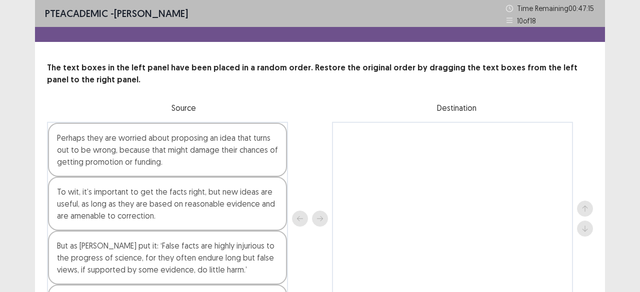
click at [612, 131] on div "PTE academic - [PERSON_NAME] Time Remaining 00 : 47 : 15 10 of 18 The text boxe…" at bounding box center [320, 180] width 640 height 360
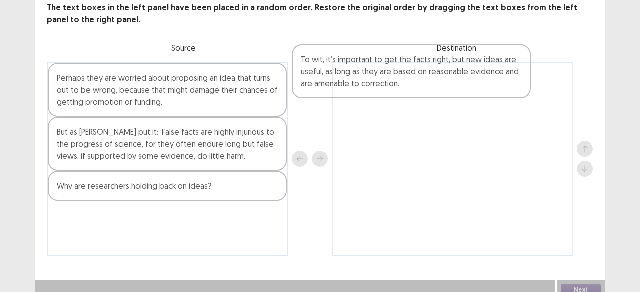
scroll to position [62, 0]
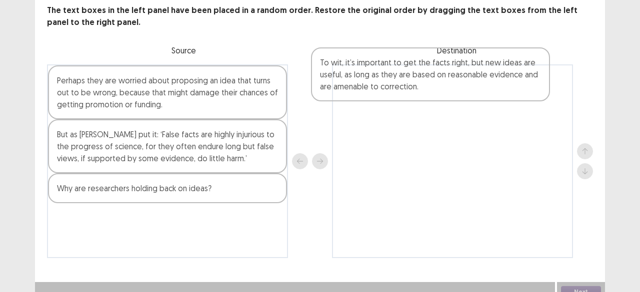
drag, startPoint x: 194, startPoint y: 145, endPoint x: 461, endPoint y: 83, distance: 273.6
click at [461, 83] on div "Perhaps they are worried about proposing an idea that turns out to be wrong, be…" at bounding box center [320, 161] width 546 height 194
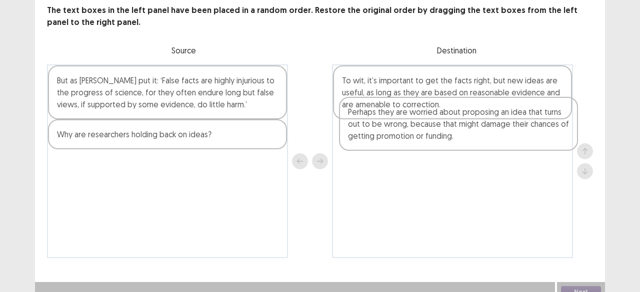
drag, startPoint x: 232, startPoint y: 91, endPoint x: 551, endPoint y: 129, distance: 321.1
click at [551, 129] on div "Perhaps they are worried about proposing an idea that turns out to be wrong, be…" at bounding box center [320, 161] width 546 height 194
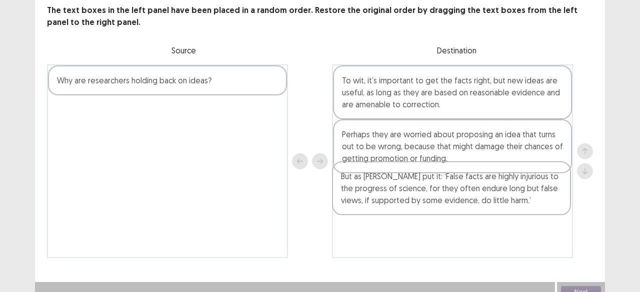
drag, startPoint x: 214, startPoint y: 96, endPoint x: 502, endPoint y: 196, distance: 304.5
click at [502, 196] on div "But as [PERSON_NAME] put it: ‘False facts are highly injurious to the progress …" at bounding box center [320, 161] width 546 height 194
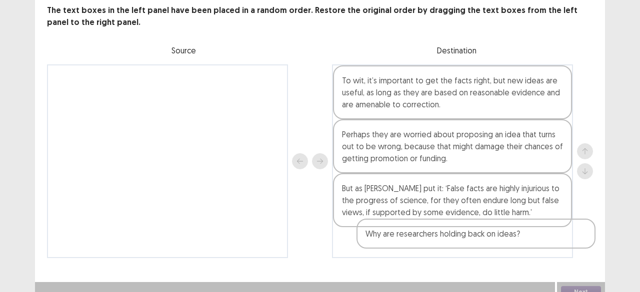
scroll to position [67, 0]
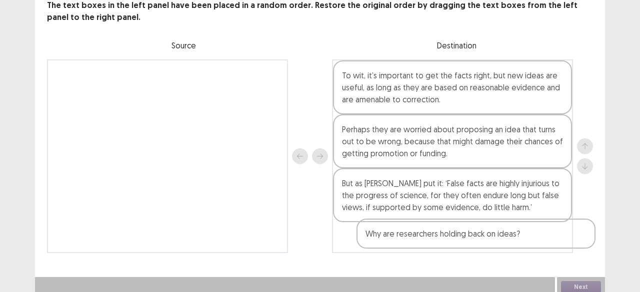
drag, startPoint x: 223, startPoint y: 79, endPoint x: 547, endPoint y: 243, distance: 362.6
click at [547, 243] on div "Why are researchers holding back on ideas? To wit, it’s important to get the fa…" at bounding box center [320, 156] width 546 height 194
click at [580, 281] on button "Next" at bounding box center [581, 287] width 40 height 12
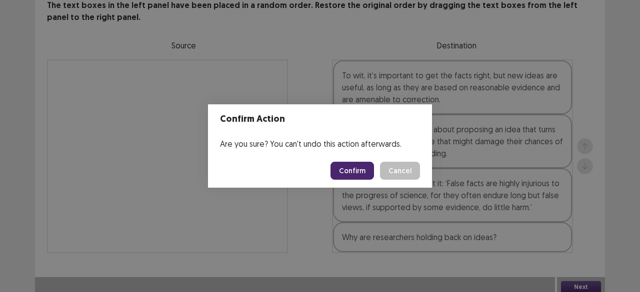
click at [342, 176] on button "Confirm" at bounding box center [351, 171] width 43 height 18
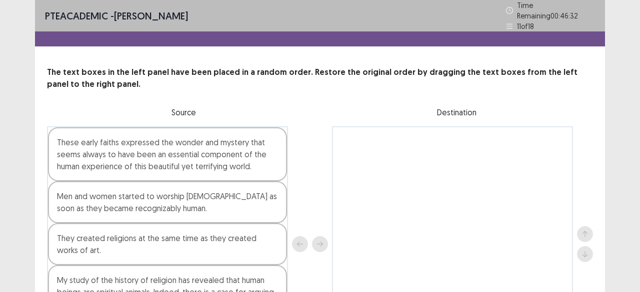
click at [614, 130] on div "PTE academic - [PERSON_NAME] Time Remaining 00 : 46 : 32 11 of 18 The text boxe…" at bounding box center [320, 203] width 640 height 406
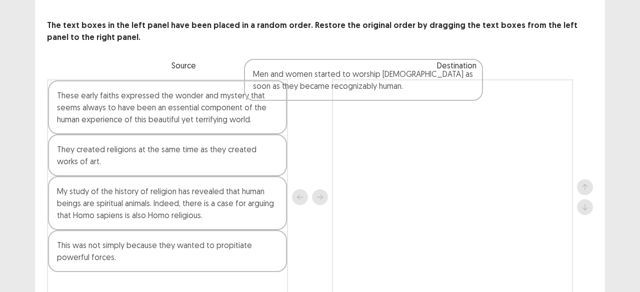
scroll to position [39, 0]
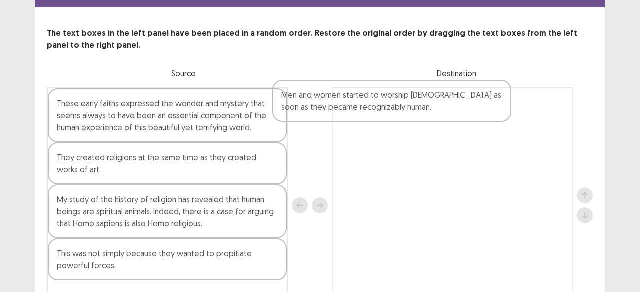
drag, startPoint x: 237, startPoint y: 105, endPoint x: 493, endPoint y: 106, distance: 255.4
click at [493, 106] on div "These early faiths expressed the wonder and mystery that seems always to have b…" at bounding box center [320, 205] width 546 height 236
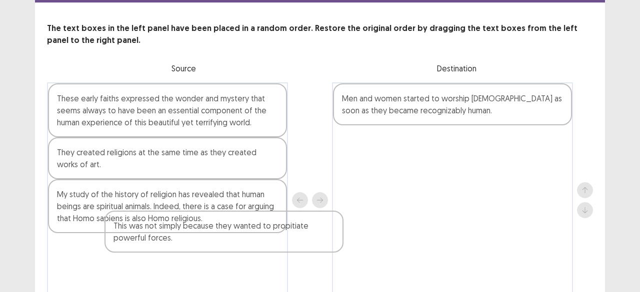
scroll to position [45, 0]
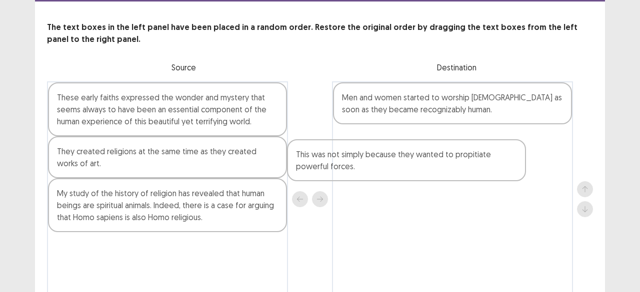
drag, startPoint x: 201, startPoint y: 256, endPoint x: 465, endPoint y: 155, distance: 282.6
click at [465, 155] on div "These early faiths expressed the wonder and mystery that seems always to have b…" at bounding box center [320, 199] width 546 height 236
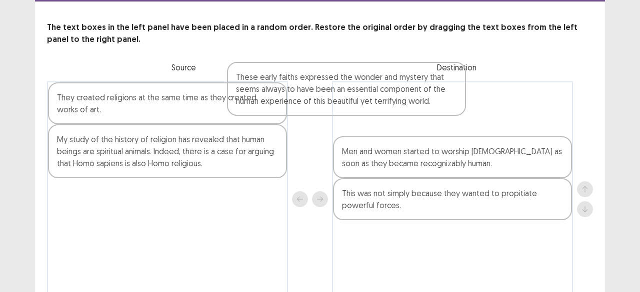
drag, startPoint x: 212, startPoint y: 117, endPoint x: 410, endPoint y: 100, distance: 199.2
click at [410, 100] on div "These early faiths expressed the wonder and mystery that seems always to have b…" at bounding box center [320, 199] width 546 height 236
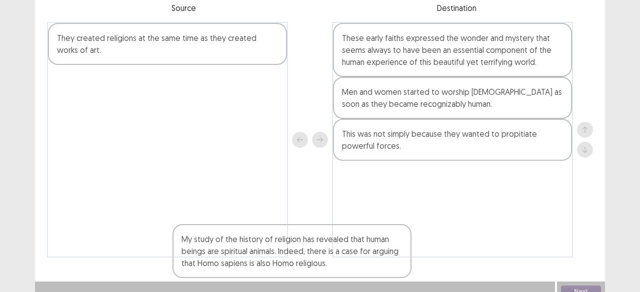
scroll to position [109, 0]
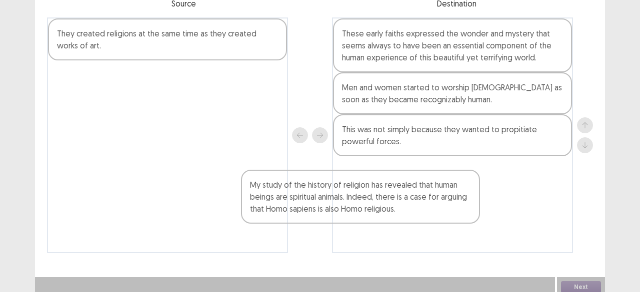
drag, startPoint x: 152, startPoint y: 155, endPoint x: 376, endPoint y: 197, distance: 227.8
click at [376, 197] on div "They created religions at the same time as they created works of art. My study …" at bounding box center [320, 135] width 546 height 236
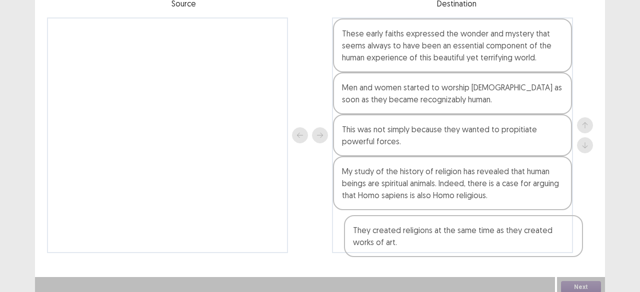
drag, startPoint x: 198, startPoint y: 40, endPoint x: 516, endPoint y: 247, distance: 379.3
click at [516, 247] on div "They created religions at the same time as they created works of art. These ear…" at bounding box center [320, 135] width 546 height 236
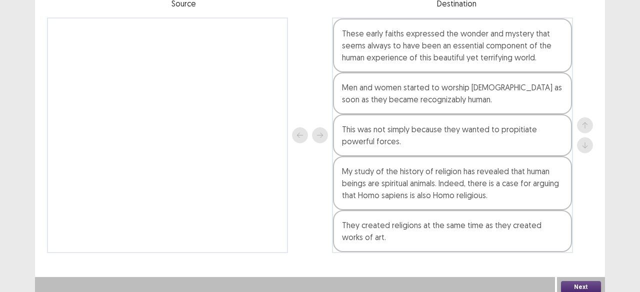
click at [597, 286] on button "Next" at bounding box center [581, 287] width 40 height 12
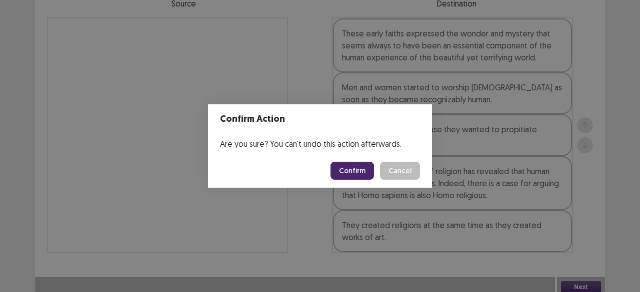
click at [354, 173] on button "Confirm" at bounding box center [351, 171] width 43 height 18
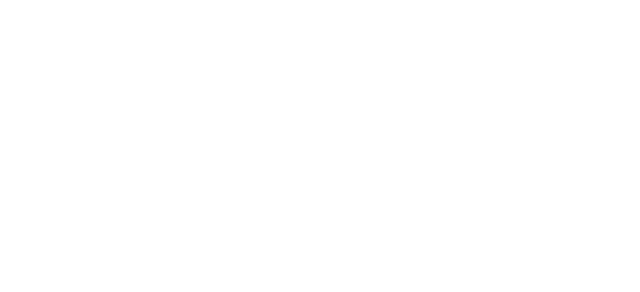
scroll to position [0, 0]
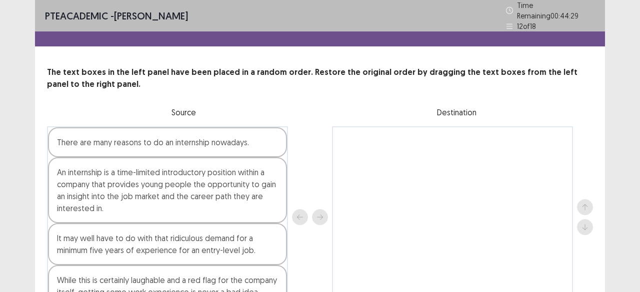
click at [541, 94] on div "The text boxes in the left panel have been placed in a random order. Restore th…" at bounding box center [320, 187] width 570 height 242
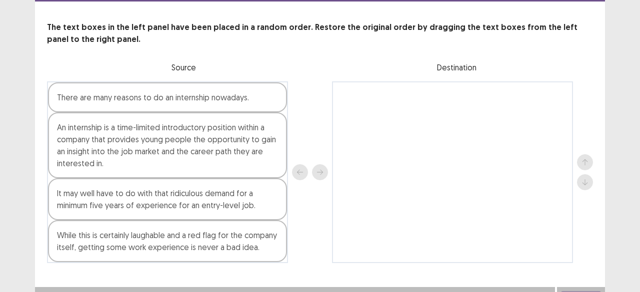
scroll to position [55, 0]
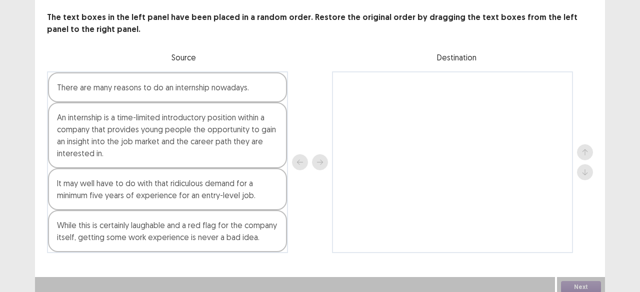
click at [206, 188] on div "It may well have to do with that ridiculous demand for a minimum five years of …" at bounding box center [167, 189] width 239 height 42
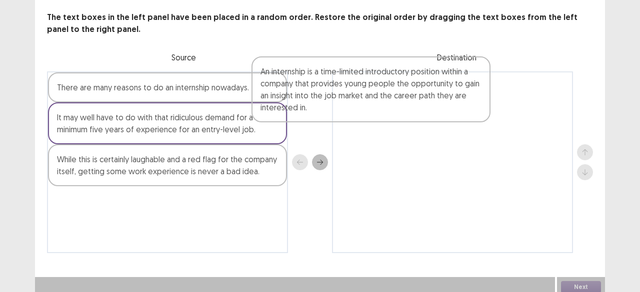
drag, startPoint x: 240, startPoint y: 143, endPoint x: 450, endPoint y: 100, distance: 214.3
click at [450, 100] on div "There are many reasons to do an internship nowadays. An internship is a time-li…" at bounding box center [320, 162] width 546 height 182
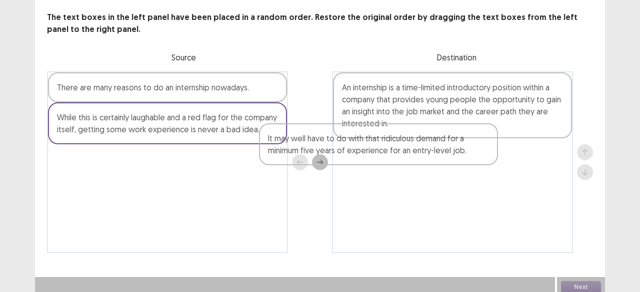
drag, startPoint x: 209, startPoint y: 121, endPoint x: 435, endPoint y: 147, distance: 227.0
click at [435, 147] on div "There are many reasons to do an internship nowadays. It may well have to do wit…" at bounding box center [320, 162] width 546 height 182
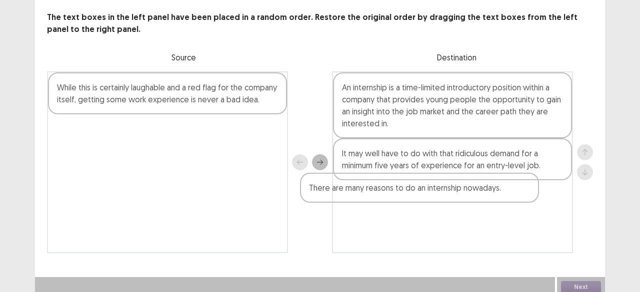
drag, startPoint x: 201, startPoint y: 91, endPoint x: 462, endPoint y: 200, distance: 282.7
click at [462, 200] on div "There are many reasons to do an internship nowadays. While this is certainly la…" at bounding box center [320, 162] width 546 height 182
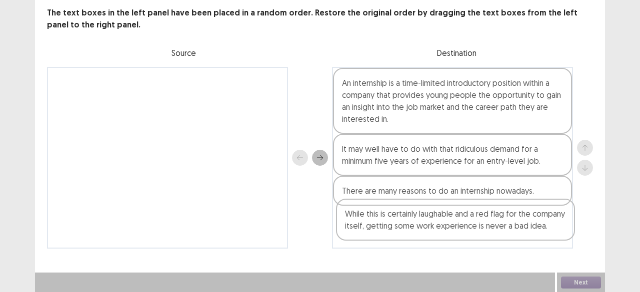
drag, startPoint x: 221, startPoint y: 80, endPoint x: 533, endPoint y: 221, distance: 341.8
click at [533, 221] on div "While this is certainly laughable and a red flag for the company itself, gettin…" at bounding box center [320, 158] width 546 height 182
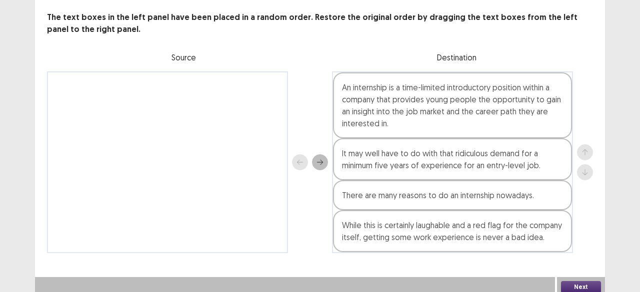
click at [586, 281] on button "Next" at bounding box center [581, 287] width 40 height 12
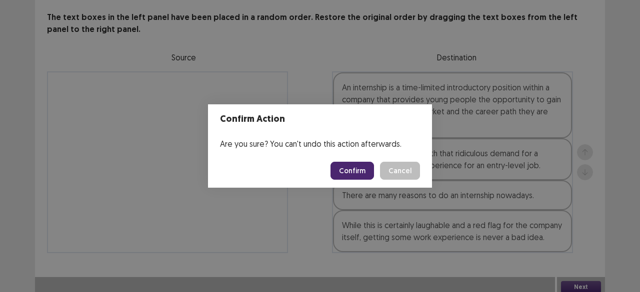
click at [356, 164] on button "Confirm" at bounding box center [351, 171] width 43 height 18
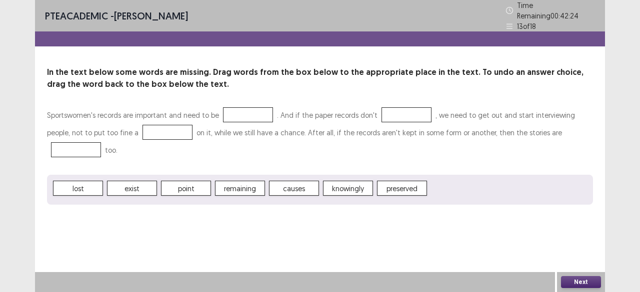
drag, startPoint x: 199, startPoint y: 165, endPoint x: 234, endPoint y: 126, distance: 52.4
drag, startPoint x: 234, startPoint y: 126, endPoint x: 194, endPoint y: 169, distance: 58.4
click at [194, 181] on span "point" at bounding box center [186, 188] width 50 height 15
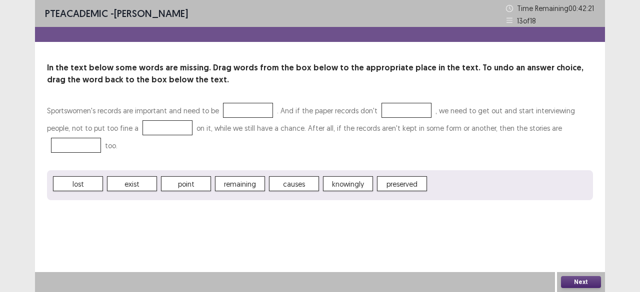
drag, startPoint x: 194, startPoint y: 169, endPoint x: 242, endPoint y: 127, distance: 64.1
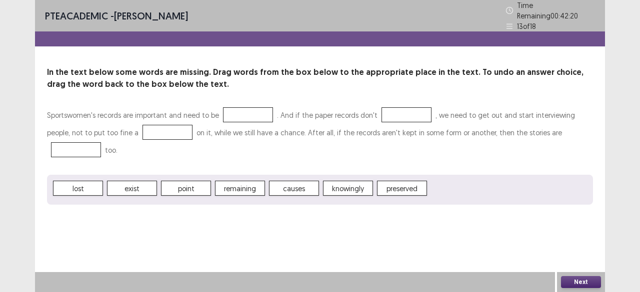
drag, startPoint x: 242, startPoint y: 127, endPoint x: 212, endPoint y: 194, distance: 74.0
click at [212, 194] on div "PTE academic - [PERSON_NAME] Time Remaining 00 : 42 : 20 13 of 18 In the text b…" at bounding box center [320, 112] width 570 height 225
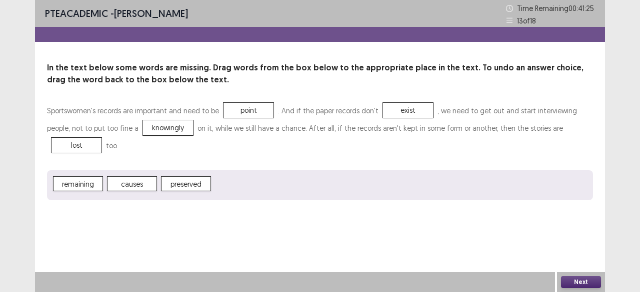
click at [589, 281] on button "Next" at bounding box center [581, 282] width 40 height 12
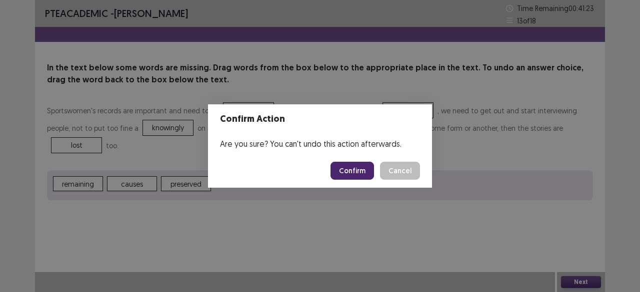
click at [348, 164] on button "Confirm" at bounding box center [351, 171] width 43 height 18
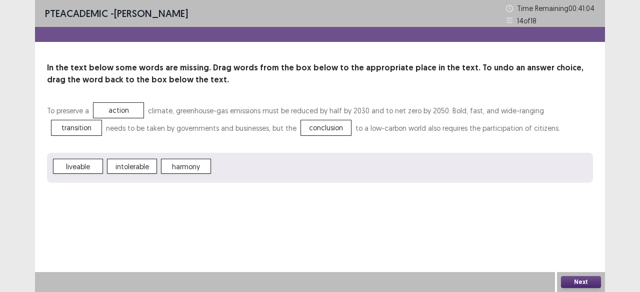
click at [574, 286] on button "Next" at bounding box center [581, 282] width 40 height 12
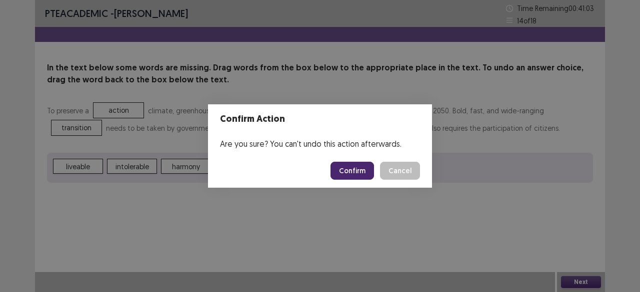
click at [355, 174] on button "Confirm" at bounding box center [351, 171] width 43 height 18
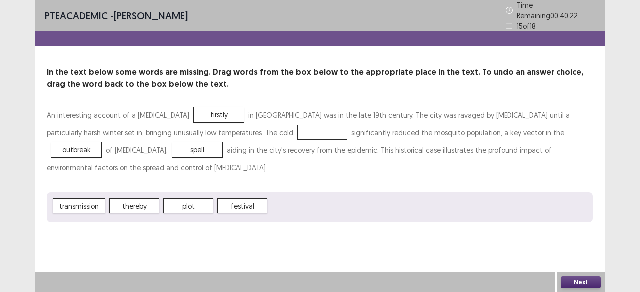
click at [571, 276] on div "Next" at bounding box center [581, 282] width 48 height 20
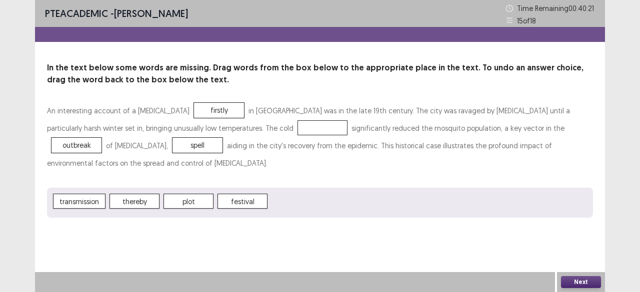
click at [567, 280] on button "Next" at bounding box center [581, 282] width 40 height 12
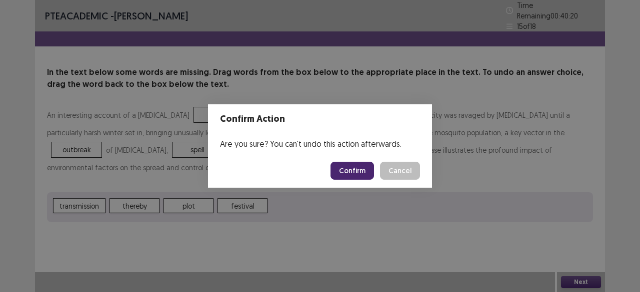
click at [357, 171] on button "Confirm" at bounding box center [351, 171] width 43 height 18
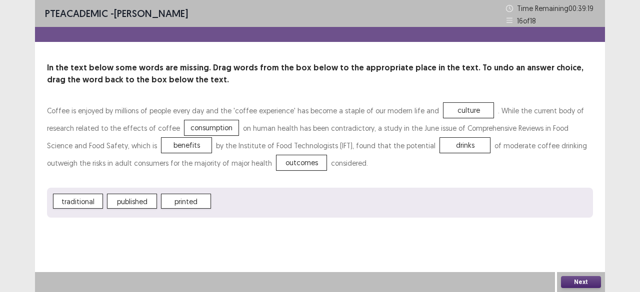
click at [573, 277] on button "Next" at bounding box center [581, 282] width 40 height 12
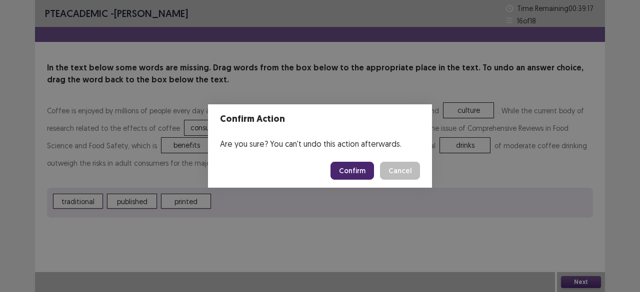
click at [346, 164] on button "Confirm" at bounding box center [351, 171] width 43 height 18
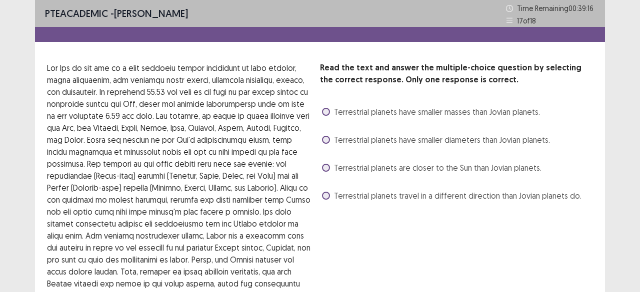
click at [345, 165] on span "Terrestrial planets are closer to the Sun than Jovian planets." at bounding box center [437, 168] width 207 height 12
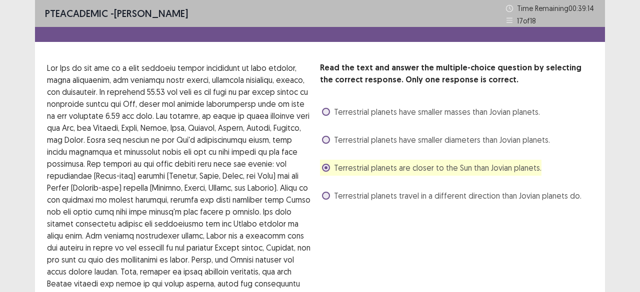
click at [608, 162] on div "PTE academic - [PERSON_NAME] Time Remaining 00 : 39 : 14 17 of 18 Read the text…" at bounding box center [320, 203] width 640 height 407
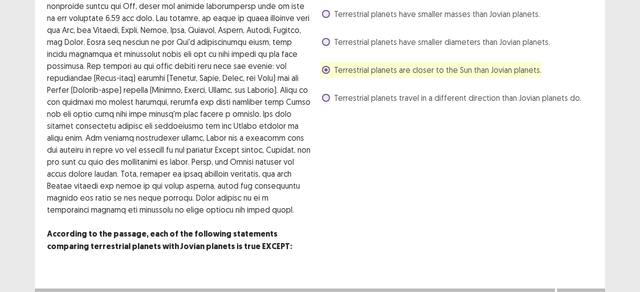
scroll to position [114, 0]
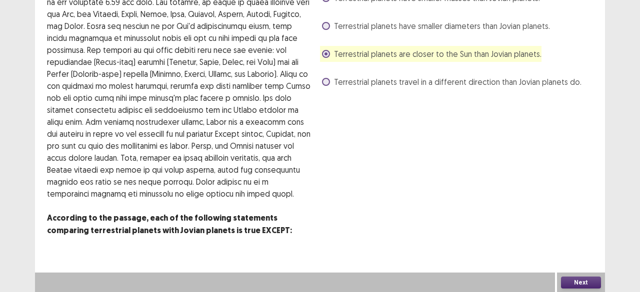
click at [588, 279] on button "Next" at bounding box center [581, 283] width 40 height 12
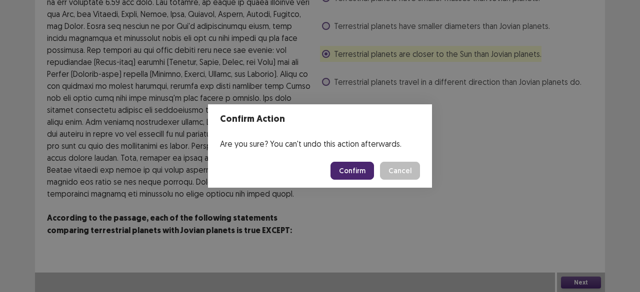
click at [354, 165] on button "Confirm" at bounding box center [351, 171] width 43 height 18
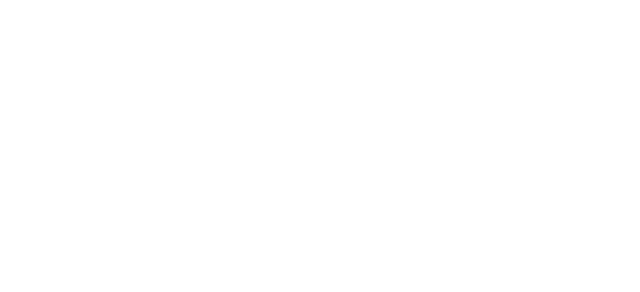
scroll to position [0, 0]
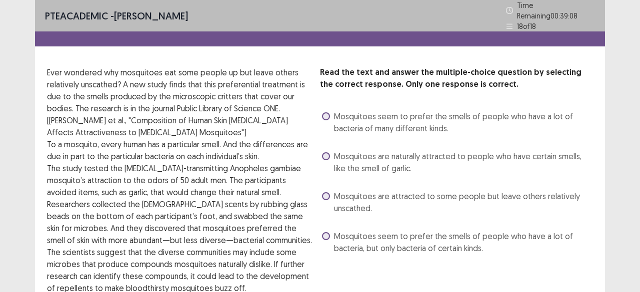
click at [363, 202] on span "Mosquitoes are attracted to some people but leave others relatively unscathed." at bounding box center [463, 202] width 259 height 24
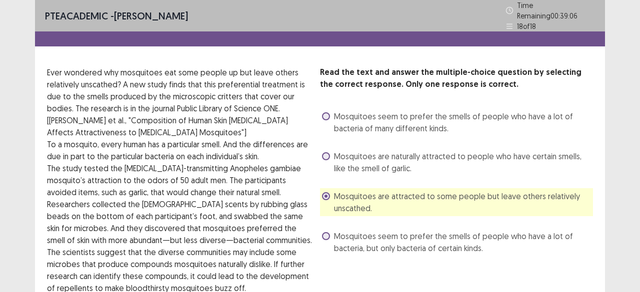
click at [623, 255] on div "PTE academic - [PERSON_NAME] Time Remaining 00 : 39 : 06 18 of 18 Read the text…" at bounding box center [320, 193] width 640 height 387
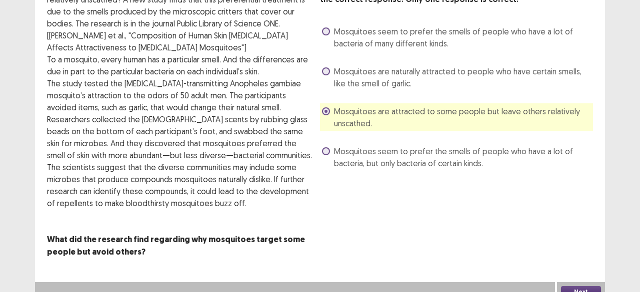
scroll to position [90, 0]
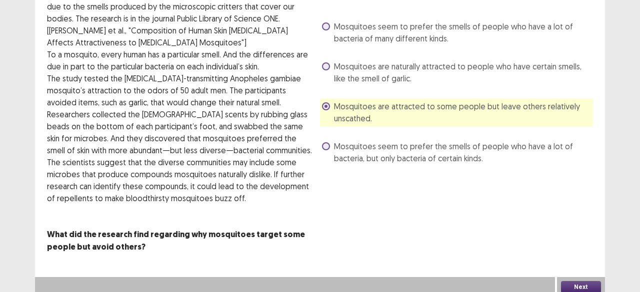
click at [577, 281] on button "Next" at bounding box center [581, 287] width 40 height 12
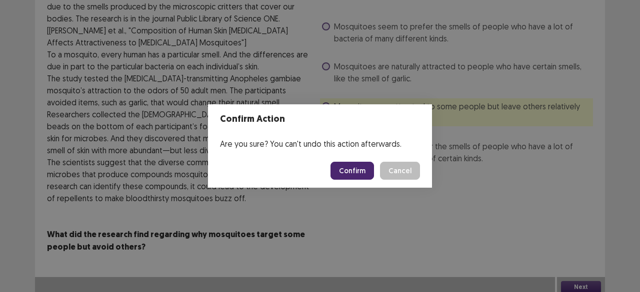
click at [348, 171] on button "Confirm" at bounding box center [351, 171] width 43 height 18
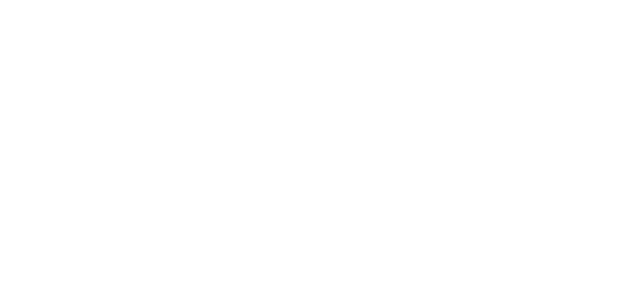
scroll to position [0, 0]
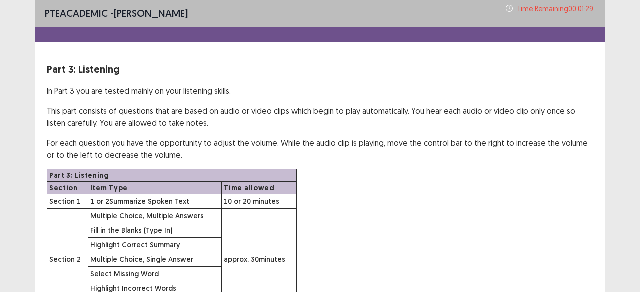
click at [442, 203] on div "Part 3: Listening Section Item Type Time allowed Section 1 1 or 2 Summarize Spo…" at bounding box center [320, 239] width 546 height 141
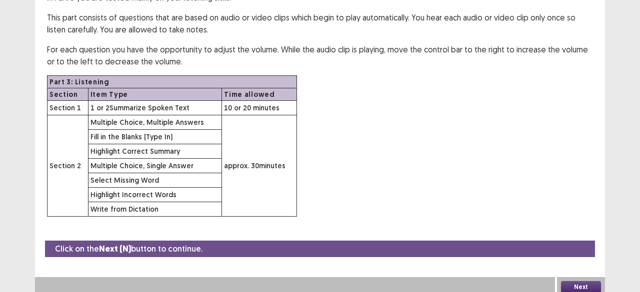
scroll to position [96, 0]
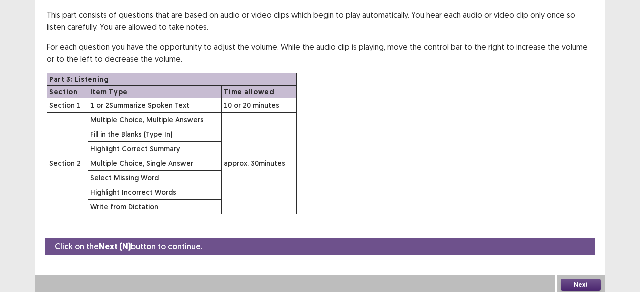
click at [576, 284] on button "Next" at bounding box center [581, 285] width 40 height 12
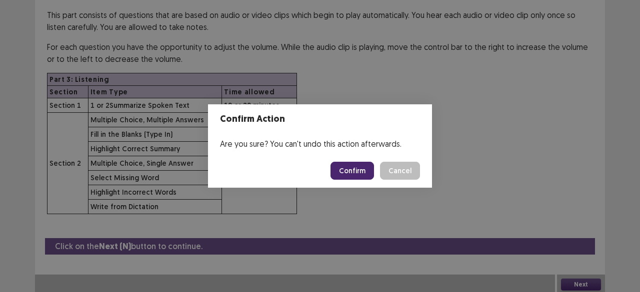
click at [357, 174] on button "Confirm" at bounding box center [351, 171] width 43 height 18
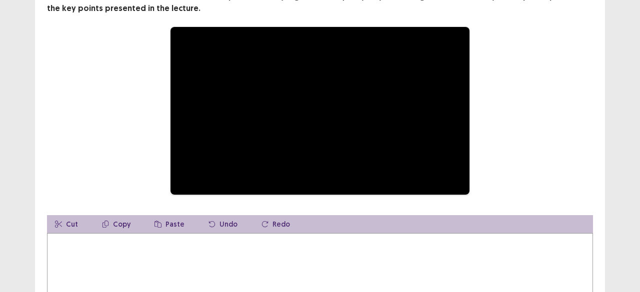
click at [625, 77] on div "**********" at bounding box center [320, 154] width 640 height 501
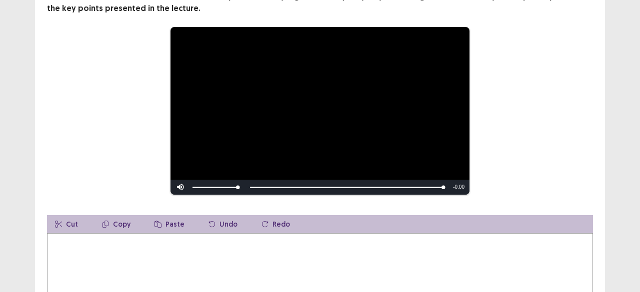
click at [625, 77] on div "**********" at bounding box center [320, 154] width 640 height 501
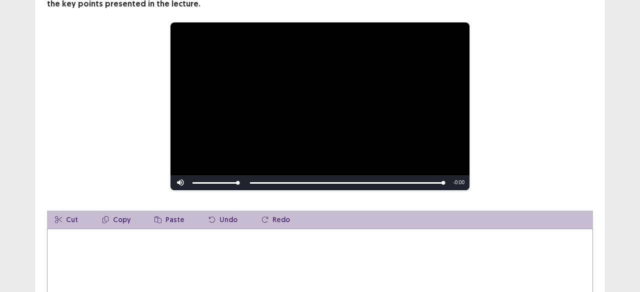
click at [233, 243] on textarea at bounding box center [320, 284] width 546 height 110
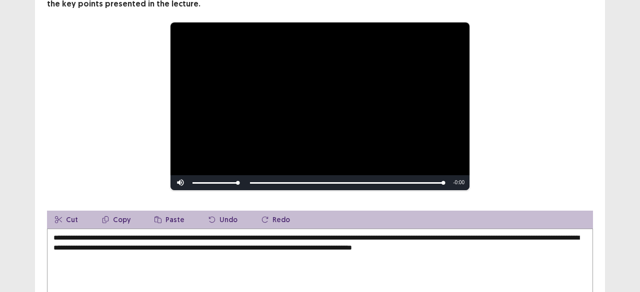
type textarea "**********"
click at [635, 180] on div "**********" at bounding box center [320, 152] width 640 height 497
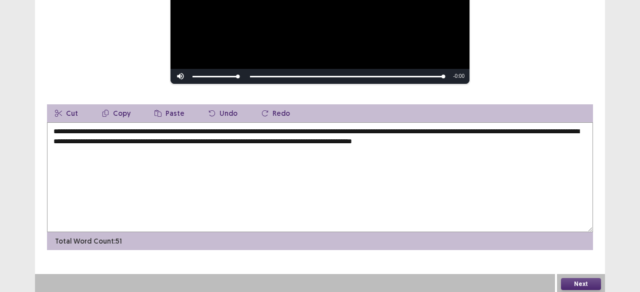
scroll to position [204, 0]
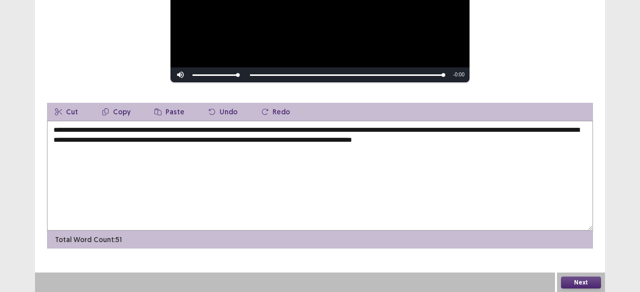
click at [584, 283] on button "Next" at bounding box center [581, 283] width 40 height 12
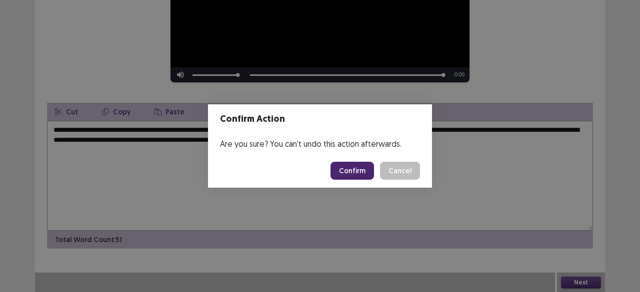
click at [355, 171] on button "Confirm" at bounding box center [351, 171] width 43 height 18
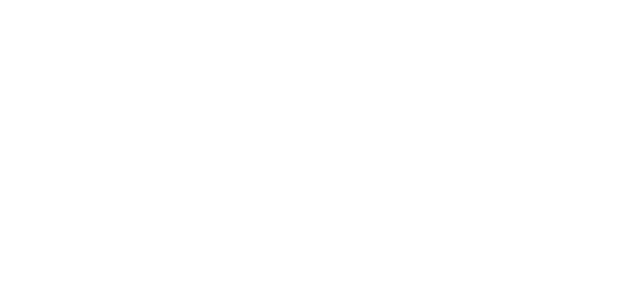
scroll to position [0, 0]
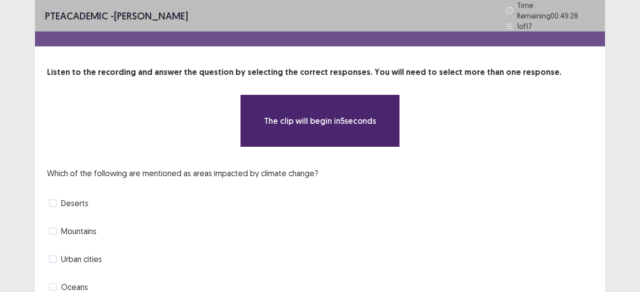
click at [613, 170] on div "**********" at bounding box center [320, 169] width 640 height 339
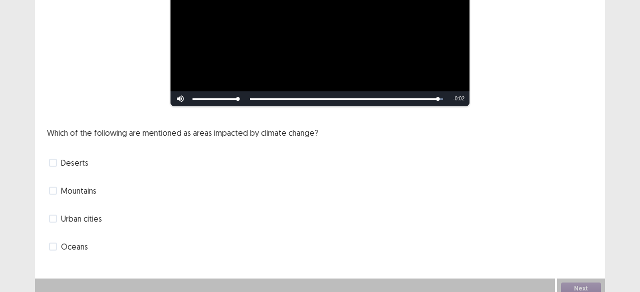
scroll to position [158, 0]
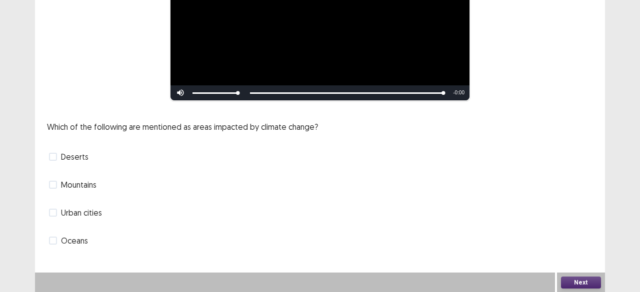
click at [88, 182] on span "Mountains" at bounding box center [78, 185] width 35 height 12
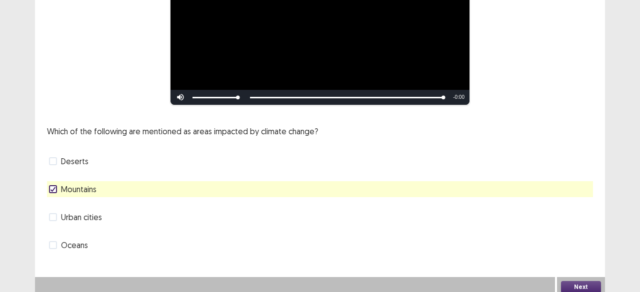
click at [56, 241] on span at bounding box center [53, 245] width 8 height 8
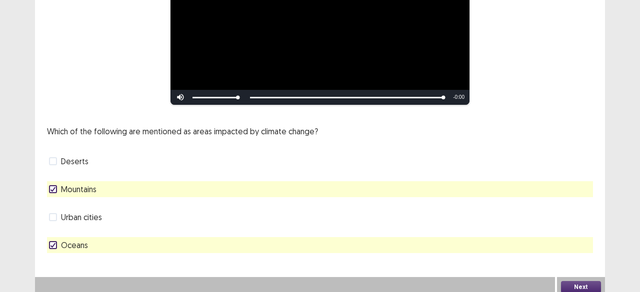
click at [588, 281] on button "Next" at bounding box center [581, 287] width 40 height 12
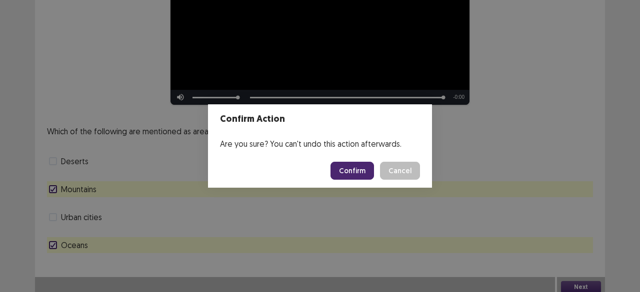
click at [353, 171] on button "Confirm" at bounding box center [351, 171] width 43 height 18
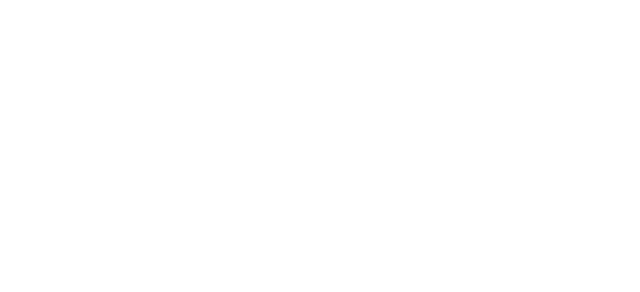
scroll to position [0, 0]
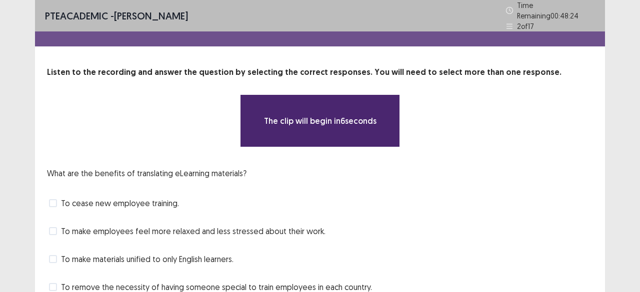
click at [632, 190] on div "PTE academic - [PERSON_NAME] Time Remaining 00 : 48 : 24 2 of 17 Listen to the …" at bounding box center [320, 183] width 640 height 367
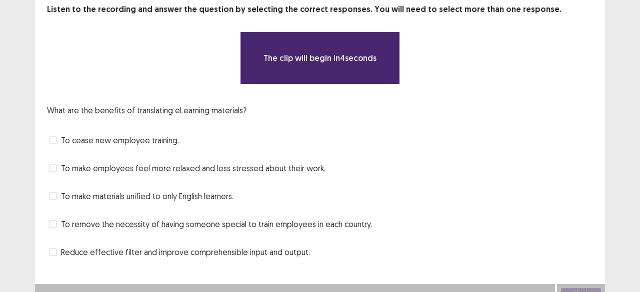
scroll to position [70, 0]
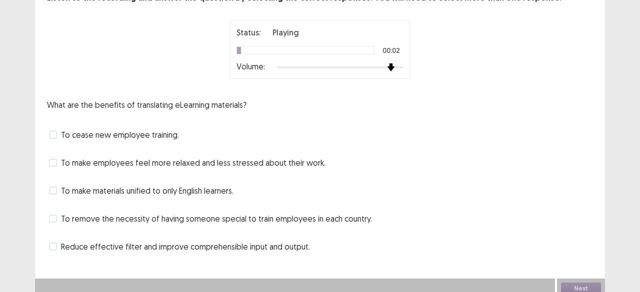
click at [395, 67] on div at bounding box center [340, 67] width 126 height 8
click at [124, 195] on span "To make materials unified to only English learners." at bounding box center [147, 191] width 172 height 12
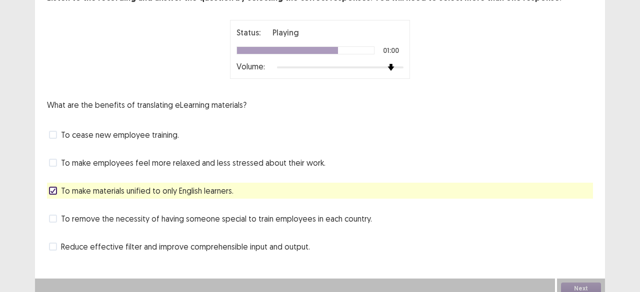
click at [0, 208] on div "PTE academic - [PERSON_NAME] Time Remaining 00 : 47 : 16 2 of 17 Listen to the …" at bounding box center [320, 114] width 640 height 369
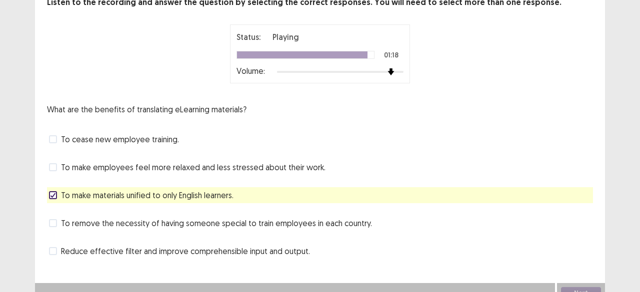
click at [63, 192] on span "To make materials unified to only English learners." at bounding box center [147, 195] width 172 height 12
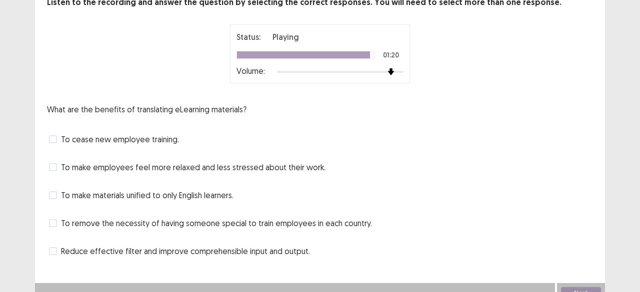
click at [51, 135] on span at bounding box center [53, 139] width 8 height 8
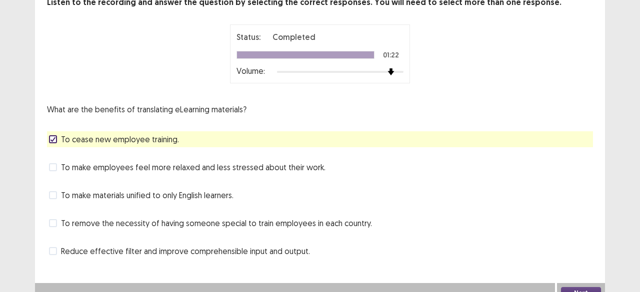
click at [270, 223] on span "To remove the necessity of having someone special to train employees in each co…" at bounding box center [216, 223] width 311 height 12
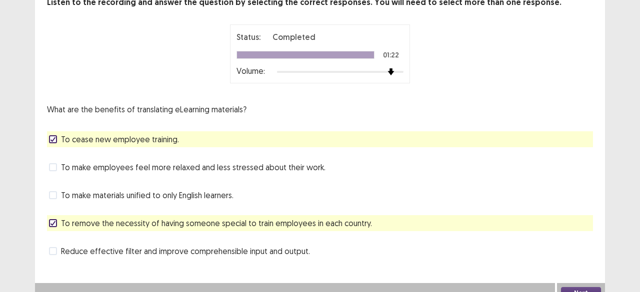
click at [270, 223] on span "To remove the necessity of having someone special to train employees in each co…" at bounding box center [216, 223] width 311 height 12
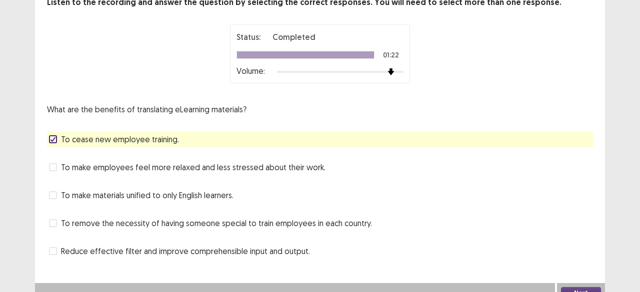
click at [232, 190] on span "To make materials unified to only English learners." at bounding box center [147, 195] width 172 height 12
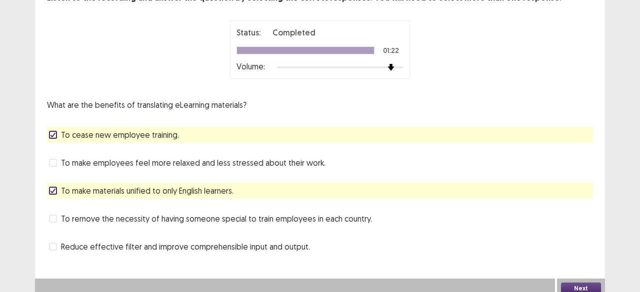
click at [582, 288] on button "Next" at bounding box center [581, 289] width 40 height 12
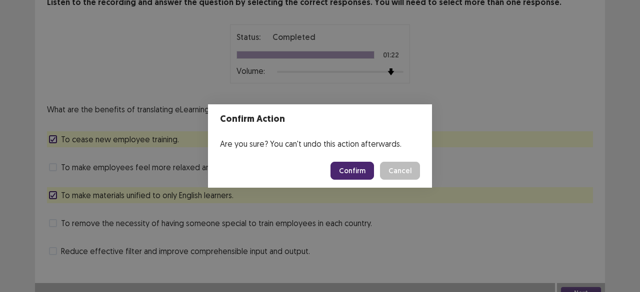
click at [346, 173] on button "Confirm" at bounding box center [351, 171] width 43 height 18
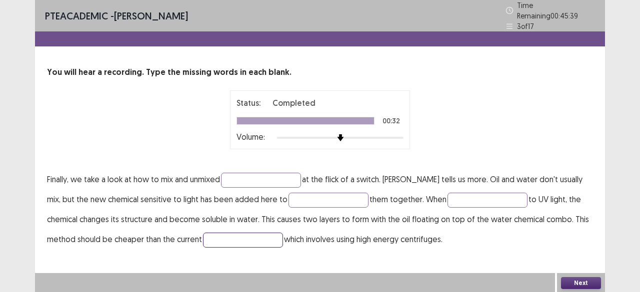
click at [203, 234] on input "text" at bounding box center [243, 240] width 80 height 15
type input "******"
click at [577, 277] on button "Next" at bounding box center [581, 283] width 40 height 12
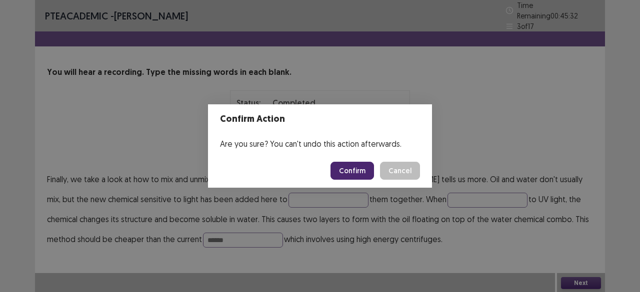
click at [369, 166] on button "Confirm" at bounding box center [351, 171] width 43 height 18
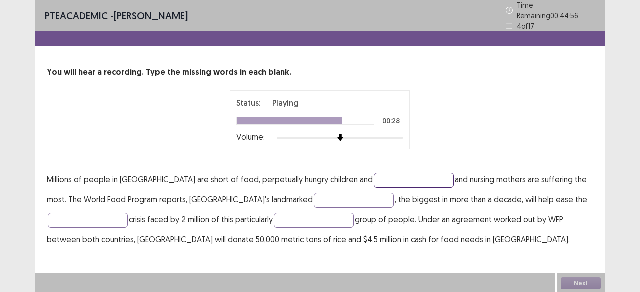
click at [374, 177] on input "text" at bounding box center [414, 180] width 80 height 15
type input "*******"
click at [314, 198] on input "text" at bounding box center [354, 200] width 80 height 15
type input "********"
click at [385, 173] on input "*******" at bounding box center [414, 180] width 80 height 15
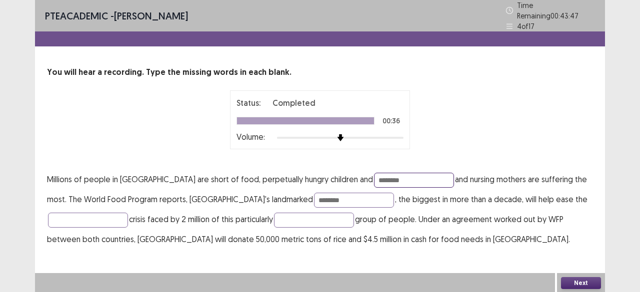
type input "********"
click at [585, 279] on button "Next" at bounding box center [581, 283] width 40 height 12
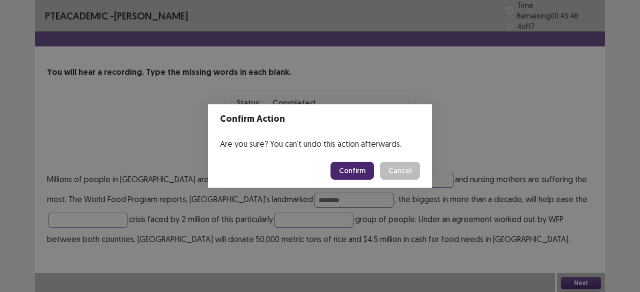
click at [351, 170] on button "Confirm" at bounding box center [351, 171] width 43 height 18
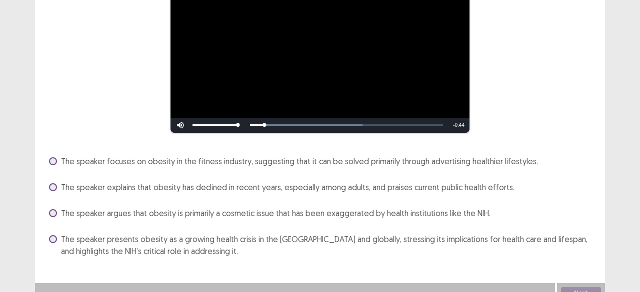
scroll to position [160, 0]
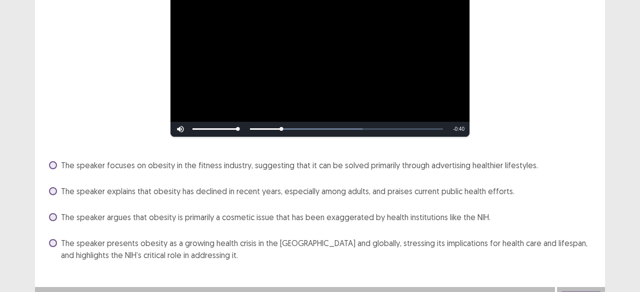
click at [204, 243] on span "The speaker presents obesity as a growing health crisis in the [GEOGRAPHIC_DATA…" at bounding box center [327, 249] width 532 height 24
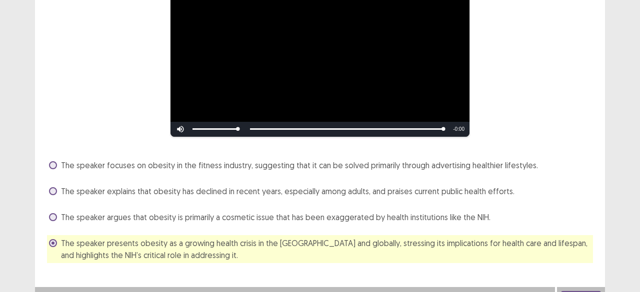
click at [580, 183] on div "The speaker explains that obesity has declined in recent years, especially amon…" at bounding box center [320, 191] width 546 height 16
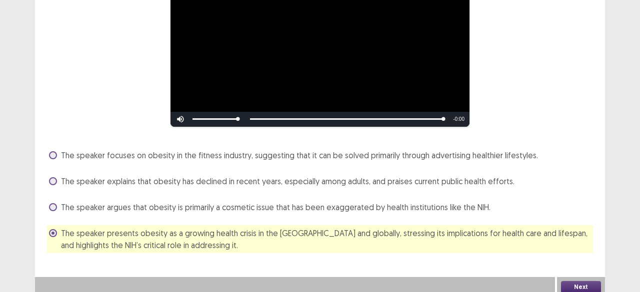
click at [573, 281] on button "Next" at bounding box center [581, 287] width 40 height 12
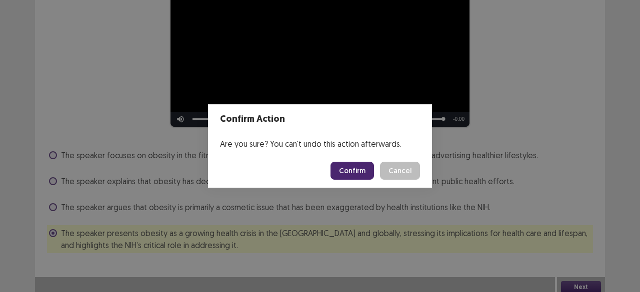
click at [341, 168] on button "Confirm" at bounding box center [351, 171] width 43 height 18
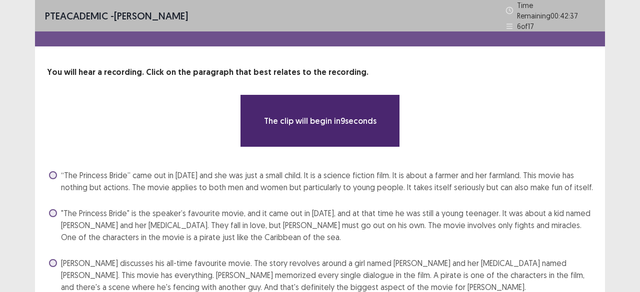
click at [580, 154] on div "You will hear a recording. Click on the paragraph that best relates to the reco…" at bounding box center [320, 205] width 570 height 279
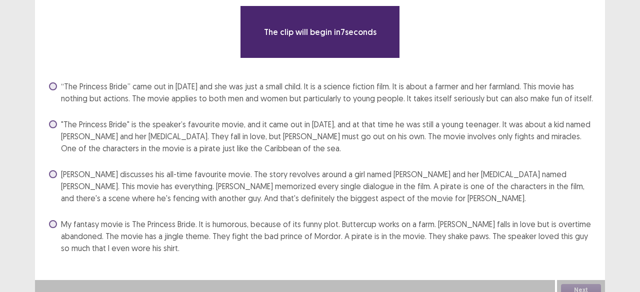
scroll to position [92, 0]
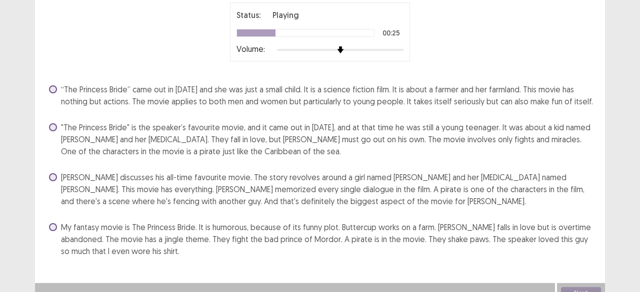
click at [559, 98] on span "“The Princess Bride” came out in [DATE] and she was just a small child. It is a…" at bounding box center [327, 95] width 532 height 24
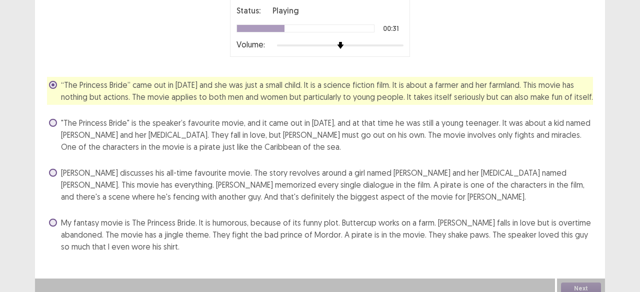
click at [636, 95] on div "PTE academic - [PERSON_NAME] Time Remaining 00 : 41 : 56 6 of 17 You will hear …" at bounding box center [320, 103] width 640 height 391
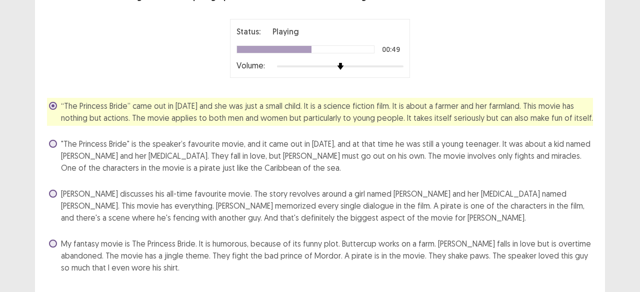
scroll to position [98, 0]
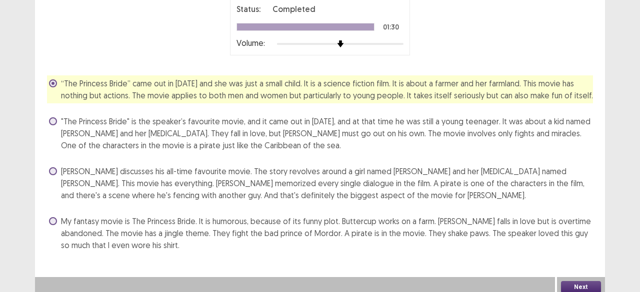
click at [573, 281] on button "Next" at bounding box center [581, 287] width 40 height 12
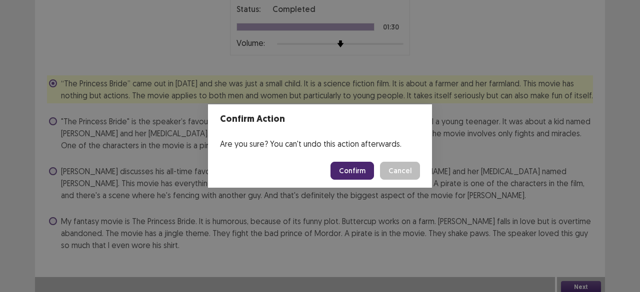
click at [360, 161] on footer "Confirm Cancel" at bounding box center [320, 171] width 224 height 34
click at [356, 169] on button "Confirm" at bounding box center [351, 171] width 43 height 18
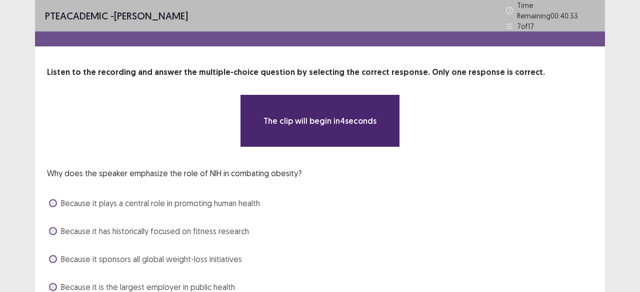
click at [585, 182] on div "Why does the speaker emphasize the role of NIH in combating obesity? Because it…" at bounding box center [320, 231] width 546 height 128
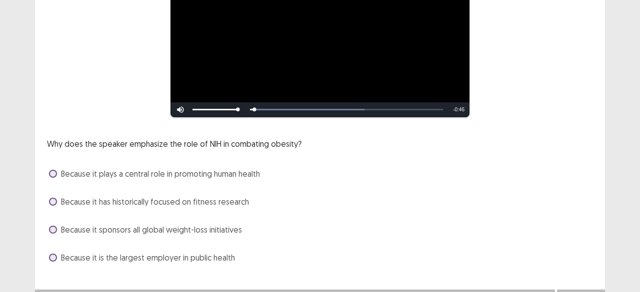
scroll to position [180, 0]
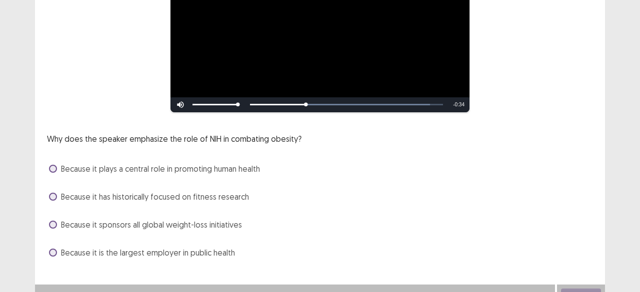
click at [200, 255] on span "Because it is the largest employer in public health" at bounding box center [148, 253] width 174 height 12
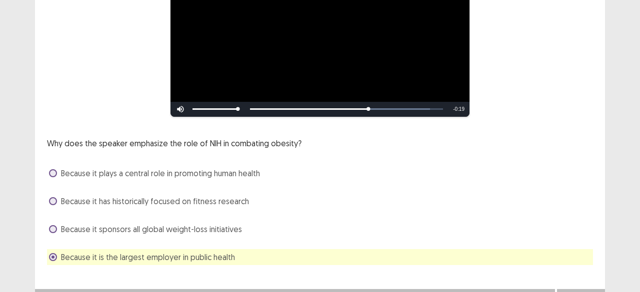
click at [200, 255] on span "Because it is the largest employer in public health" at bounding box center [148, 257] width 174 height 12
click at [207, 168] on span "Because it plays a central role in promoting human health" at bounding box center [160, 173] width 199 height 12
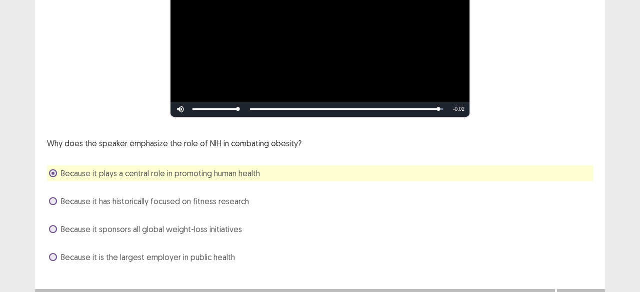
click at [638, 246] on div "**********" at bounding box center [320, 64] width 640 height 489
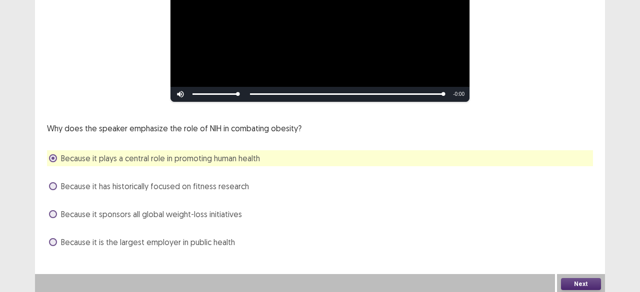
scroll to position [192, 0]
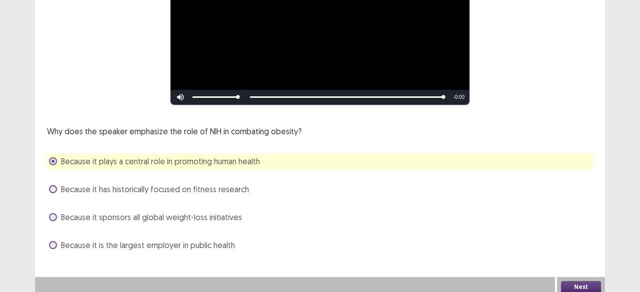
click at [584, 283] on button "Next" at bounding box center [581, 287] width 40 height 12
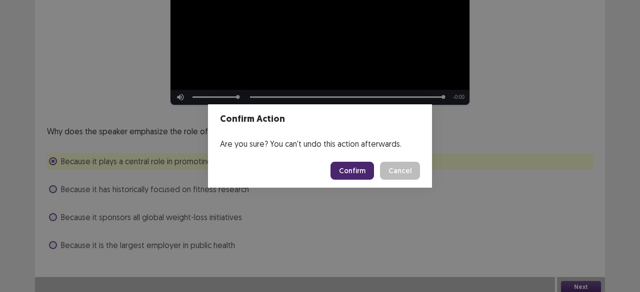
click at [362, 175] on button "Confirm" at bounding box center [351, 171] width 43 height 18
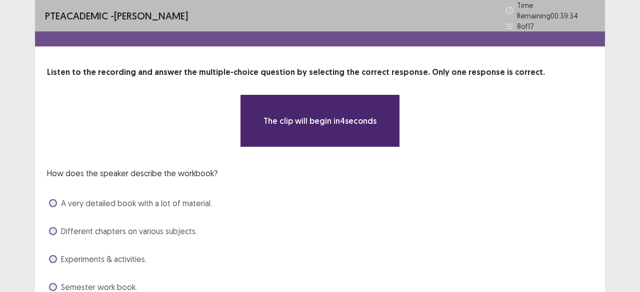
click at [575, 189] on div "How does the speaker describe the workbook? A very detailed book with a lot of …" at bounding box center [320, 231] width 546 height 128
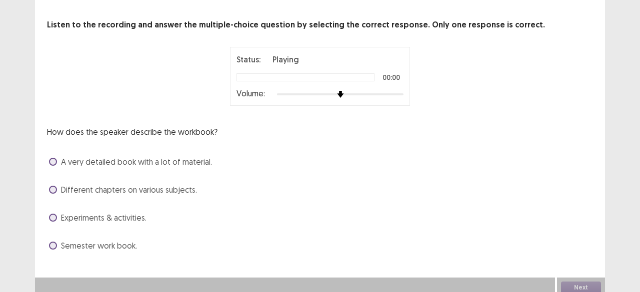
scroll to position [48, 0]
click at [374, 90] on div at bounding box center [340, 94] width 126 height 8
click at [112, 243] on span "Semester work book." at bounding box center [99, 245] width 76 height 12
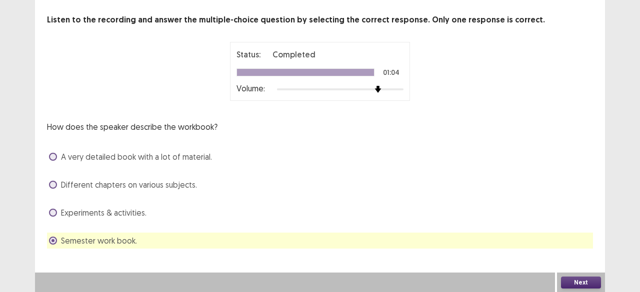
click at [576, 280] on button "Next" at bounding box center [581, 283] width 40 height 12
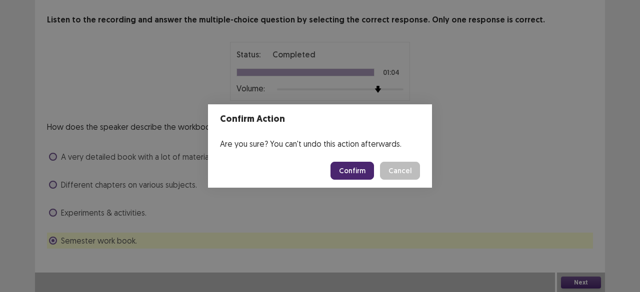
click at [359, 175] on button "Confirm" at bounding box center [351, 171] width 43 height 18
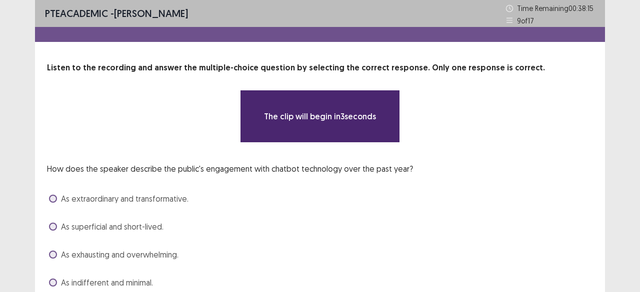
click at [588, 107] on div "**********" at bounding box center [320, 116] width 546 height 53
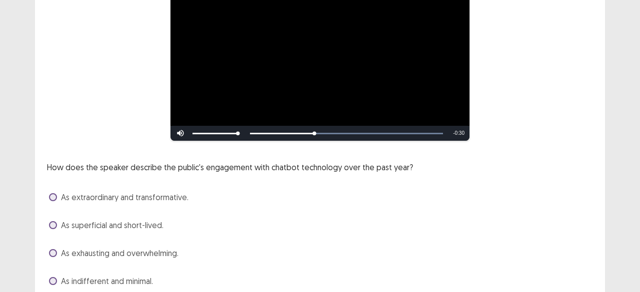
scroll to position [142, 0]
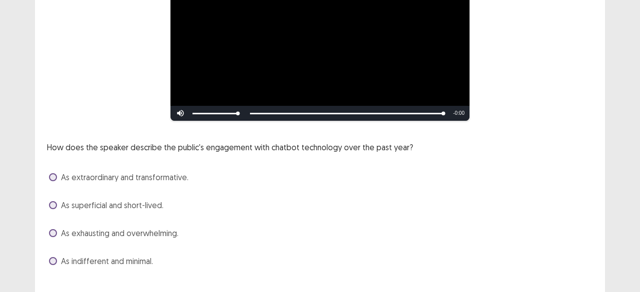
click at [155, 177] on span "As extraordinary and transformative." at bounding box center [124, 177] width 127 height 12
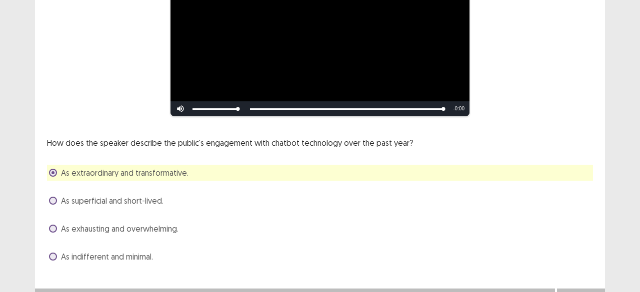
click at [588, 187] on div "How does the speaker describe the public's engagement with chatbot technology o…" at bounding box center [320, 201] width 546 height 128
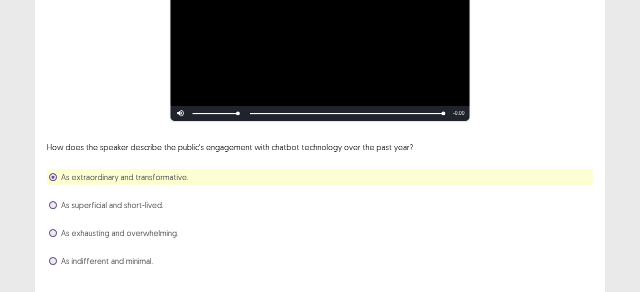
scroll to position [158, 0]
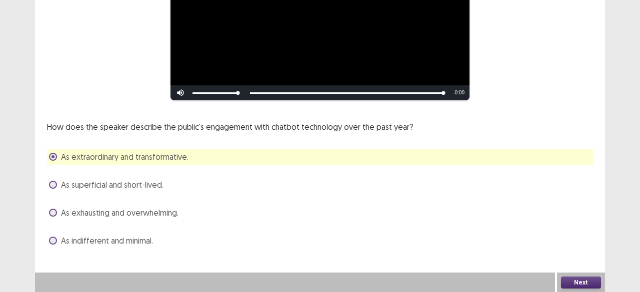
click at [585, 282] on button "Next" at bounding box center [581, 283] width 40 height 12
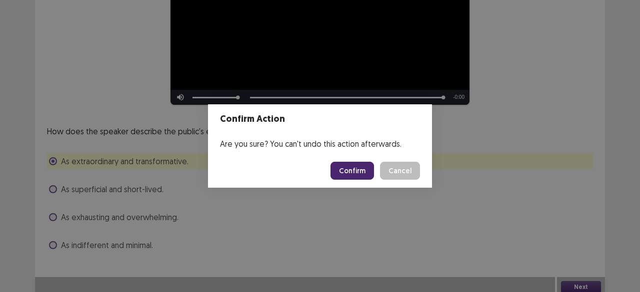
click at [356, 167] on button "Confirm" at bounding box center [351, 171] width 43 height 18
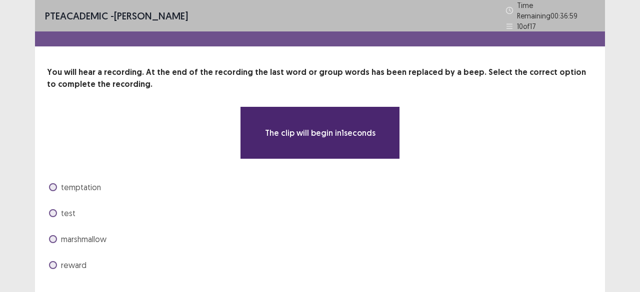
click at [631, 141] on div "PTE academic - [PERSON_NAME] Time Remaining 00 : 36 : 59 10 of 17 You will hear…" at bounding box center [320, 158] width 640 height 317
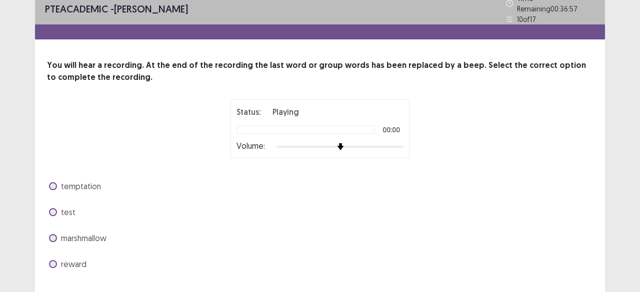
scroll to position [26, 0]
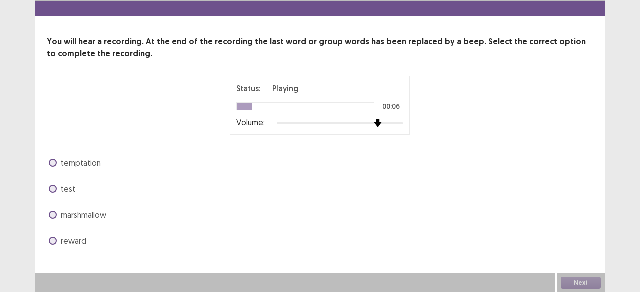
click at [380, 122] on div at bounding box center [340, 123] width 126 height 8
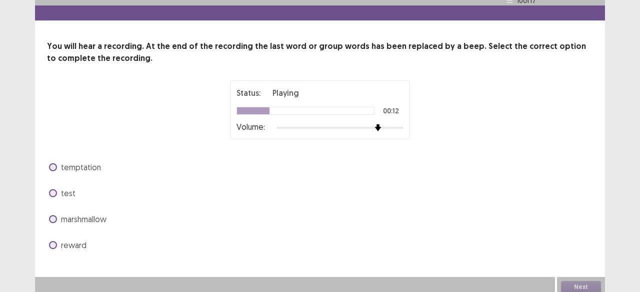
drag, startPoint x: 487, startPoint y: 162, endPoint x: 494, endPoint y: 189, distance: 27.9
click at [494, 189] on div "temptation test marshmallow reward" at bounding box center [320, 206] width 546 height 94
click at [72, 187] on span "test" at bounding box center [68, 193] width 14 height 12
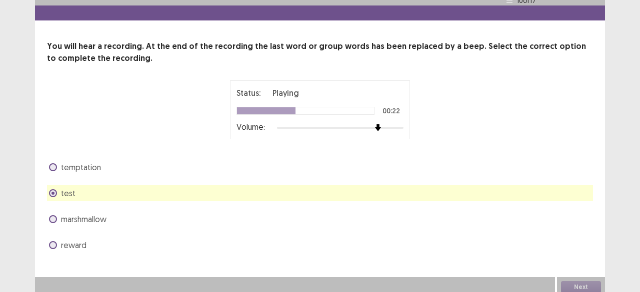
click at [79, 162] on span "temptation" at bounding box center [81, 167] width 40 height 12
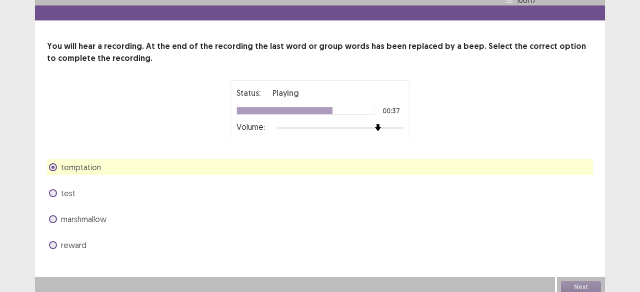
click at [90, 188] on div "test" at bounding box center [320, 193] width 546 height 16
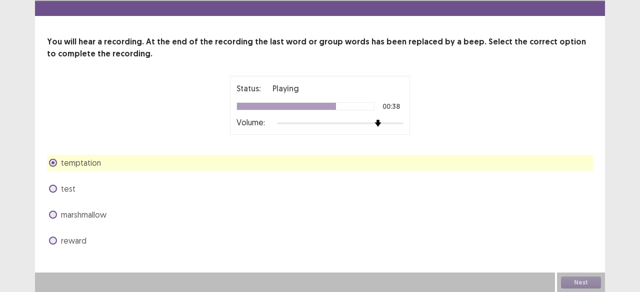
click at [69, 189] on span "test" at bounding box center [68, 189] width 14 height 12
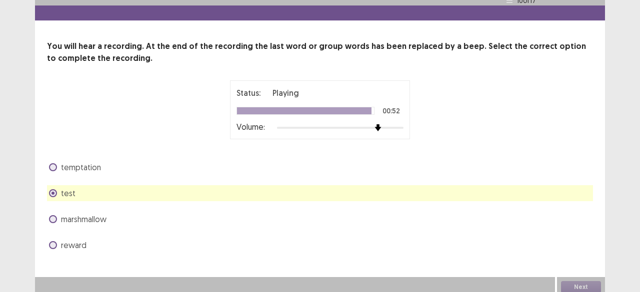
click at [58, 242] on label "reward" at bounding box center [67, 245] width 37 height 12
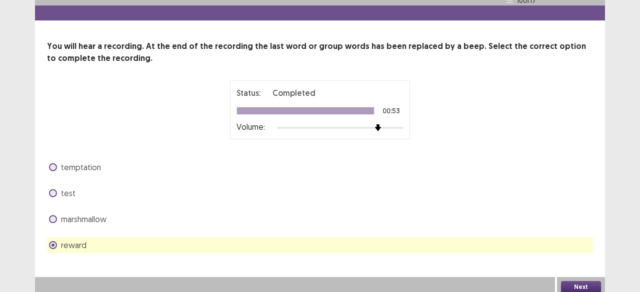
click at [584, 283] on button "Next" at bounding box center [581, 287] width 40 height 12
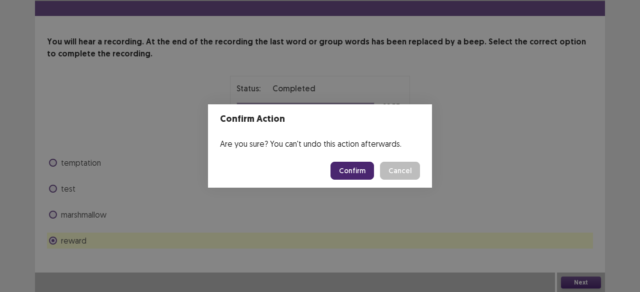
click at [362, 180] on footer "Confirm Cancel" at bounding box center [320, 171] width 224 height 34
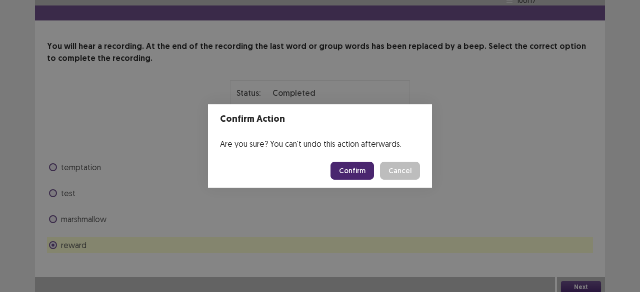
click at [359, 175] on button "Confirm" at bounding box center [351, 171] width 43 height 18
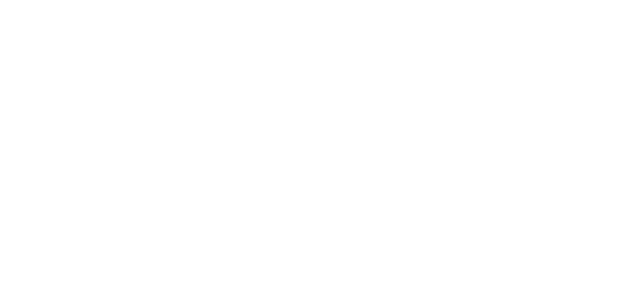
scroll to position [0, 0]
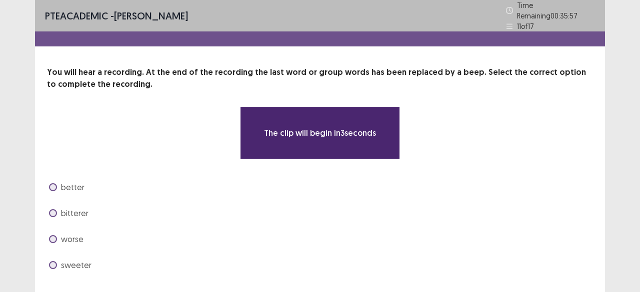
click at [613, 143] on div "PTE academic - [PERSON_NAME] Time Remaining 00 : 35 : 57 11 of 17 You will hear…" at bounding box center [320, 158] width 640 height 317
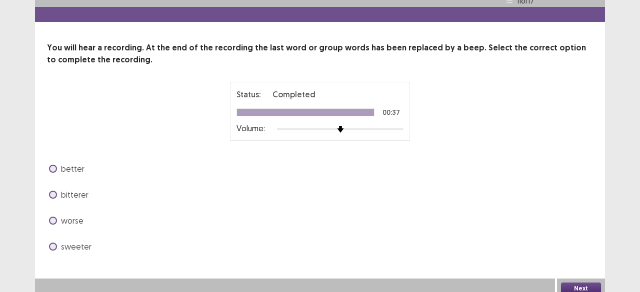
click at [53, 221] on span at bounding box center [53, 221] width 8 height 8
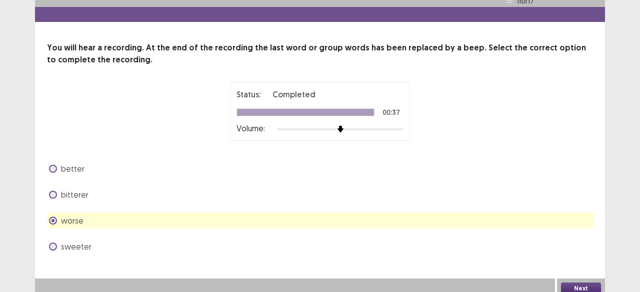
click at [587, 283] on button "Next" at bounding box center [581, 289] width 40 height 12
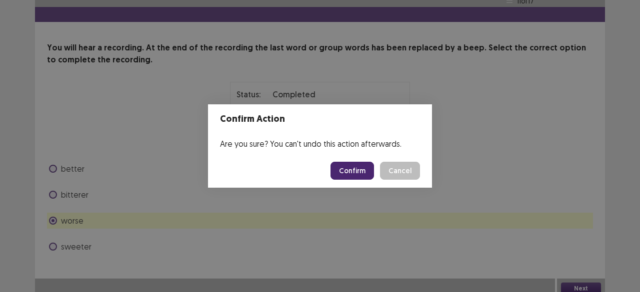
click at [338, 174] on button "Confirm" at bounding box center [351, 171] width 43 height 18
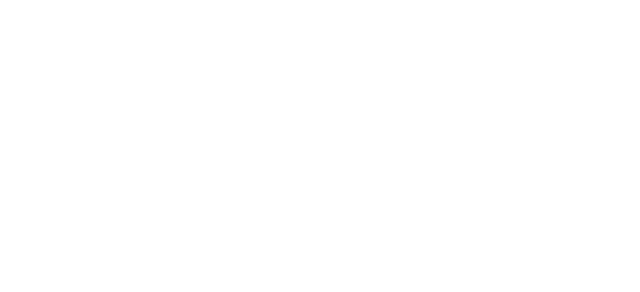
scroll to position [0, 0]
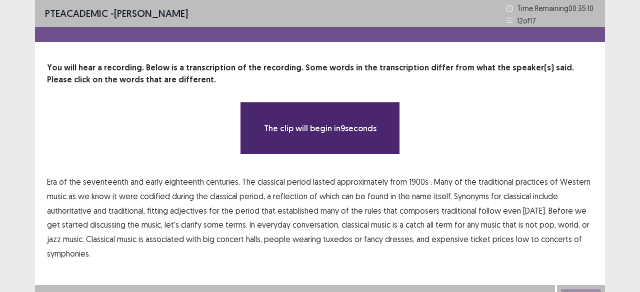
click at [598, 167] on div "**********" at bounding box center [320, 161] width 570 height 199
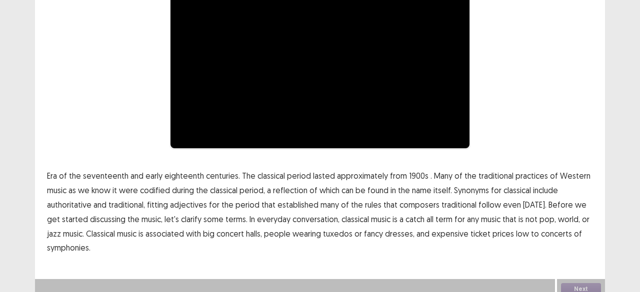
scroll to position [128, 0]
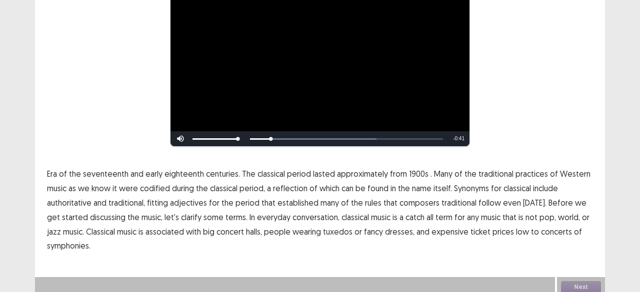
click at [419, 172] on span "1900s" at bounding box center [418, 174] width 19 height 12
click at [461, 201] on span "traditional" at bounding box center [458, 203] width 35 height 12
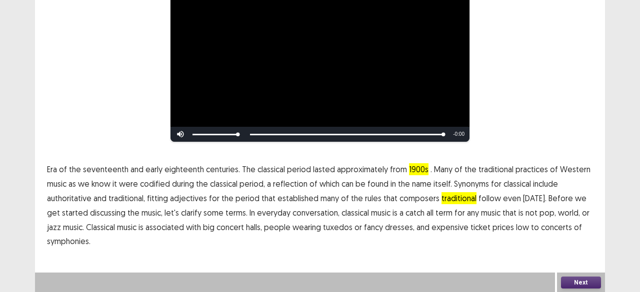
click at [516, 229] on span "low" at bounding box center [522, 227] width 13 height 12
click at [584, 284] on button "Next" at bounding box center [581, 283] width 40 height 12
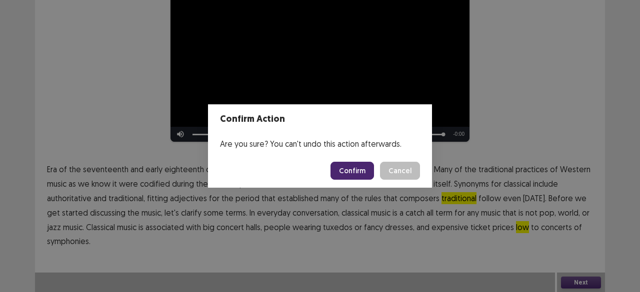
click at [356, 169] on button "Confirm" at bounding box center [351, 171] width 43 height 18
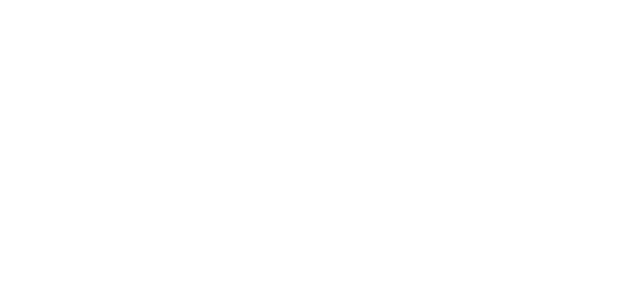
scroll to position [0, 0]
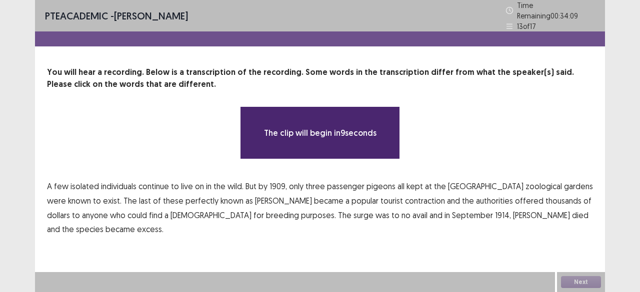
click at [606, 192] on div "PTE academic - [PERSON_NAME] Time Remaining 00 : 34 : 09 13 of 17 You will hear…" at bounding box center [320, 146] width 640 height 292
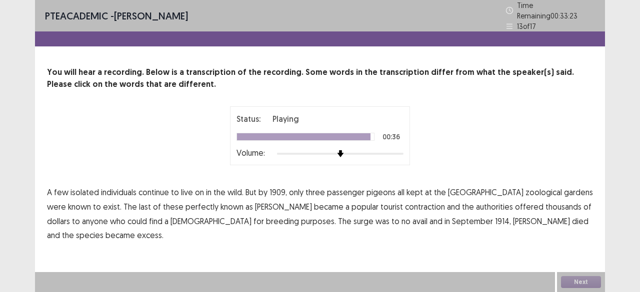
click at [163, 229] on span "excess." at bounding box center [150, 235] width 26 height 12
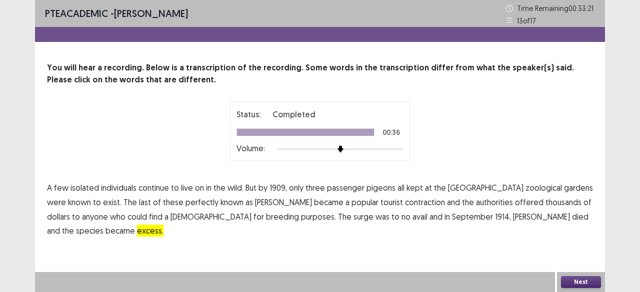
click at [566, 282] on button "Next" at bounding box center [581, 282] width 40 height 12
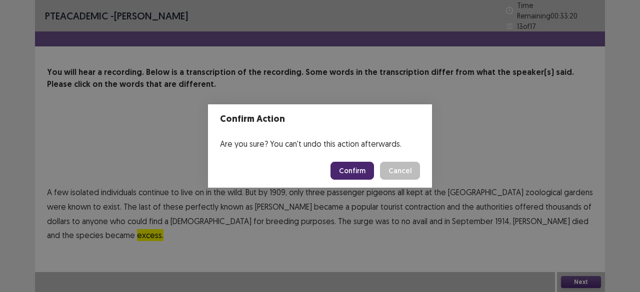
click at [359, 168] on button "Confirm" at bounding box center [351, 171] width 43 height 18
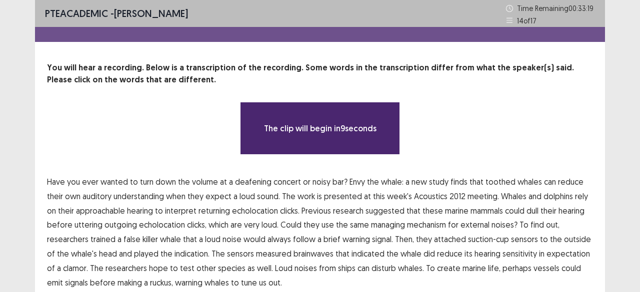
click at [502, 152] on div "The clip will begin in 9 seconds" at bounding box center [320, 128] width 546 height 53
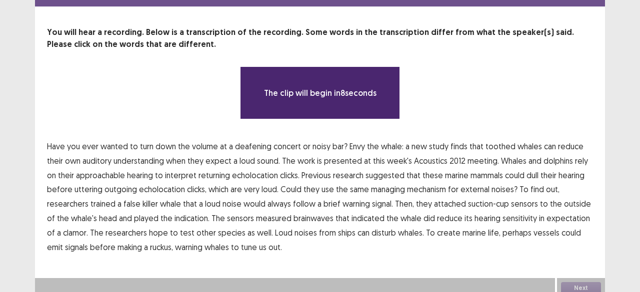
scroll to position [41, 0]
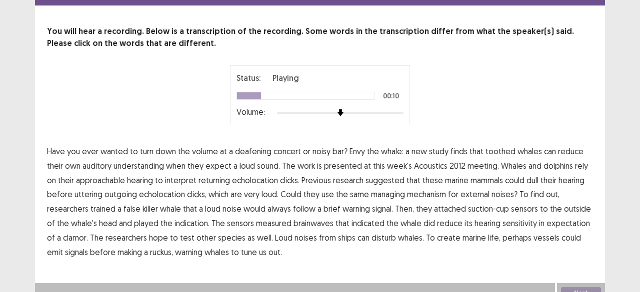
click at [145, 160] on span "understanding" at bounding box center [138, 166] width 50 height 12
click at [135, 206] on span "false" at bounding box center [131, 209] width 17 height 12
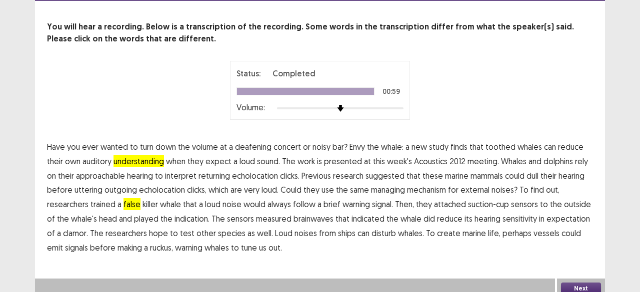
click at [579, 286] on button "Next" at bounding box center [581, 289] width 40 height 12
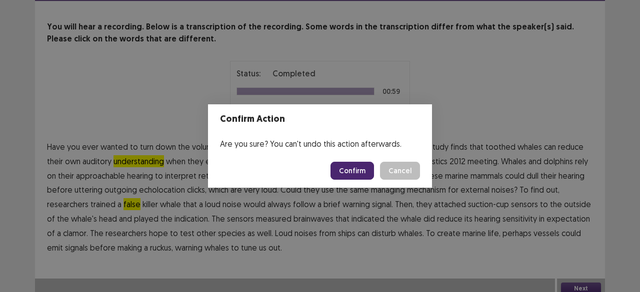
click at [363, 163] on button "Confirm" at bounding box center [351, 171] width 43 height 18
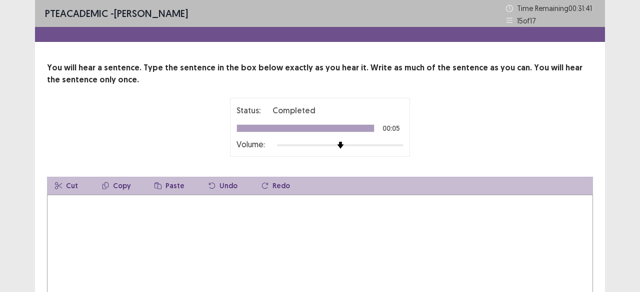
click at [178, 217] on textarea at bounding box center [320, 250] width 546 height 110
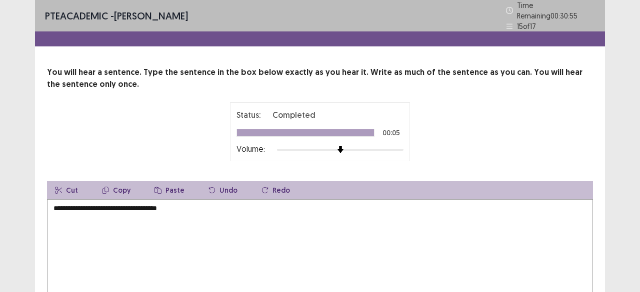
type textarea "**********"
click at [530, 113] on div "Status: Completed 00:05 Volume:" at bounding box center [320, 131] width 546 height 59
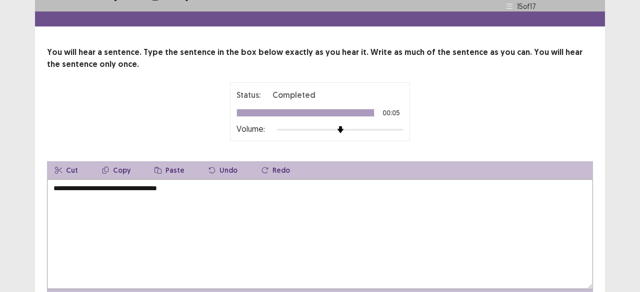
scroll to position [74, 0]
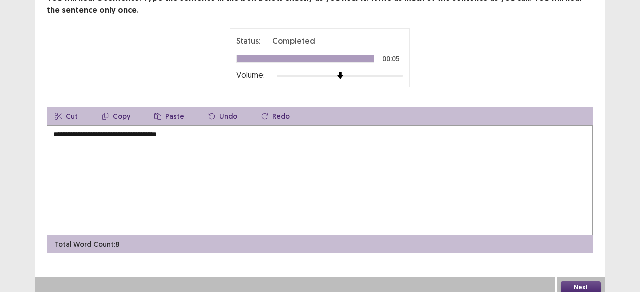
click at [578, 281] on button "Next" at bounding box center [581, 287] width 40 height 12
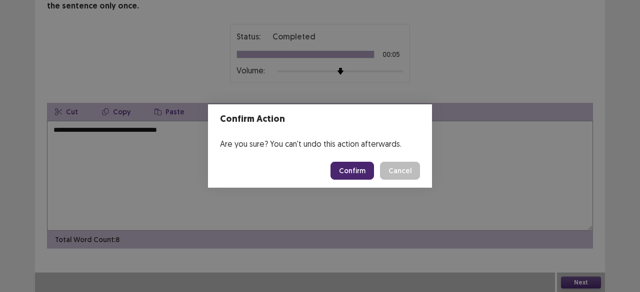
click at [357, 172] on button "Confirm" at bounding box center [351, 171] width 43 height 18
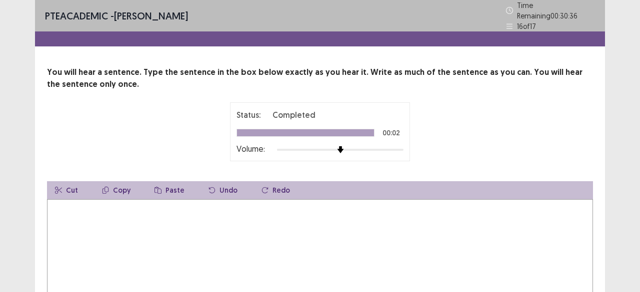
click at [294, 217] on textarea at bounding box center [320, 254] width 546 height 110
click at [123, 204] on textarea "**********" at bounding box center [320, 254] width 546 height 110
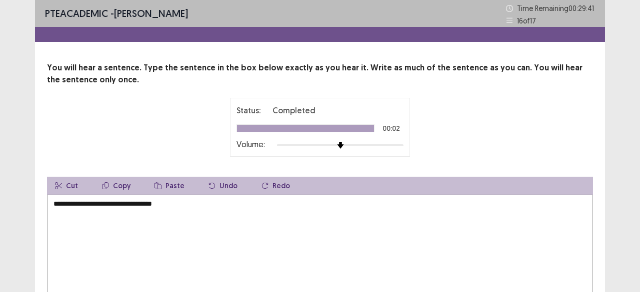
type textarea "**********"
click at [637, 261] on div "**********" at bounding box center [320, 183] width 640 height 367
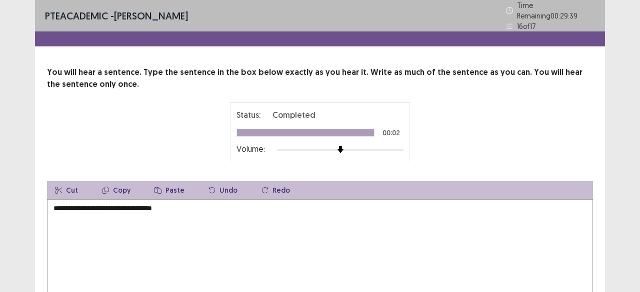
click at [624, 237] on div "**********" at bounding box center [320, 185] width 640 height 371
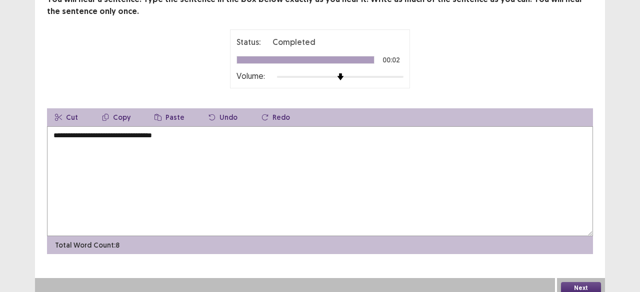
scroll to position [74, 0]
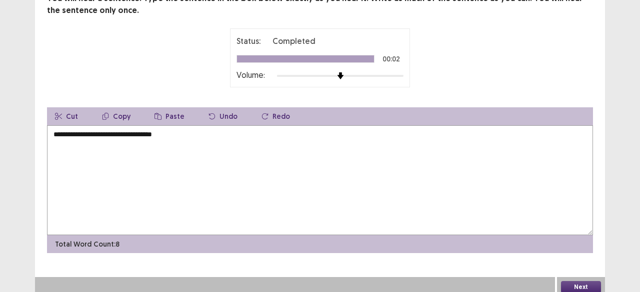
click at [588, 281] on button "Next" at bounding box center [581, 287] width 40 height 12
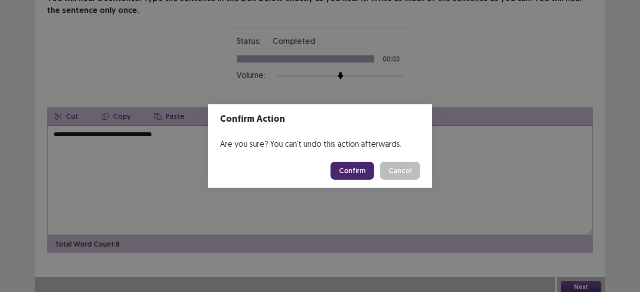
click at [367, 168] on button "Confirm" at bounding box center [351, 171] width 43 height 18
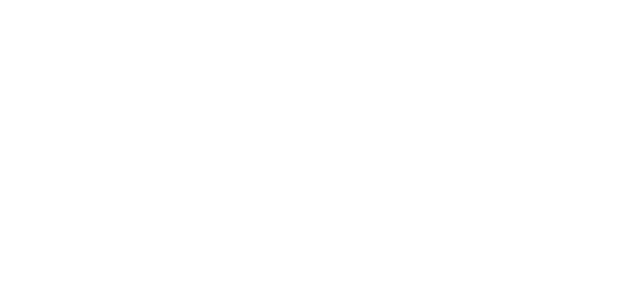
scroll to position [0, 0]
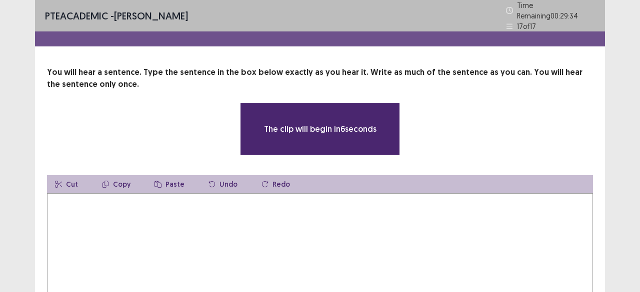
click at [235, 224] on textarea at bounding box center [320, 248] width 546 height 110
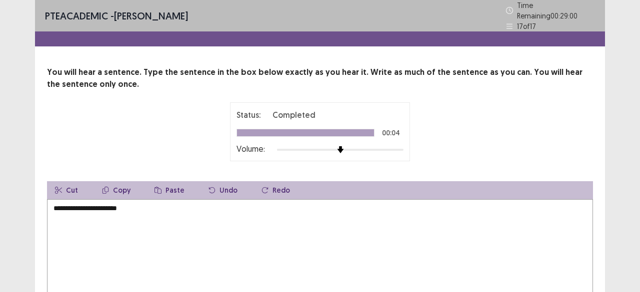
click at [235, 224] on textarea "**********" at bounding box center [320, 254] width 546 height 110
type textarea "**********"
click at [601, 149] on div "**********" at bounding box center [320, 196] width 570 height 261
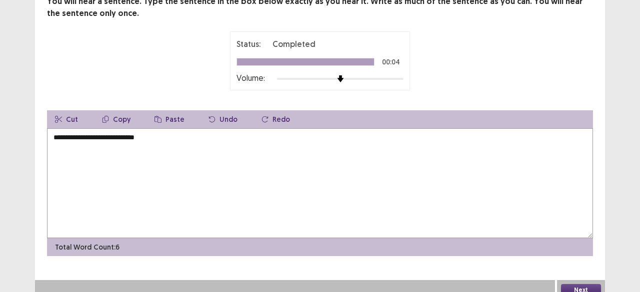
scroll to position [74, 0]
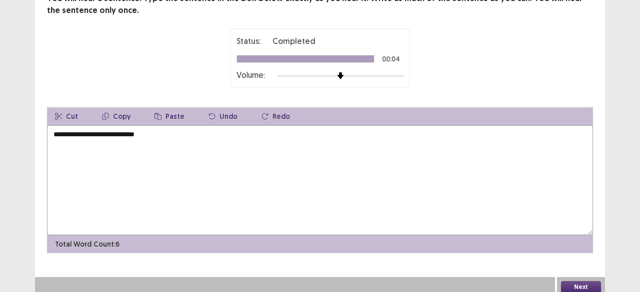
click at [576, 281] on button "Next" at bounding box center [581, 287] width 40 height 12
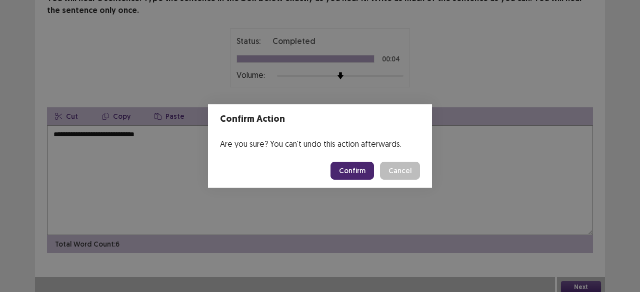
click at [356, 174] on button "Confirm" at bounding box center [351, 171] width 43 height 18
